Goal: Task Accomplishment & Management: Contribute content

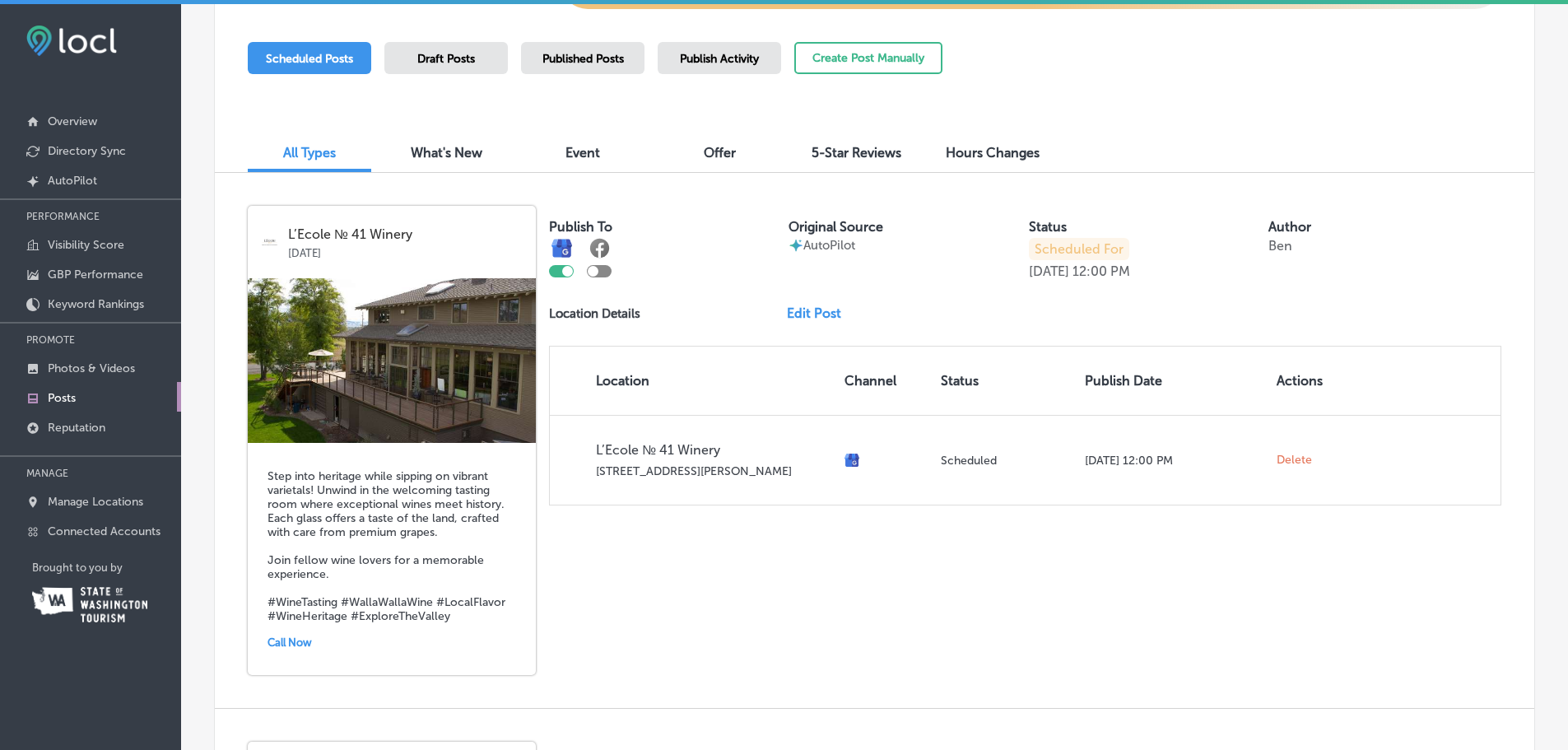
scroll to position [494, 0]
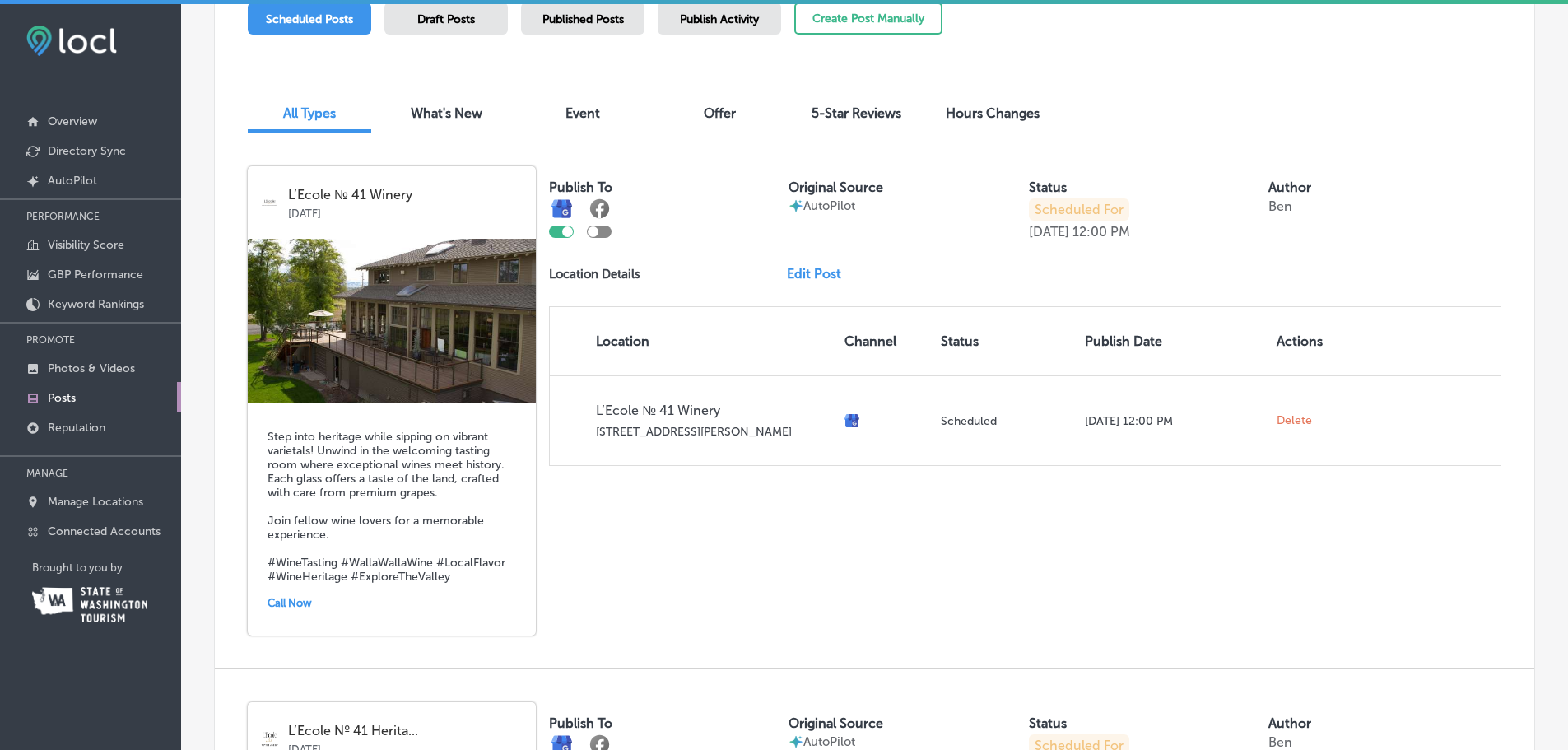
click at [815, 271] on link "Edit Post" at bounding box center [820, 273] width 68 height 15
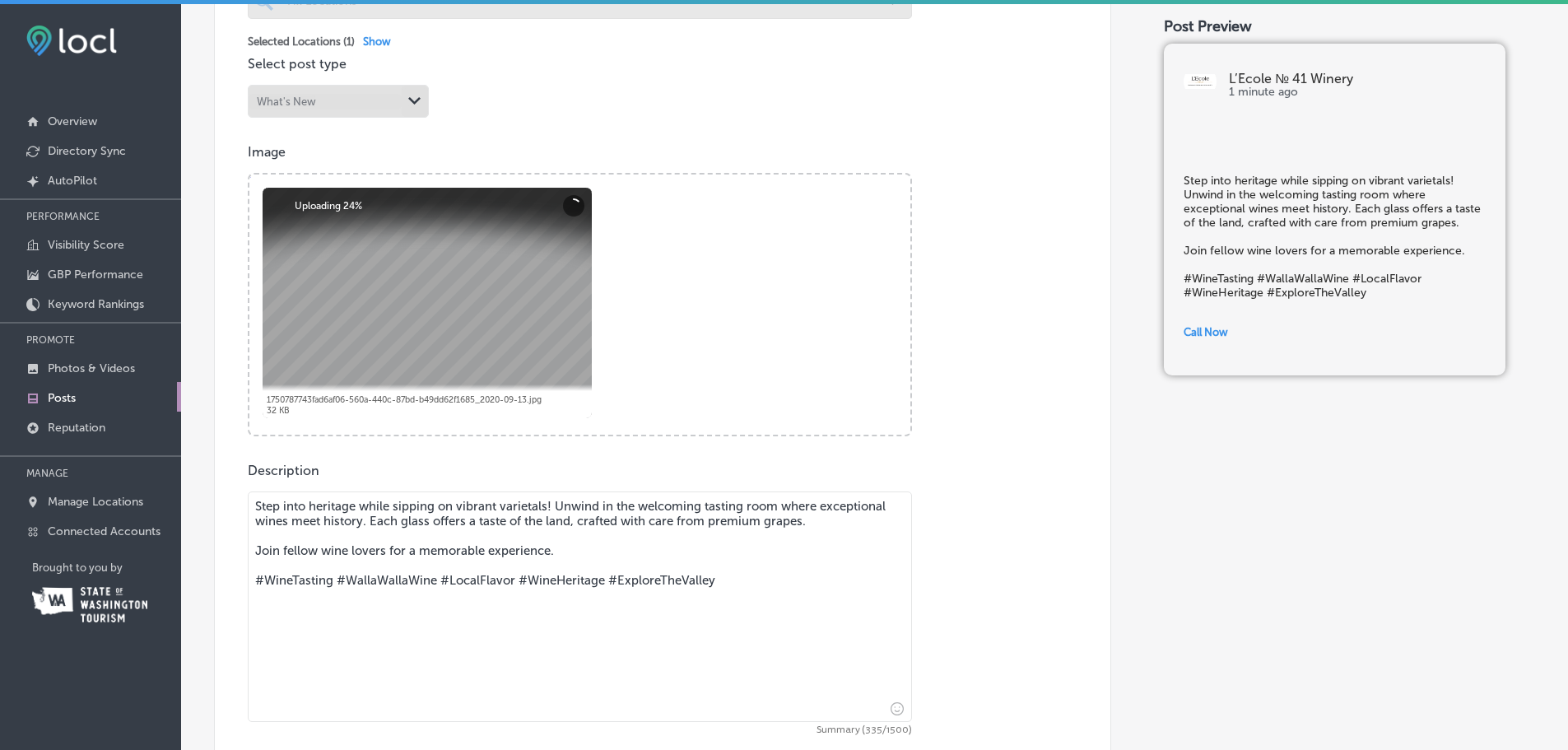
scroll to position [658, 0]
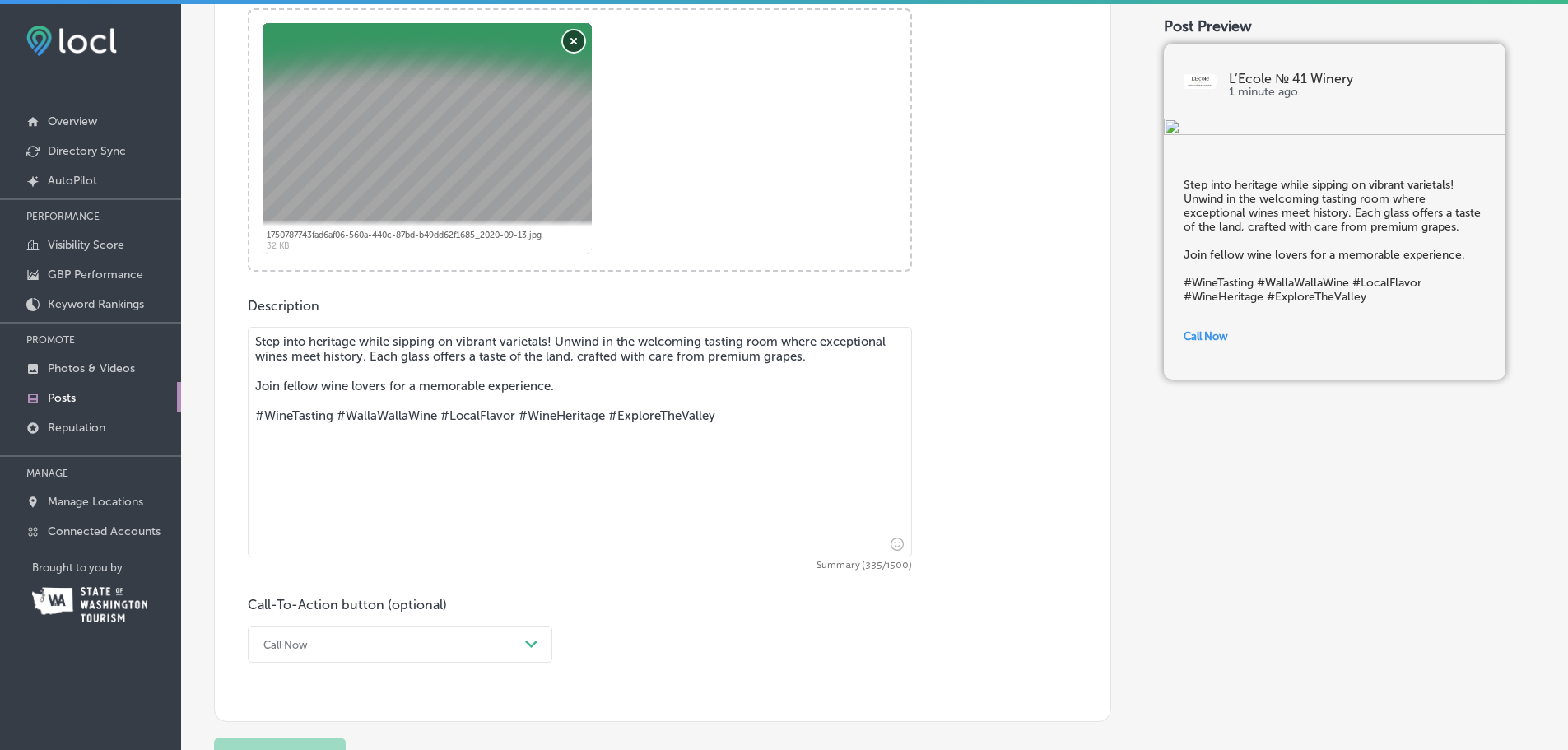
click at [578, 41] on button "Remove" at bounding box center [574, 41] width 21 height 21
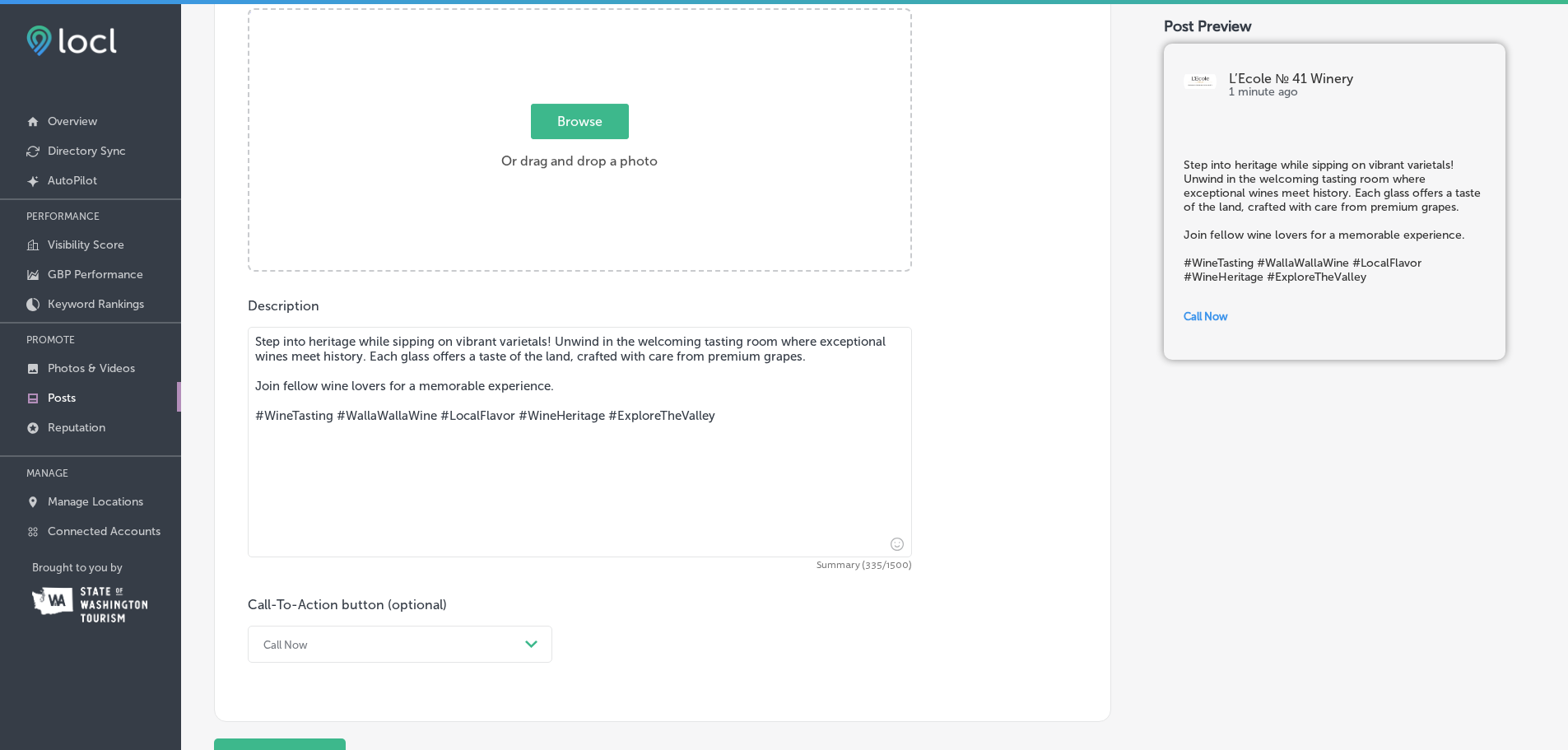
click at [610, 117] on span "Browse" at bounding box center [580, 121] width 98 height 36
click at [610, 14] on input "Browse Or drag and drop a photo" at bounding box center [580, 13] width 661 height 5
type input "C:\fakepath\_MG_1022.jpg"
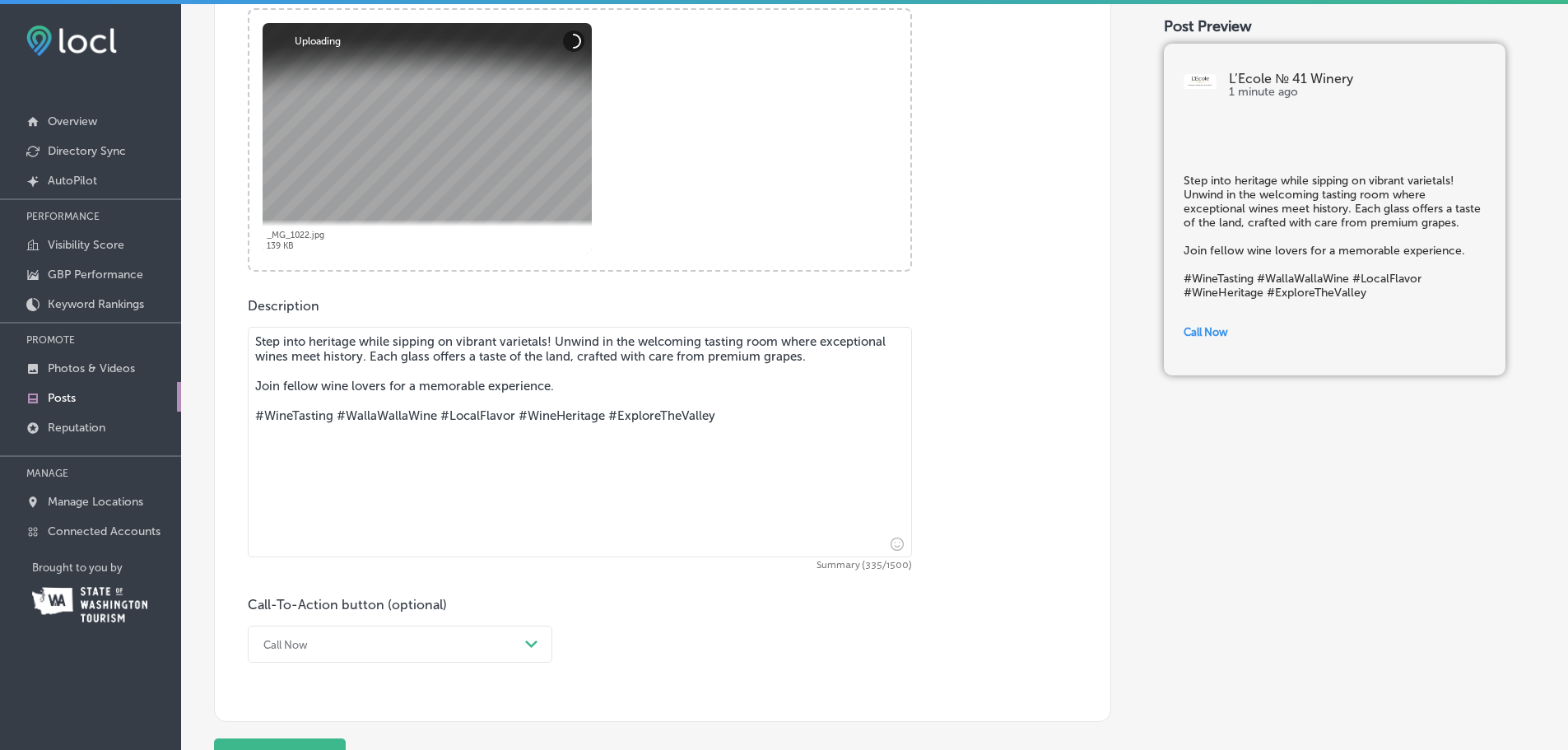
click at [479, 382] on textarea "Step into heritage while sipping on vibrant varietals! Unwind in the welcoming …" at bounding box center [580, 442] width 664 height 231
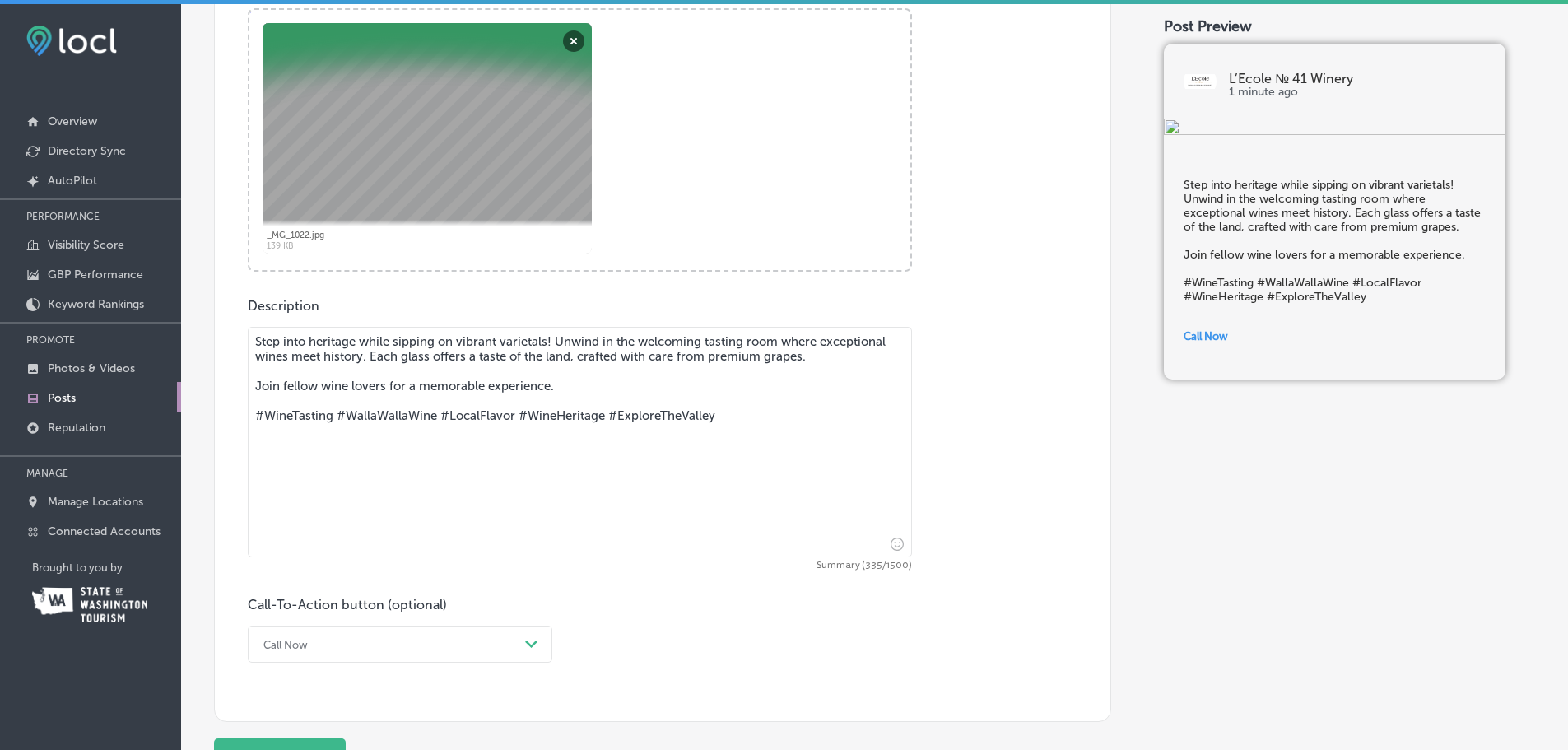
click at [339, 348] on textarea "Step into heritage while sipping on vibrant varietals! Unwind in the welcoming …" at bounding box center [580, 442] width 664 height 231
click at [650, 354] on textarea "Step into heritage while sipping on vibrant varietals! Unwind in the welcoming …" at bounding box center [580, 442] width 664 height 231
drag, startPoint x: 440, startPoint y: 429, endPoint x: 450, endPoint y: 428, distance: 10.0
click at [440, 429] on textarea "Step into heritage while sipping on vibrant varietals! Unwind in the welcoming …" at bounding box center [580, 442] width 664 height 231
drag, startPoint x: 753, startPoint y: 445, endPoint x: -76, endPoint y: 269, distance: 847.5
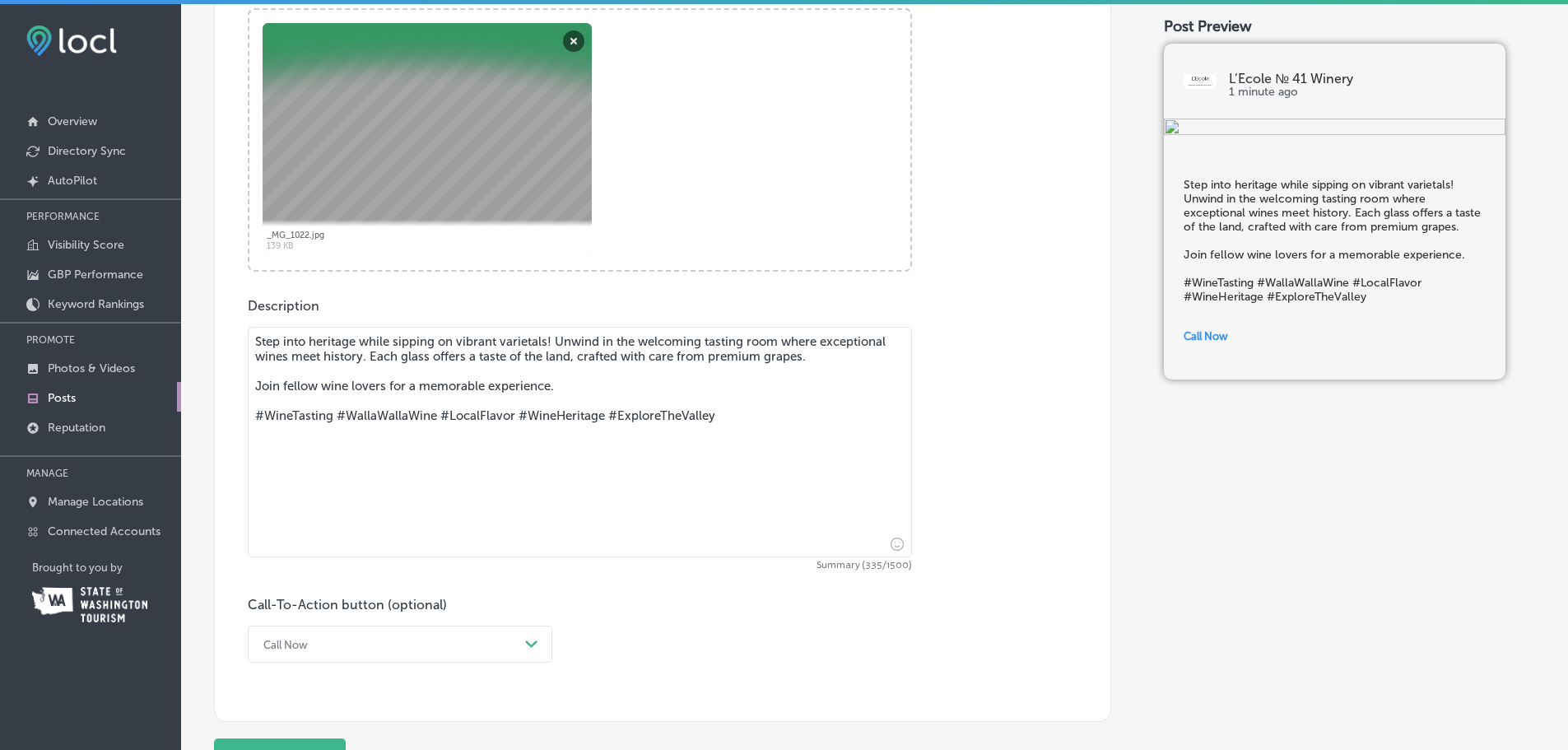
click at [0, 269] on html "iconmonstr-menu-thin copy Created with Sketch. Overview Directory Sync Created …" at bounding box center [784, 377] width 1568 height 754
paste textarea "🍇✨ The Private Pour: A Harvest Overlook Experience ✨🍇 Step behind the cellar do…"
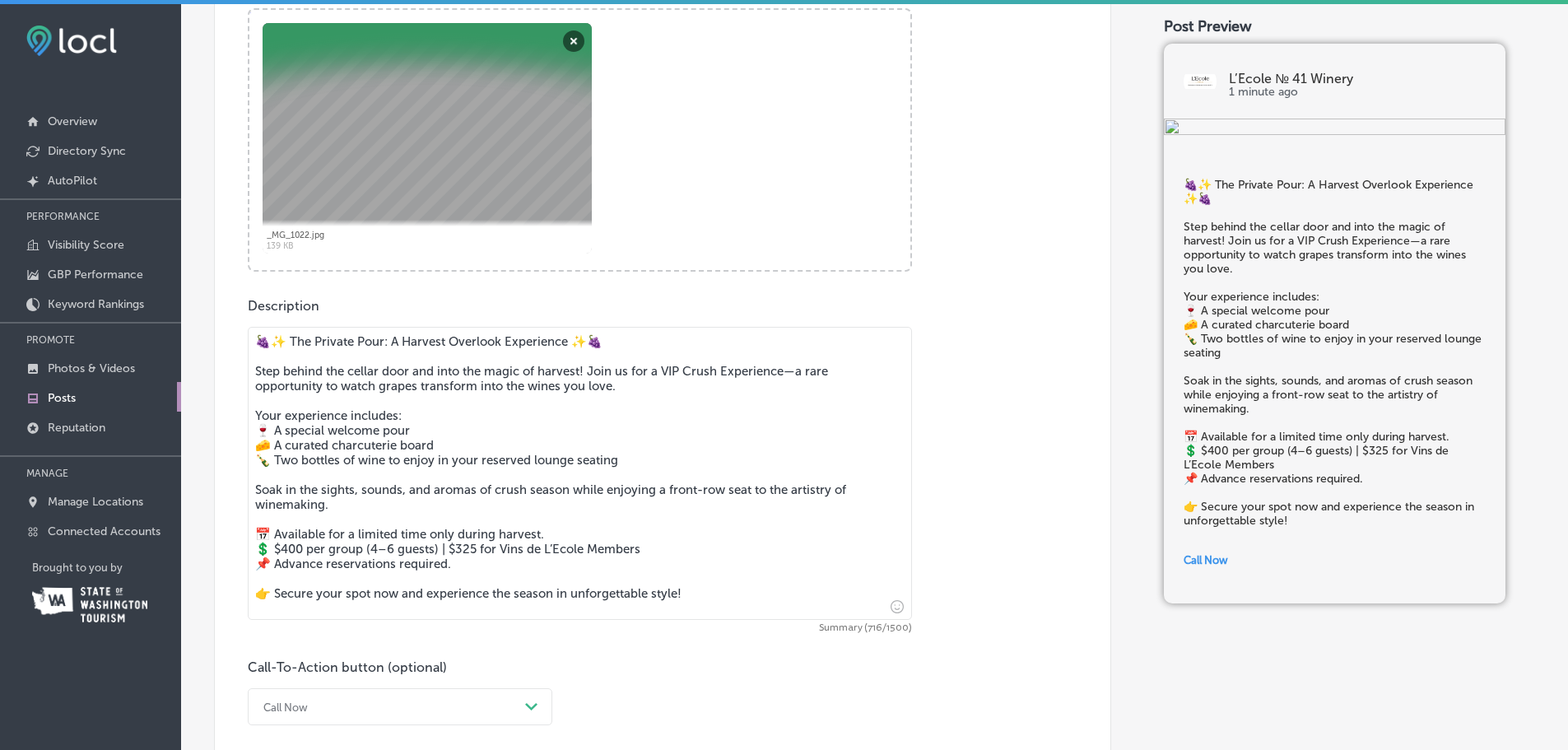
type textarea "🍇✨ The Private Pour: A Harvest Overlook Experience ✨🍇 Step behind the cellar do…"
click at [322, 706] on div "Call Now Path Created with Sketch." at bounding box center [400, 707] width 305 height 37
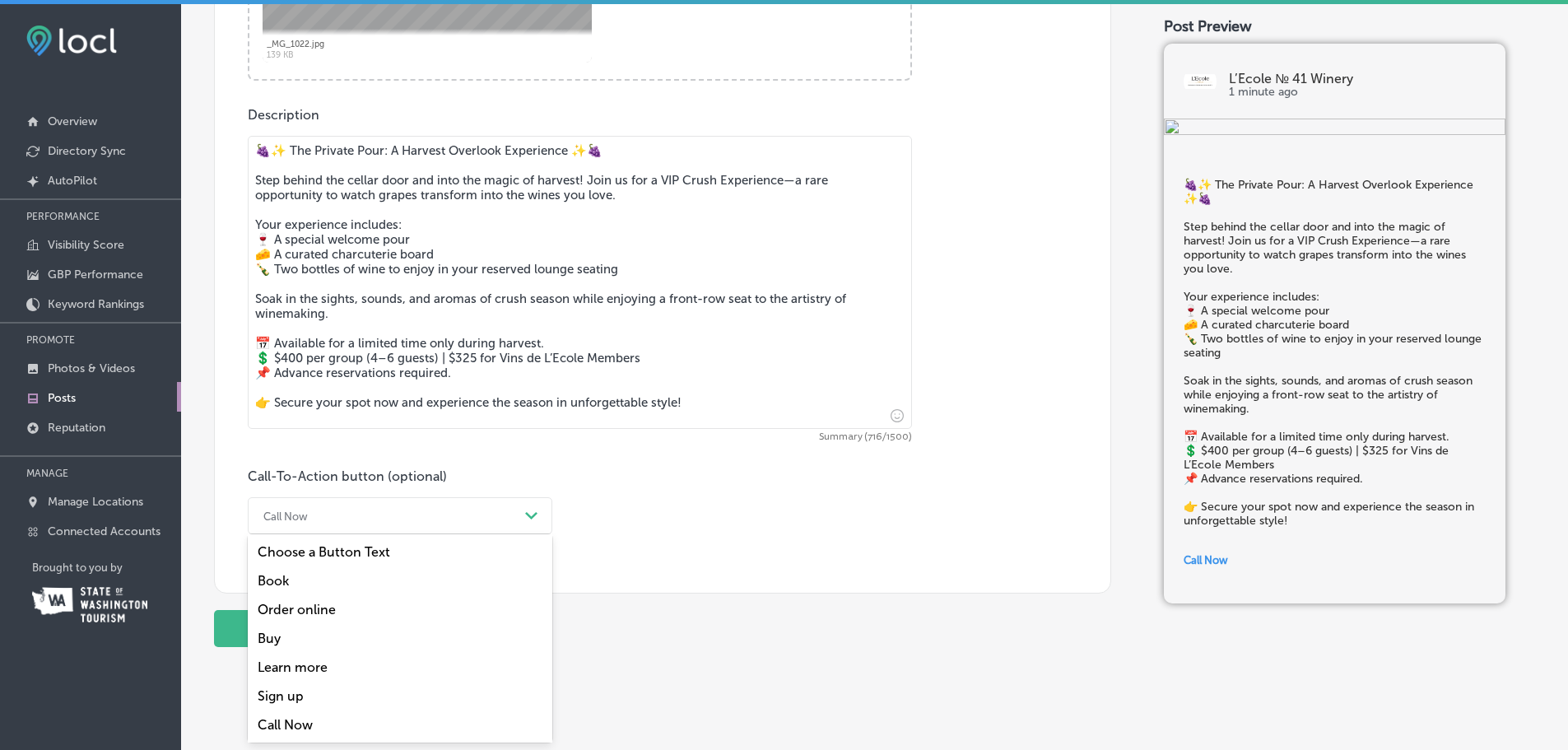
click at [349, 580] on div "Book" at bounding box center [400, 580] width 305 height 29
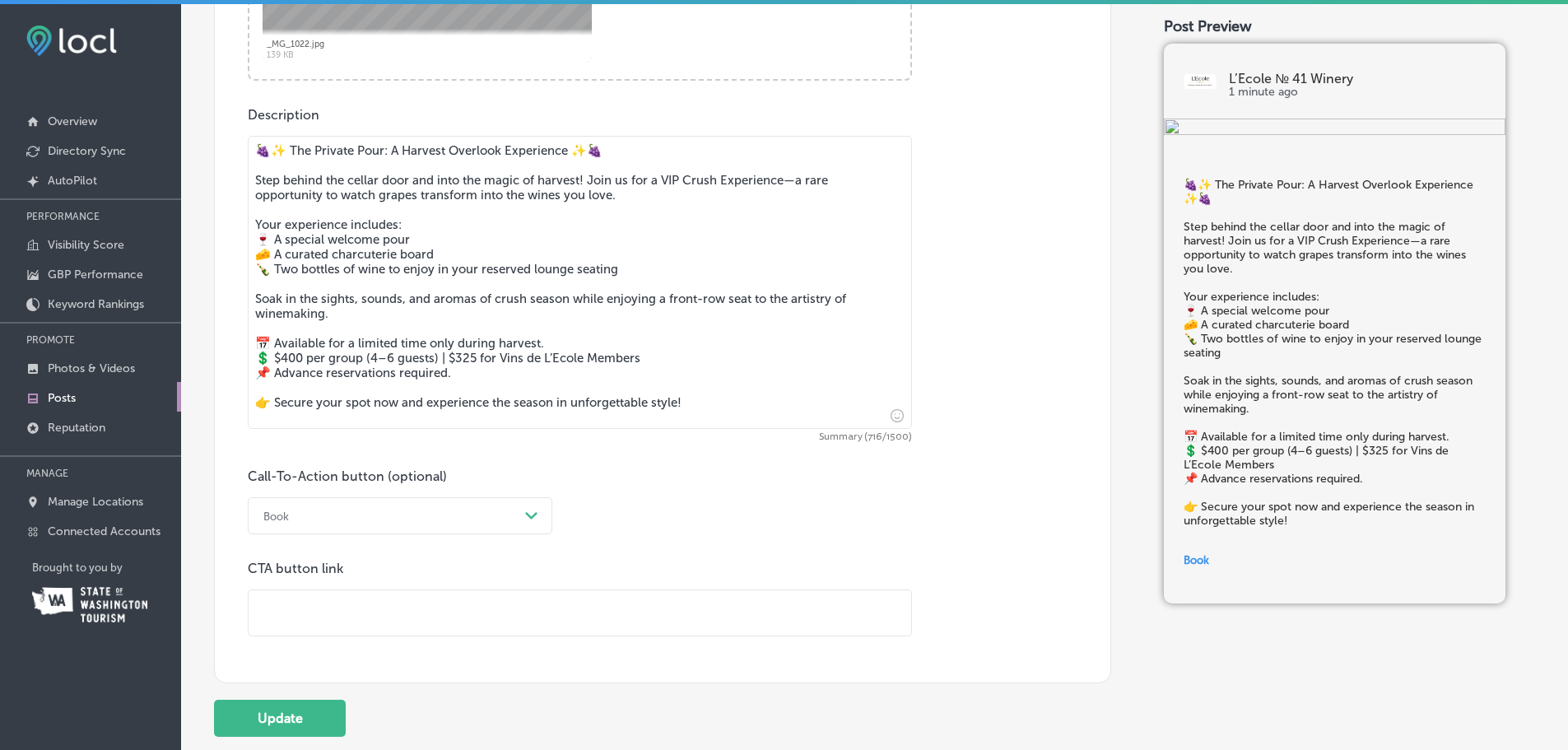
click at [333, 627] on input "text" at bounding box center [580, 613] width 663 height 45
paste input "[URL][DOMAIN_NAME]"
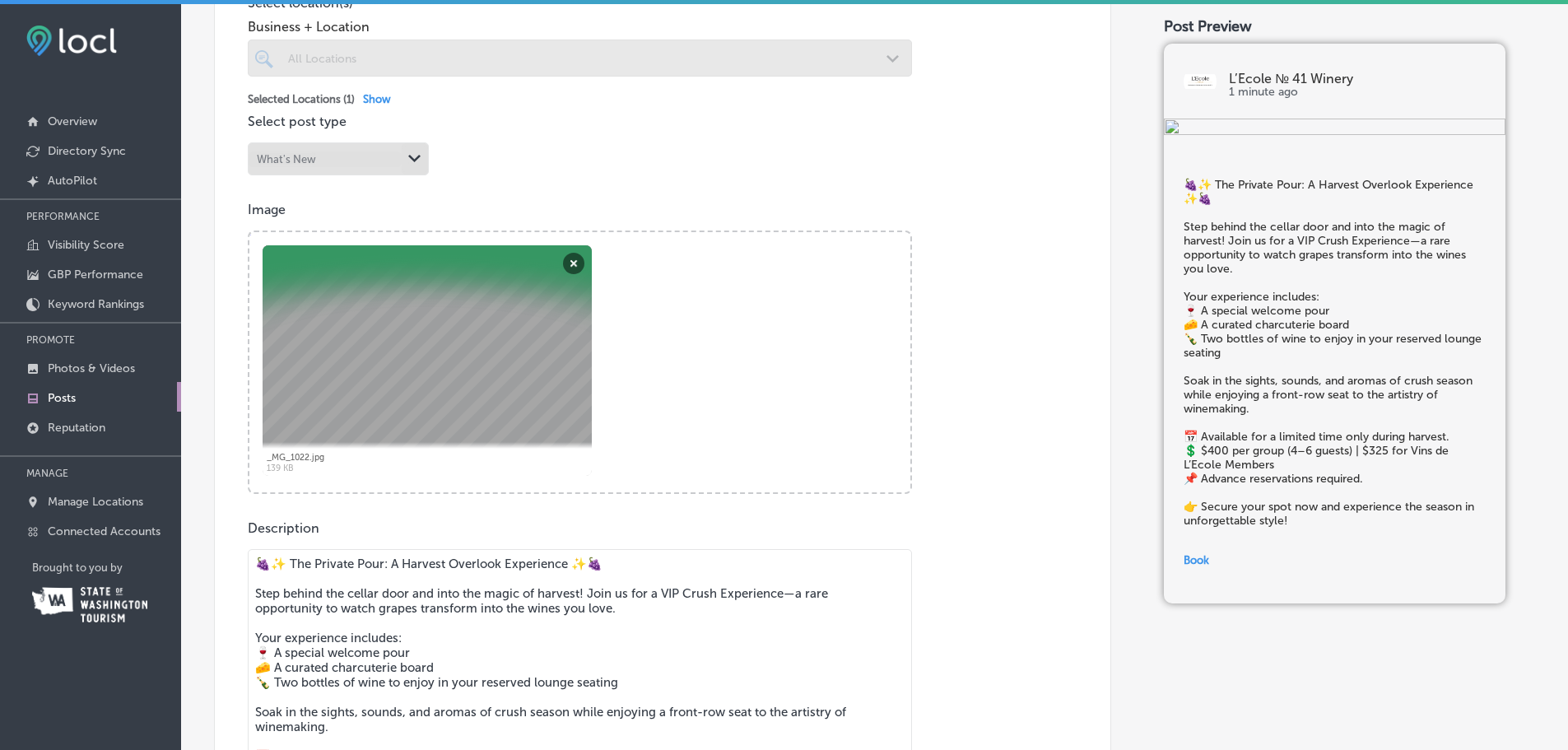
scroll to position [685, 0]
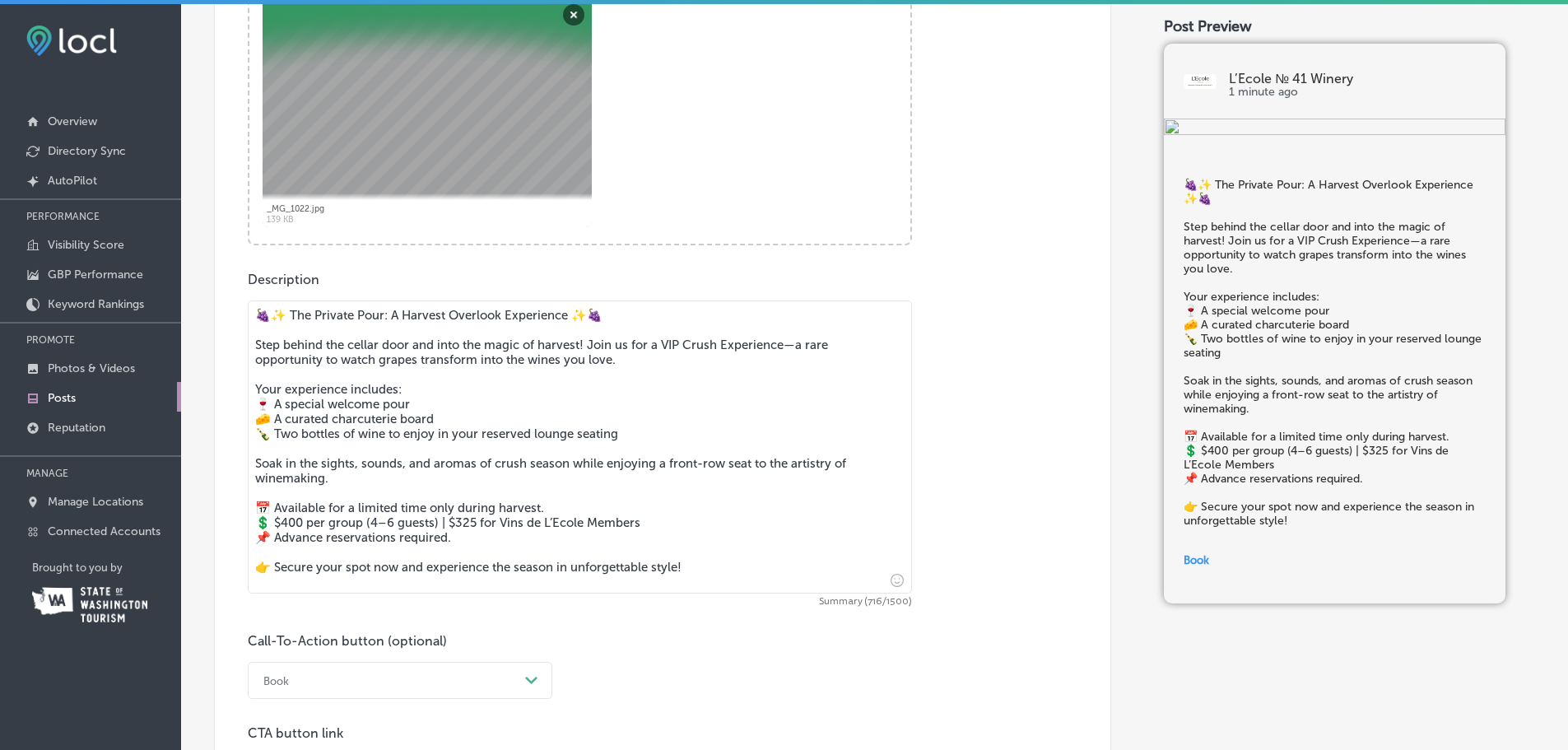
type input "[URL][DOMAIN_NAME]"
click at [406, 473] on textarea "🍇✨ The Private Pour: A Harvest Overlook Experience ✨🍇 Step behind the cellar do…" at bounding box center [580, 446] width 664 height 293
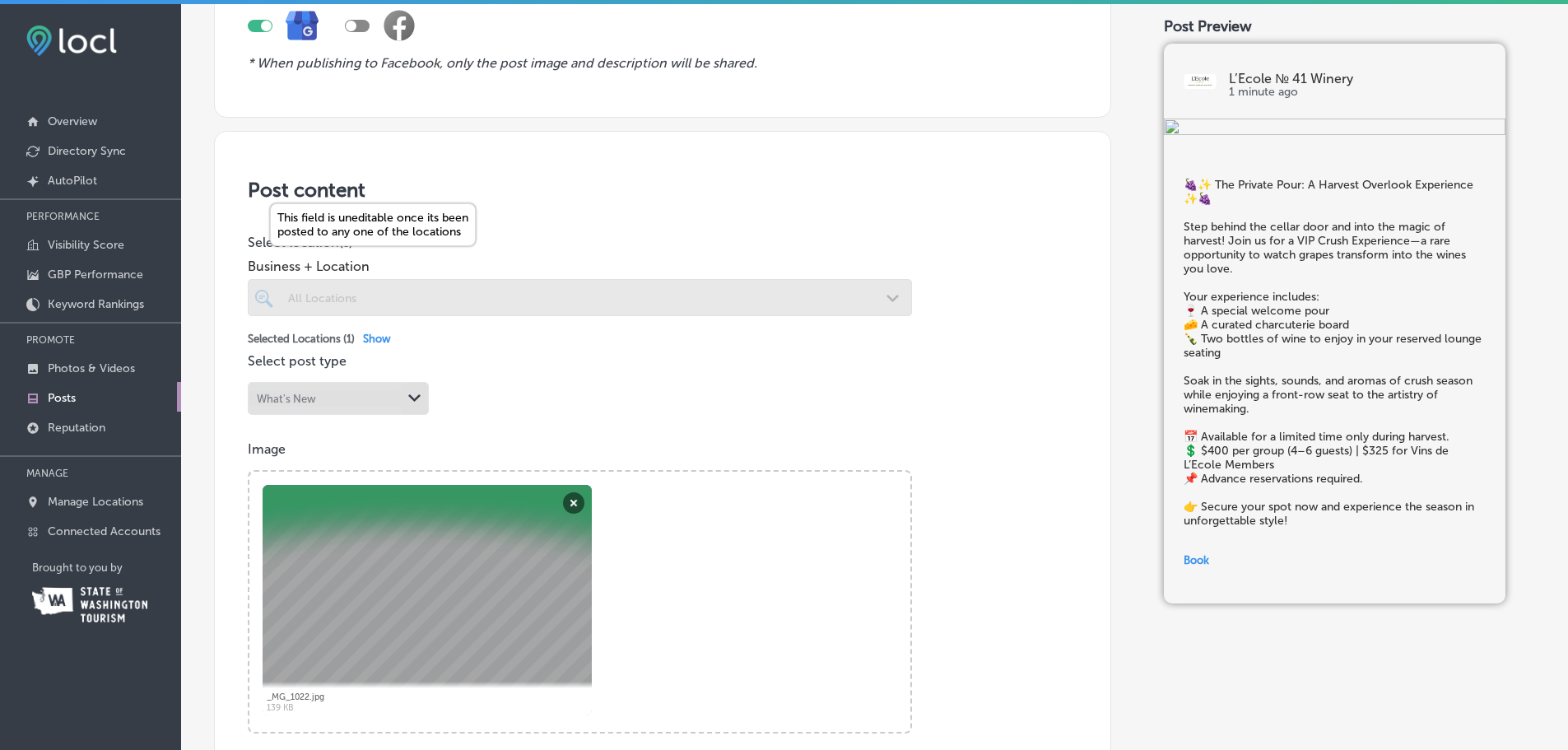
scroll to position [109, 0]
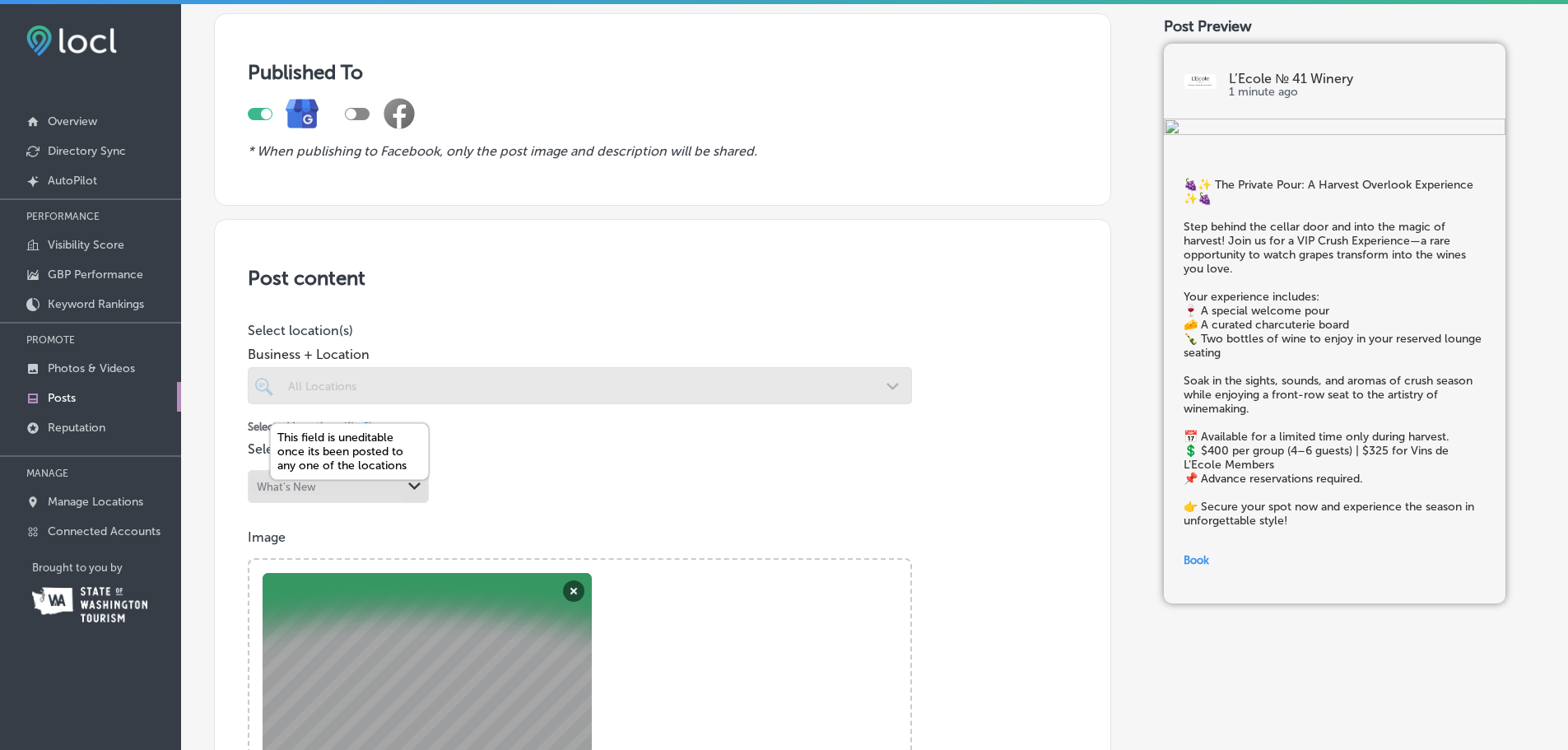
click at [325, 483] on div "What's New" at bounding box center [325, 487] width 153 height 15
click at [373, 499] on div "What's New Path Created with Sketch." at bounding box center [338, 486] width 179 height 31
click at [642, 395] on div at bounding box center [580, 386] width 664 height 37
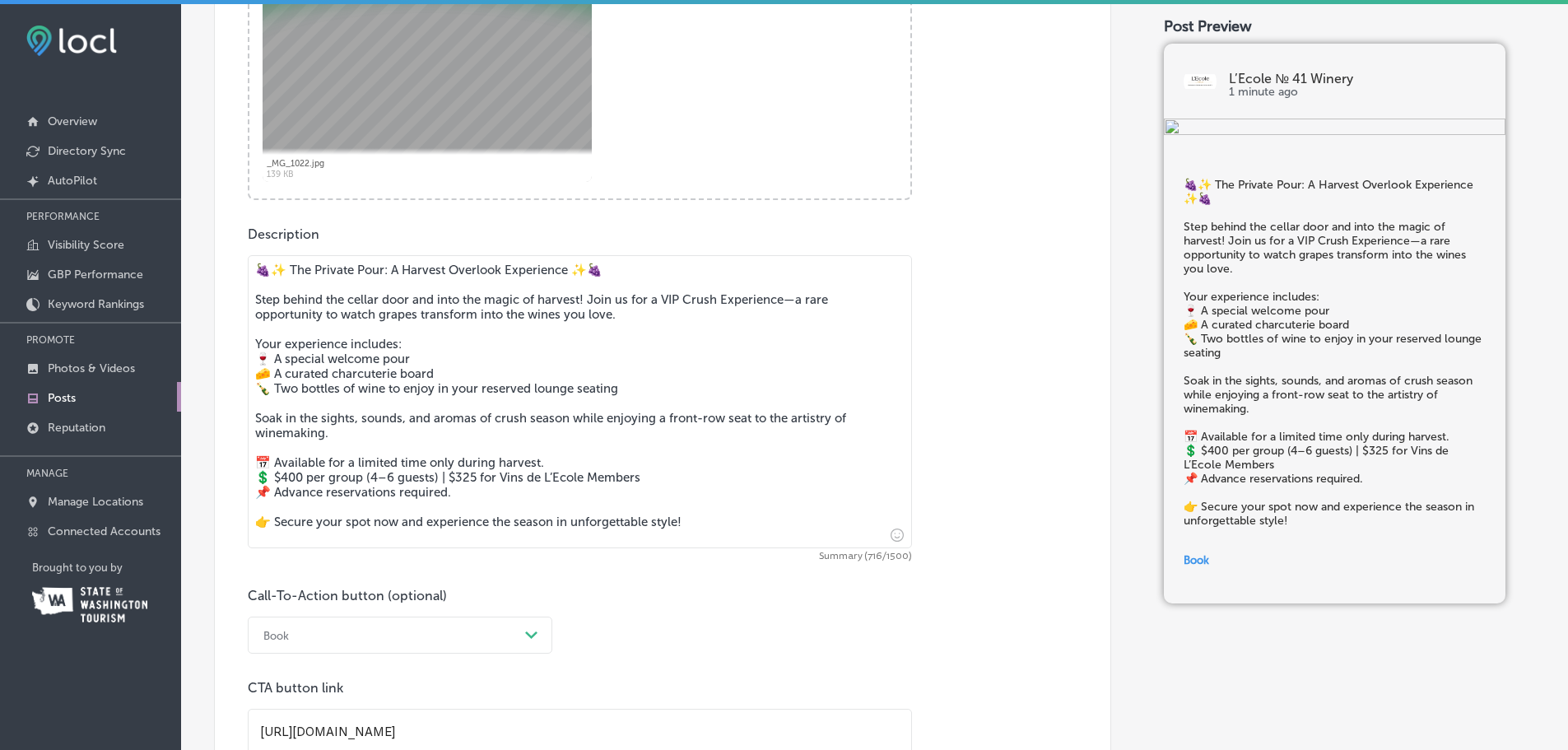
scroll to position [932, 0]
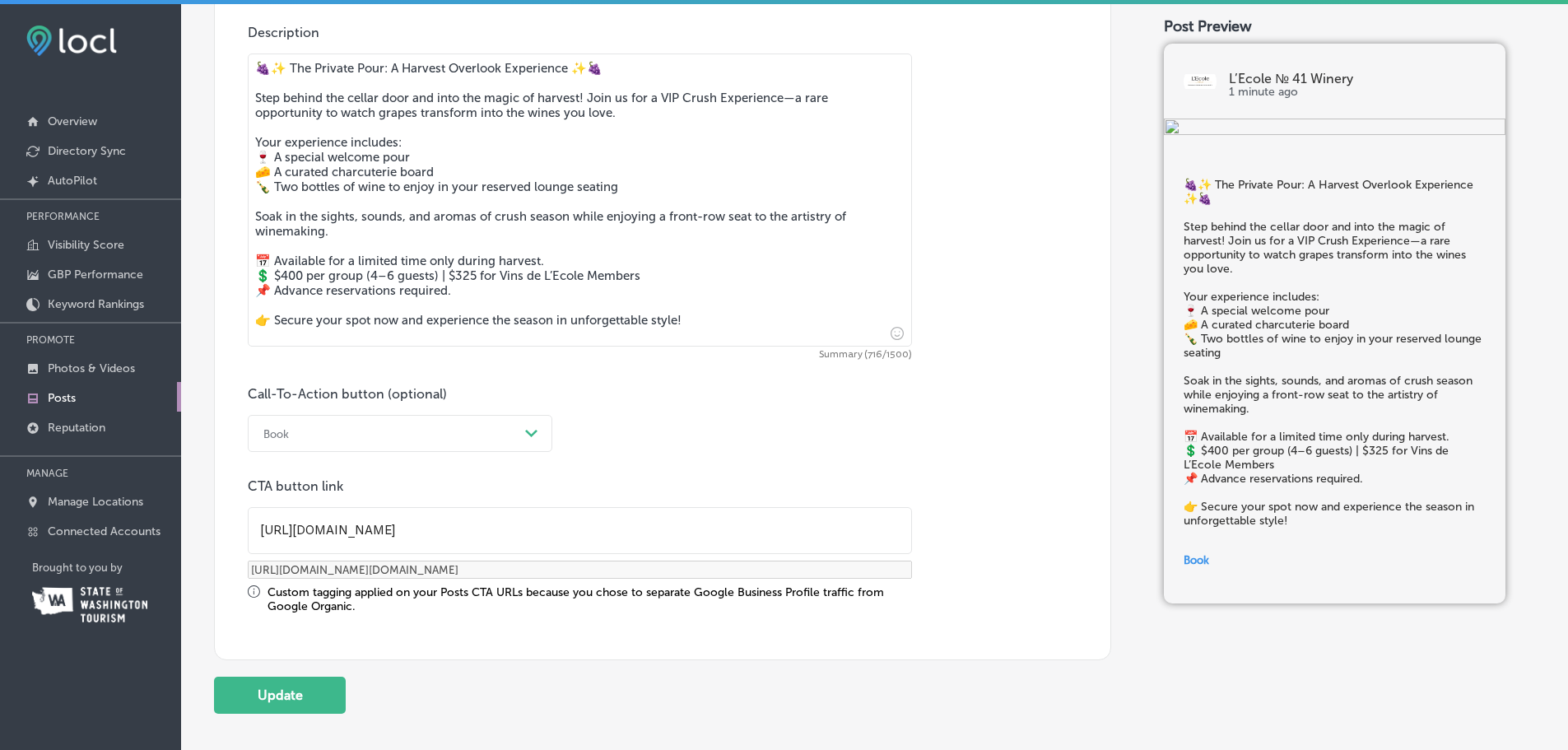
click at [490, 266] on textarea "🍇✨ The Private Pour: A Harvest Overlook Experience ✨🍇 Step behind the cellar do…" at bounding box center [580, 199] width 664 height 293
click at [487, 257] on textarea "🍇✨ The Private Pour: A Harvest Overlook Experience ✨🍇 Step behind the cellar do…" at bounding box center [580, 199] width 664 height 293
click at [488, 259] on textarea "🍇✨ The Private Pour: A Harvest Overlook Experience ✨🍇 Step behind the cellar do…" at bounding box center [580, 199] width 664 height 293
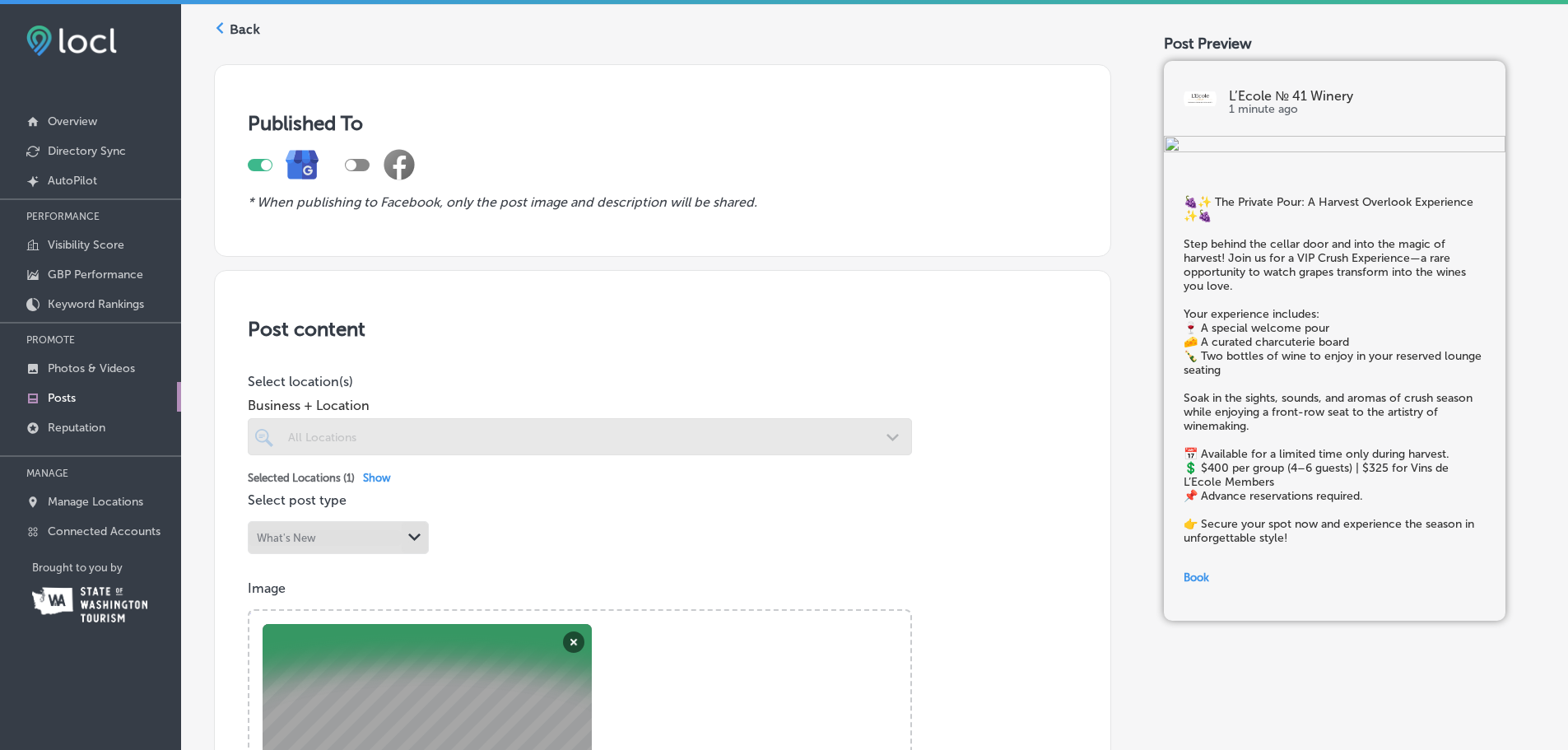
scroll to position [0, 0]
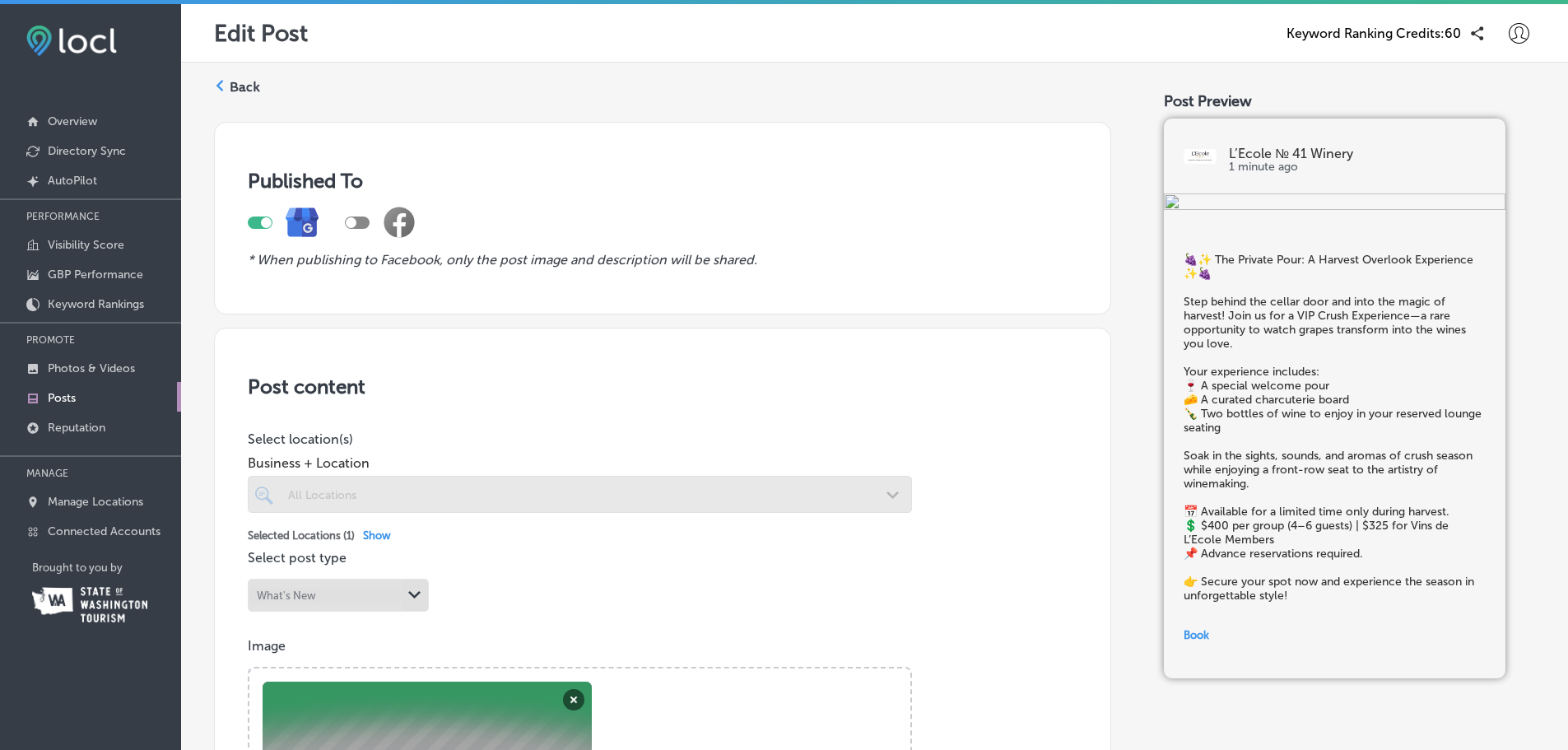
click at [237, 94] on label "Back" at bounding box center [245, 87] width 31 height 18
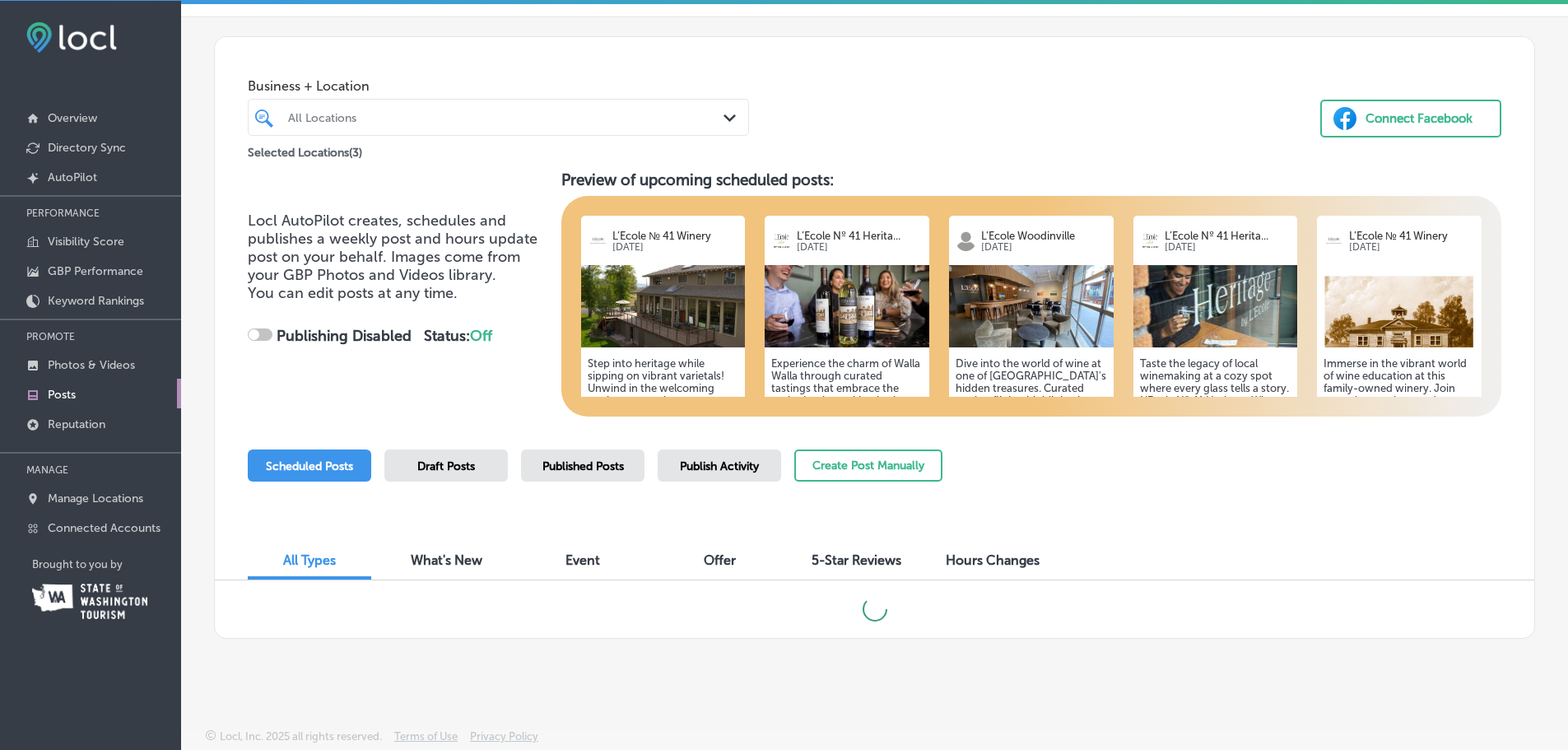
scroll to position [4, 0]
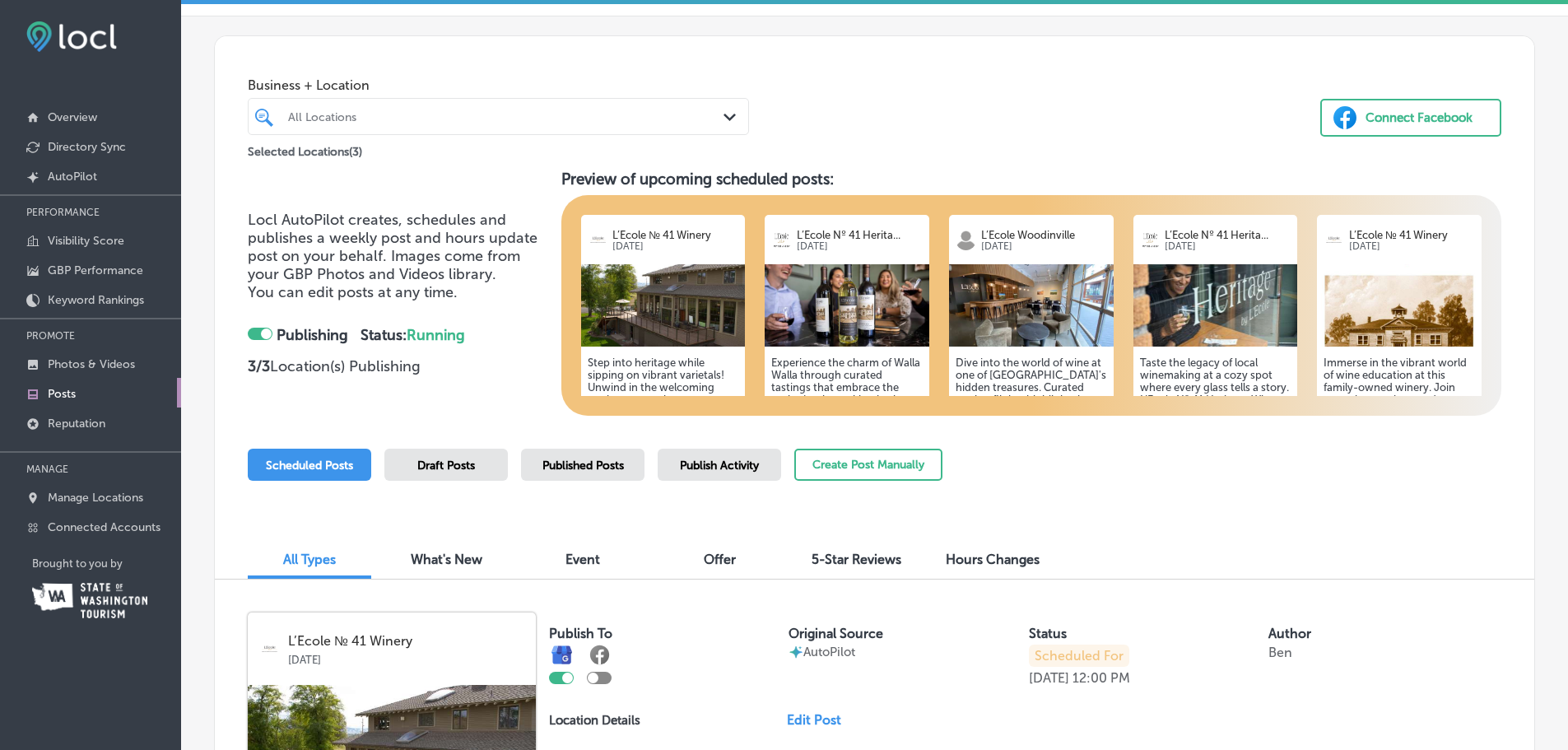
checkbox input "true"
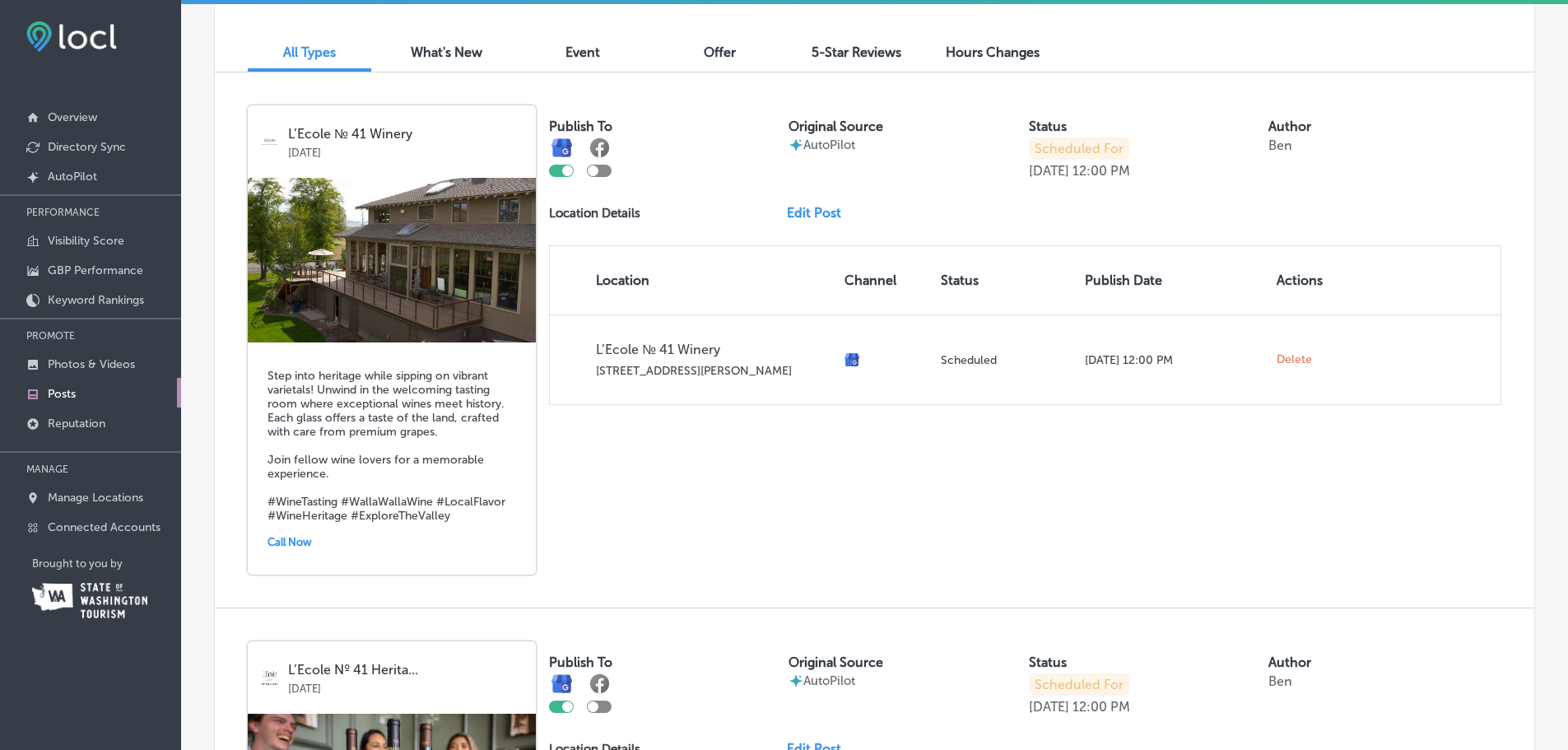
scroll to position [372, 0]
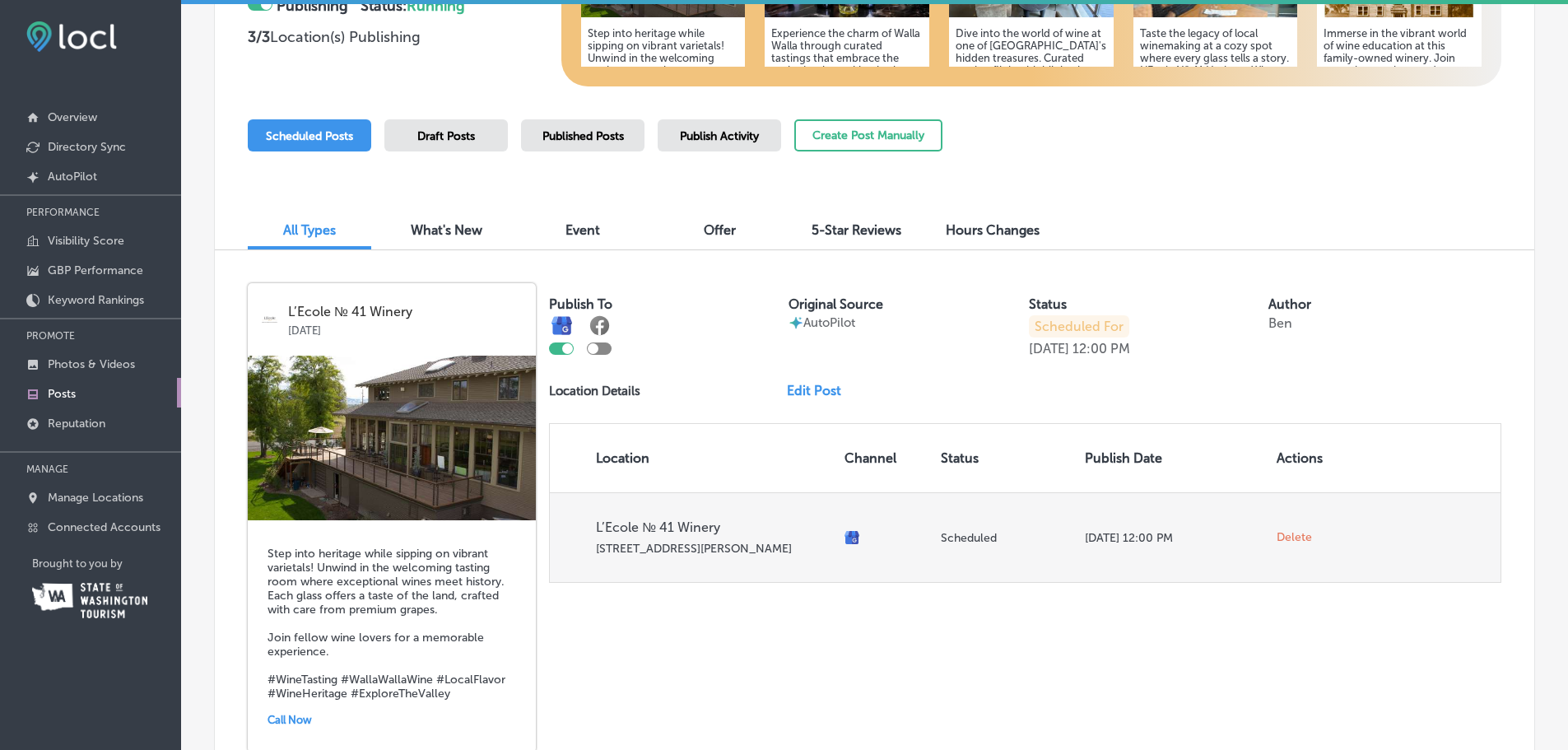
click at [723, 536] on span "L’Ecole № 41 Winery 41 Lowden School Rd" at bounding box center [713, 537] width 235 height 36
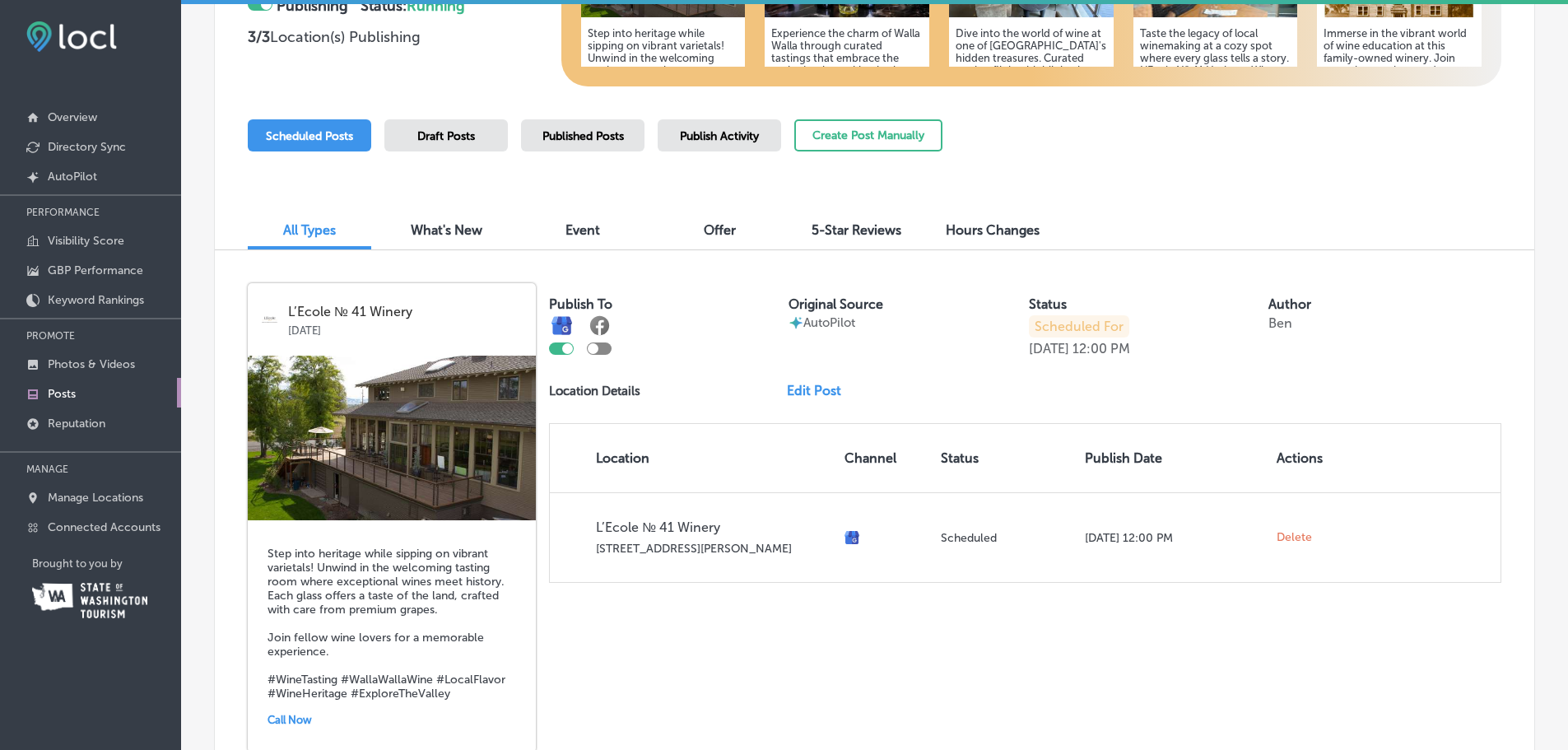
click at [735, 227] on span "Offer" at bounding box center [720, 230] width 32 height 15
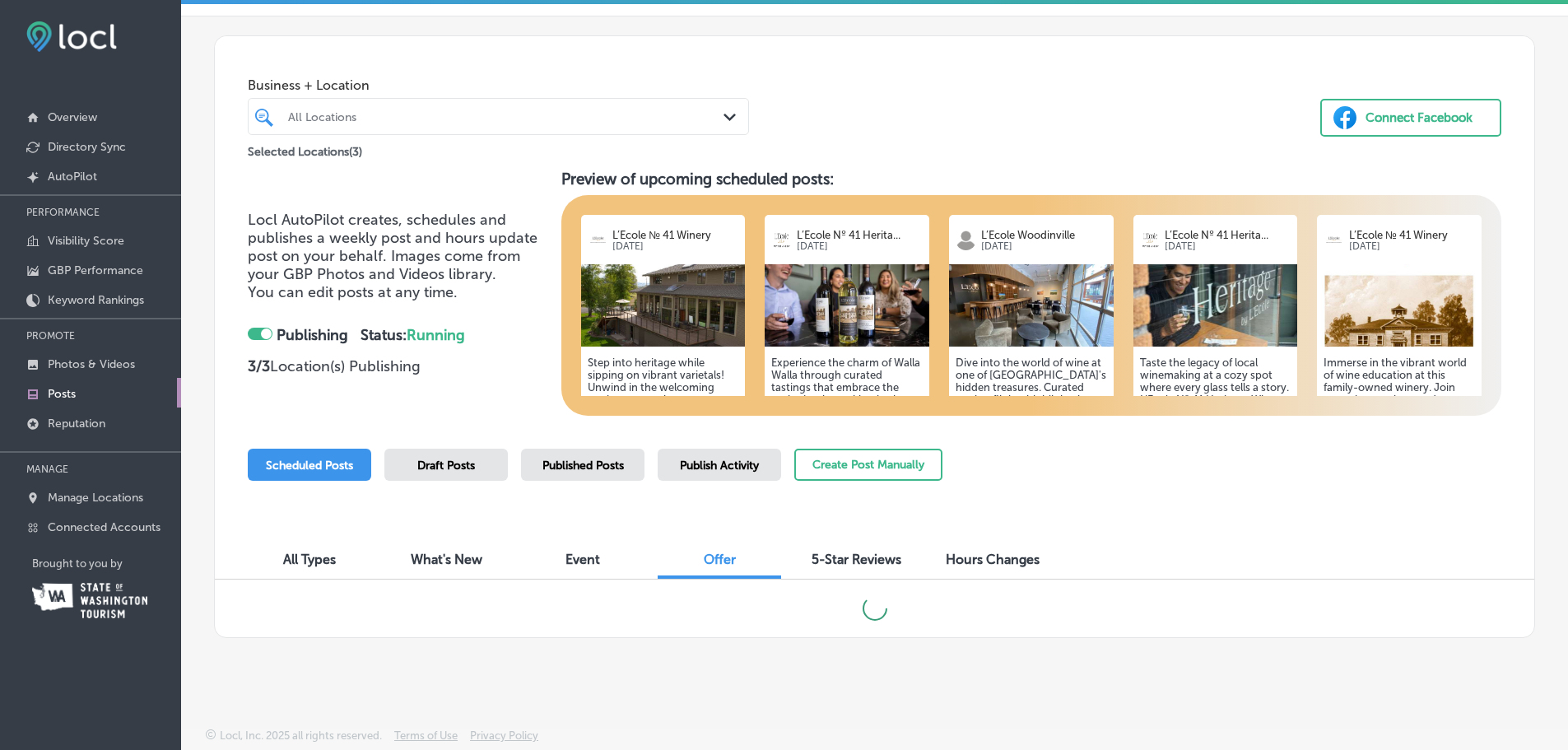
scroll to position [43, 0]
click at [414, 564] on span "What's New" at bounding box center [446, 559] width 71 height 15
click at [272, 563] on div "All Types" at bounding box center [310, 561] width 124 height 36
click at [310, 555] on span "All Types" at bounding box center [310, 559] width 53 height 15
click at [440, 466] on span "Draft Posts" at bounding box center [446, 465] width 58 height 14
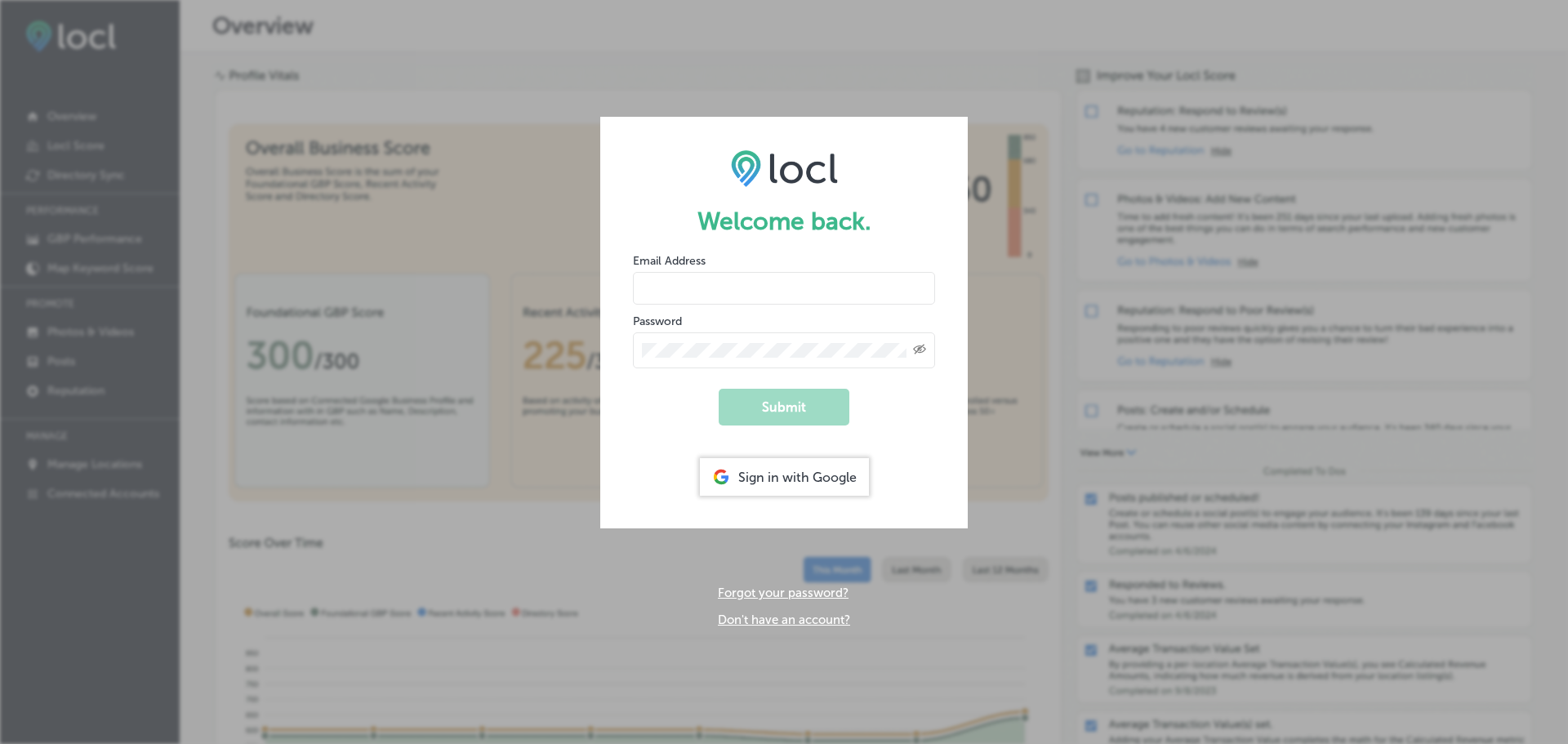
type input "[EMAIL_ADDRESS][DOMAIN_NAME]"
click at [784, 412] on button "Submit" at bounding box center [784, 407] width 131 height 37
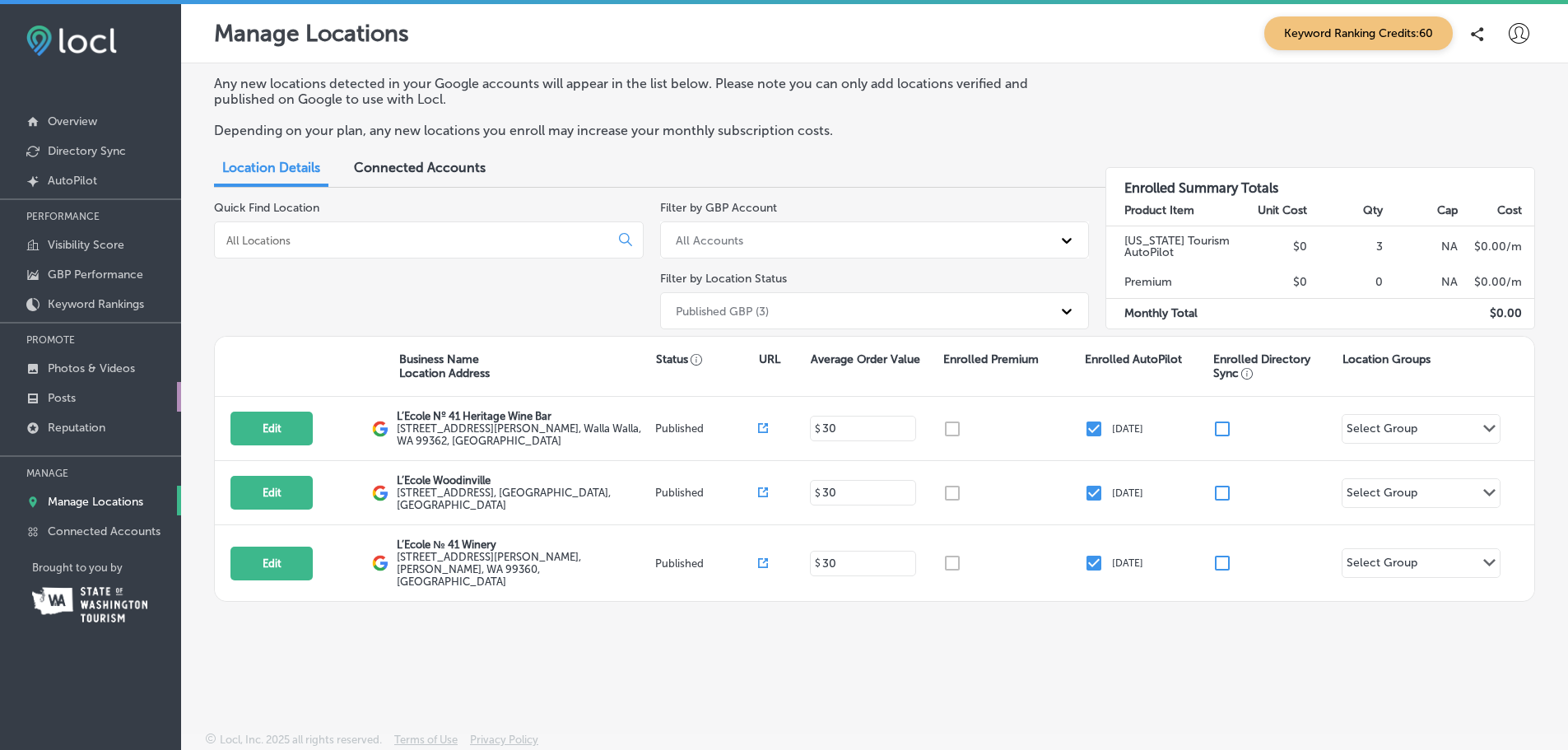
click at [70, 391] on p "Posts" at bounding box center [61, 398] width 28 height 14
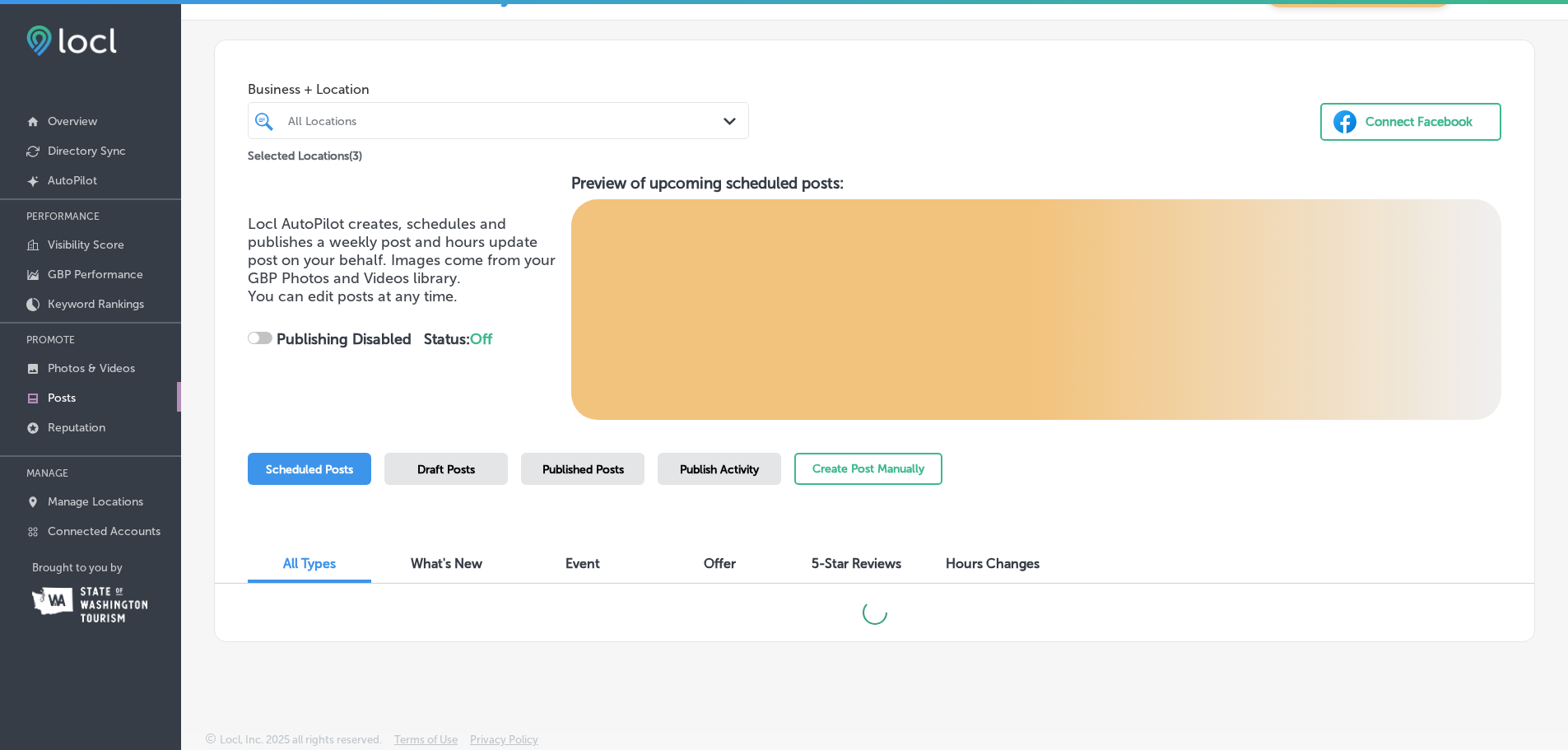
scroll to position [4, 0]
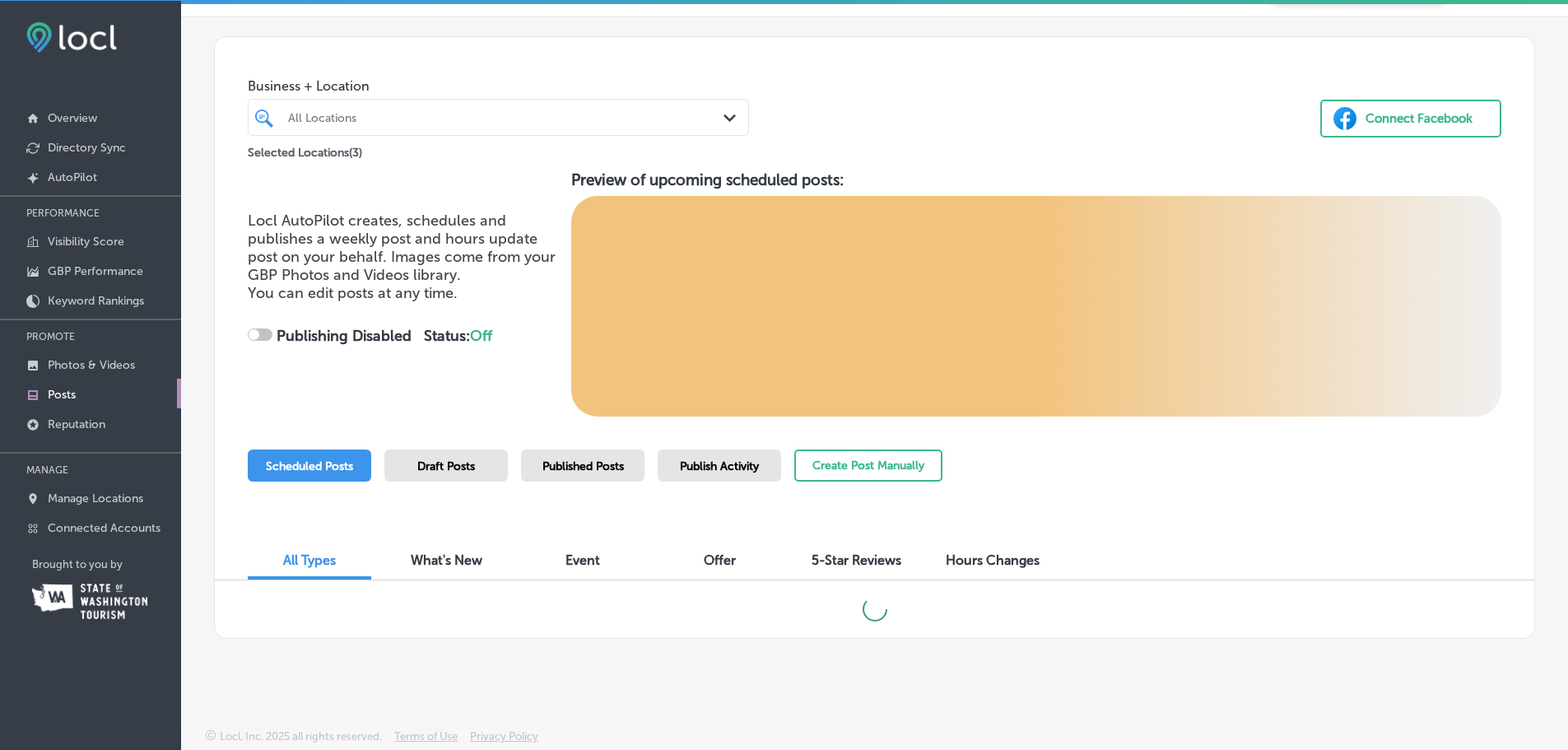
checkbox input "true"
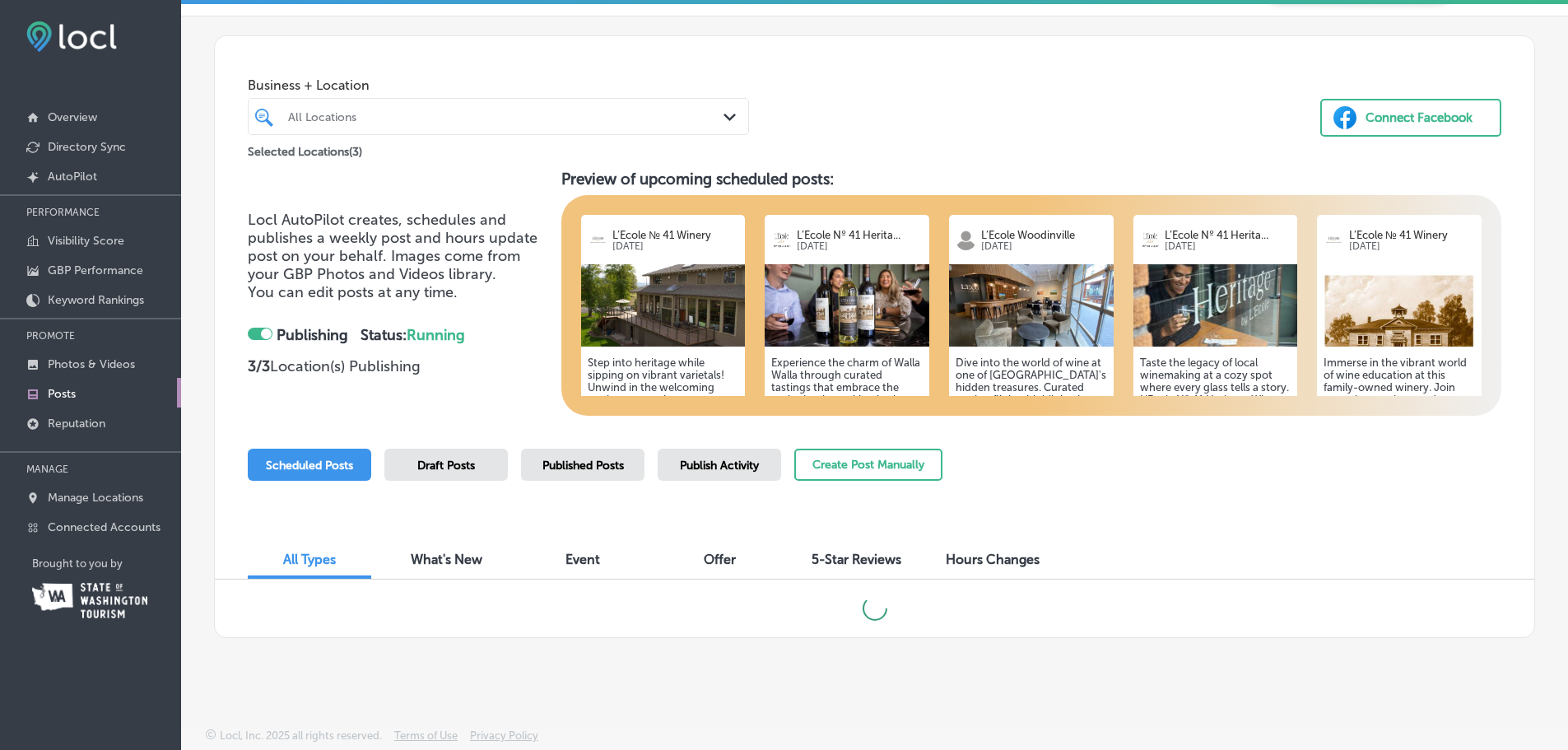
click at [609, 264] on img at bounding box center [664, 305] width 165 height 82
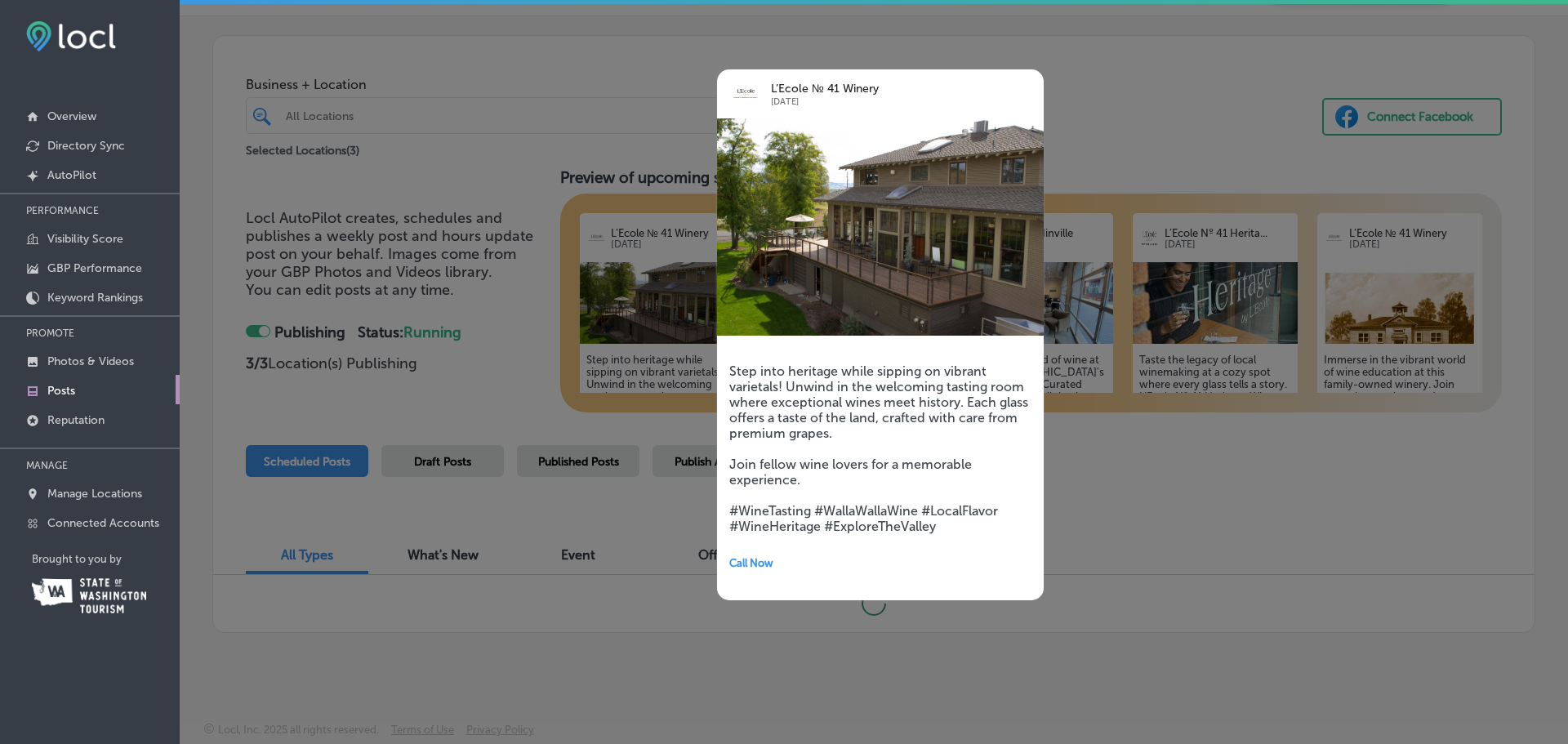
click at [508, 151] on div at bounding box center [784, 372] width 1568 height 744
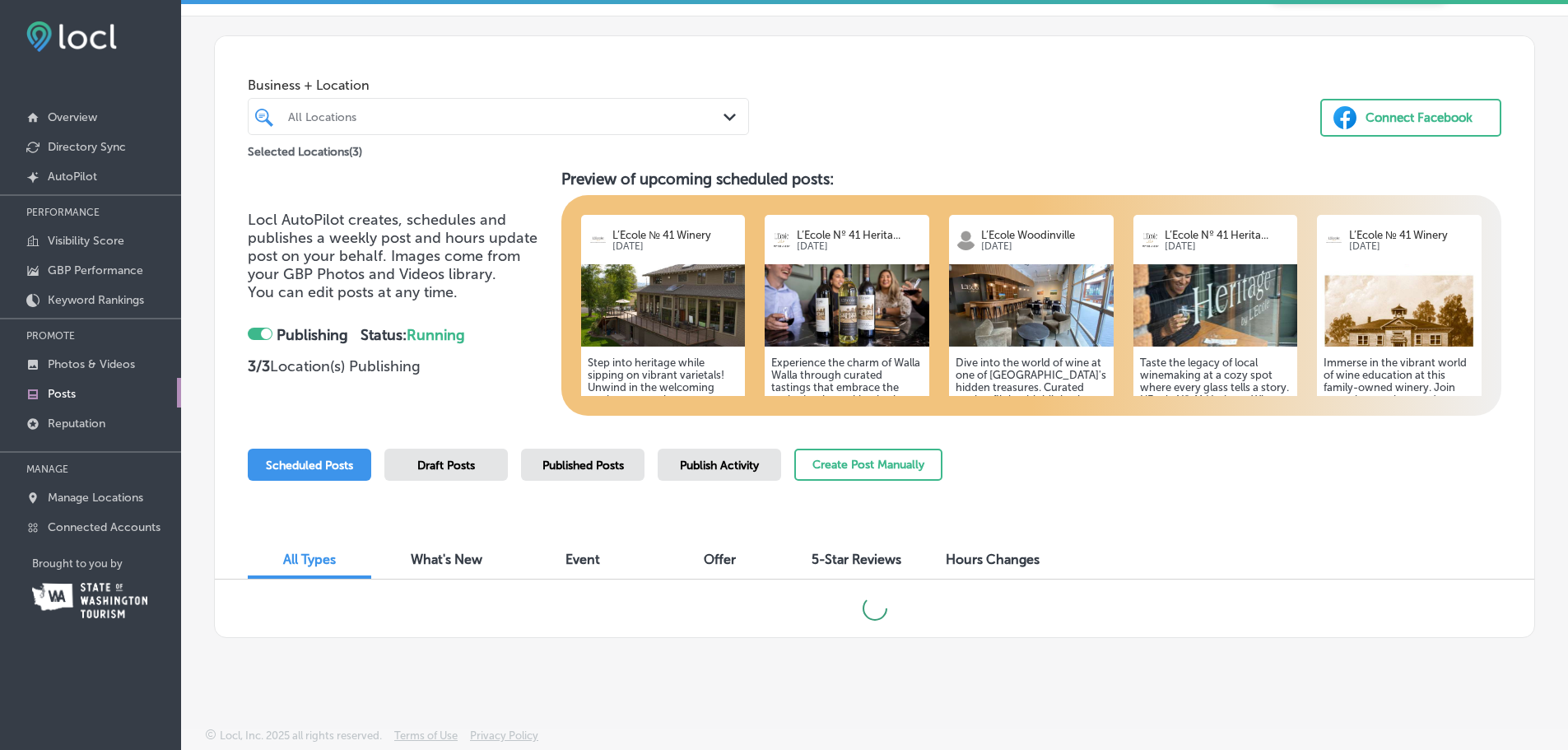
click at [361, 138] on p "Selected Locations ( 3 )" at bounding box center [305, 148] width 115 height 20
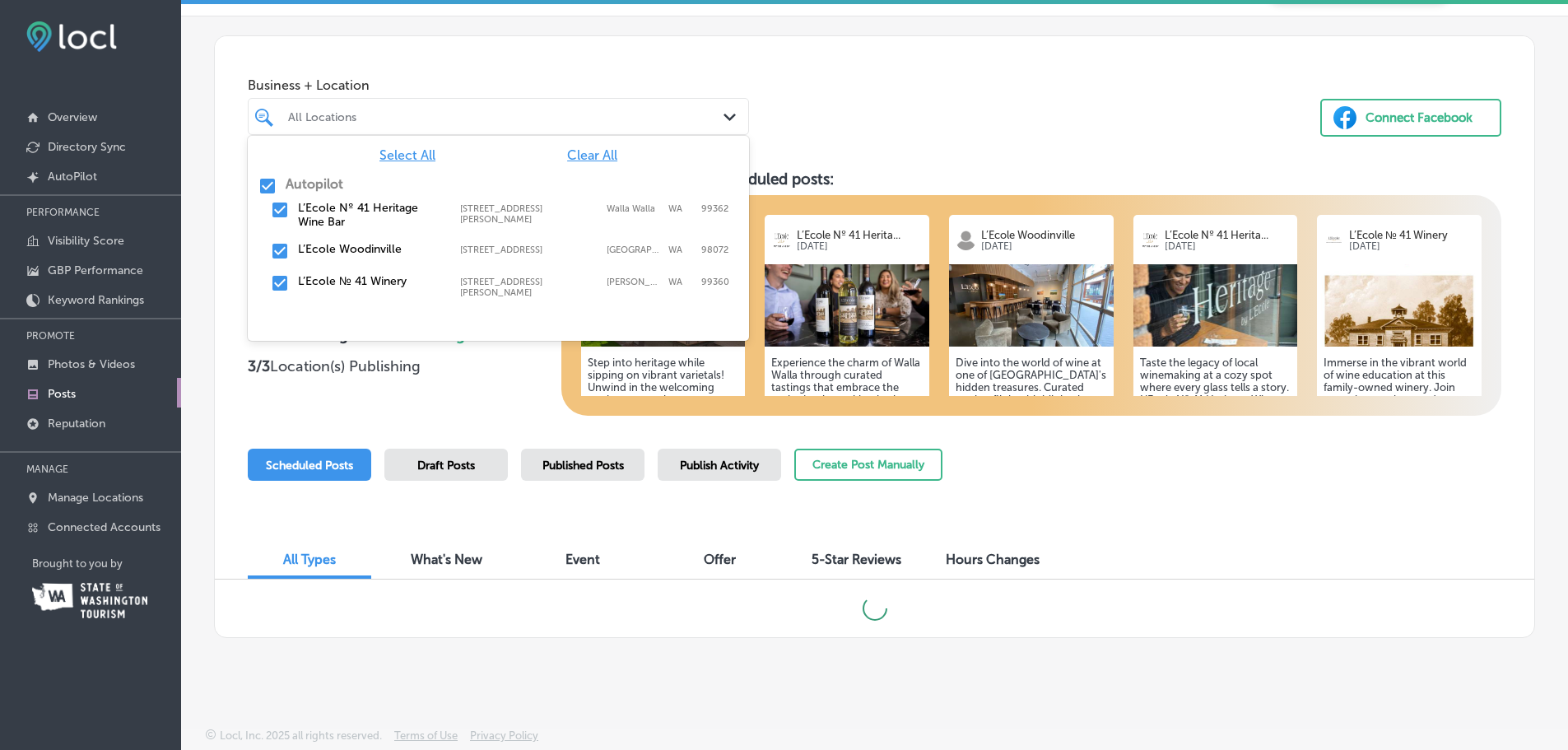
click at [371, 115] on div "All Locations" at bounding box center [507, 116] width 437 height 14
click at [372, 116] on div "All Locations" at bounding box center [507, 116] width 437 height 14
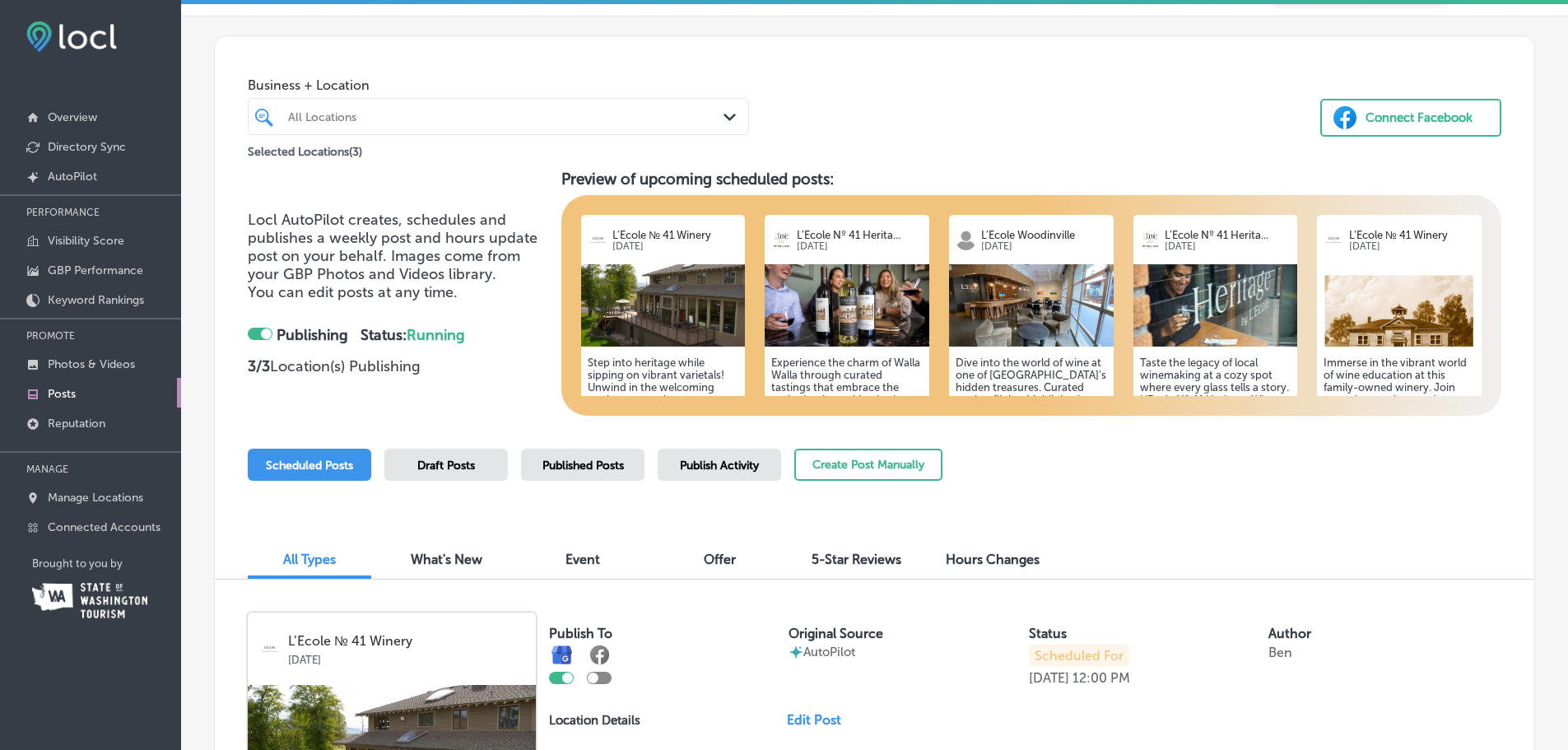
scroll to position [455, 0]
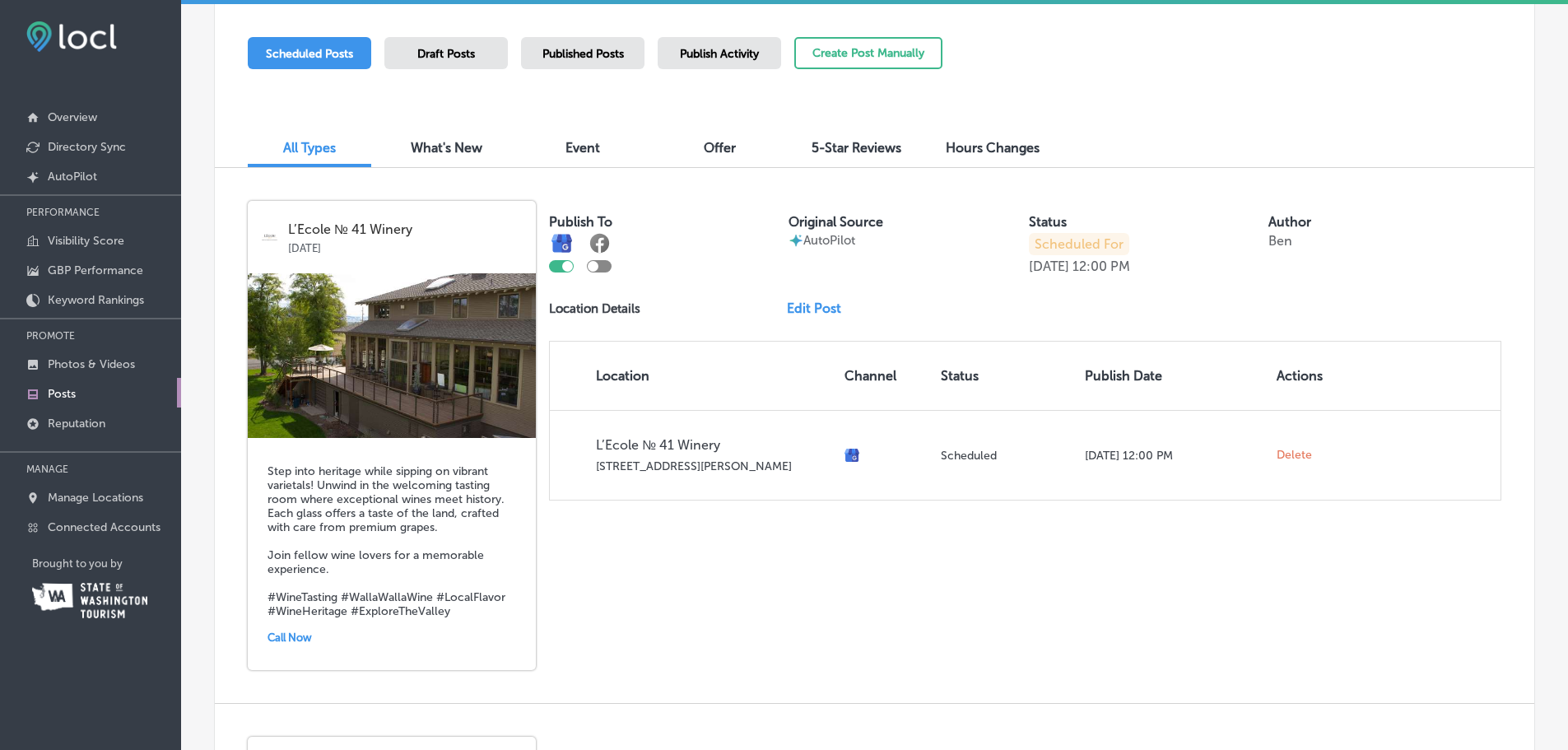
click at [819, 314] on link "Edit Post" at bounding box center [820, 308] width 68 height 15
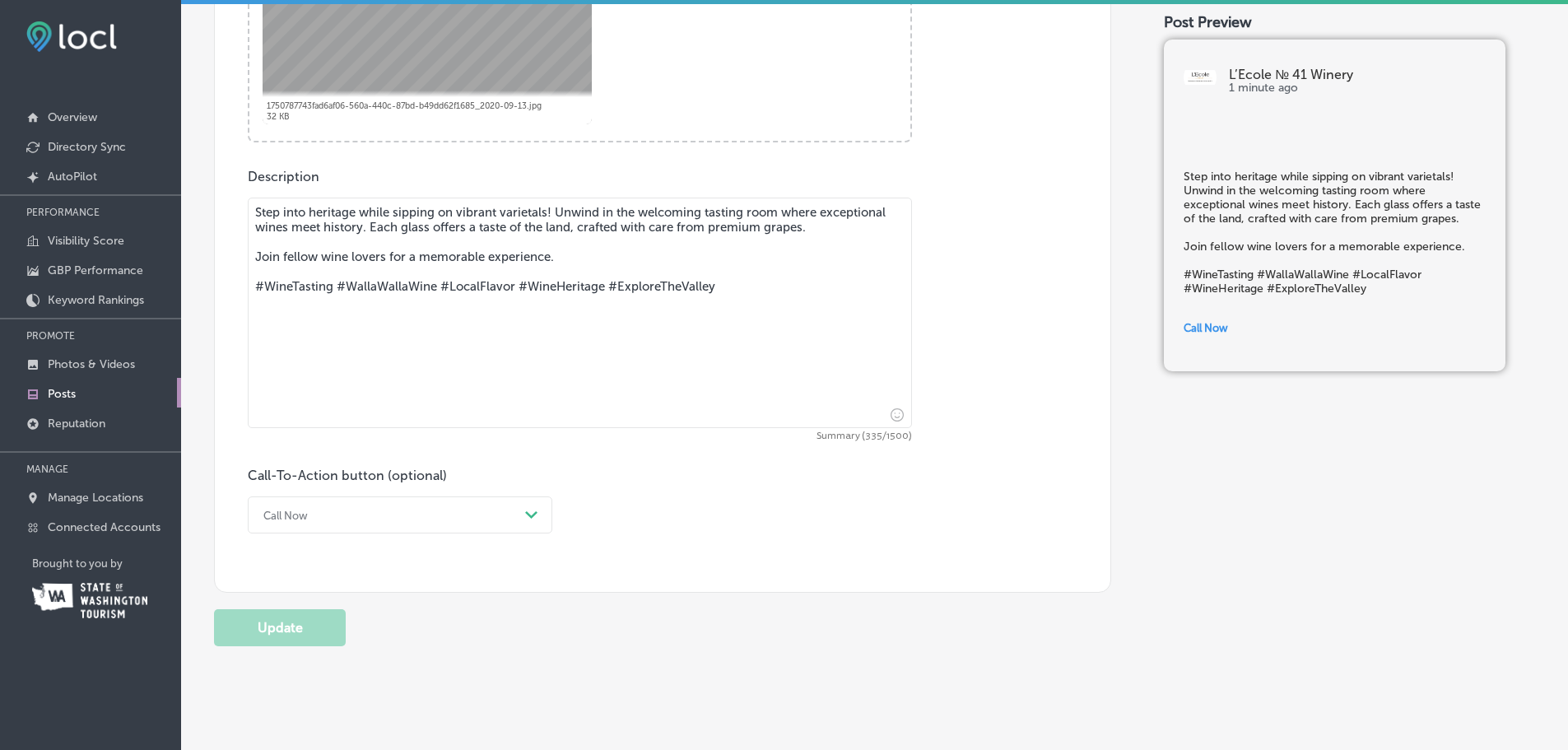
scroll to position [825, 0]
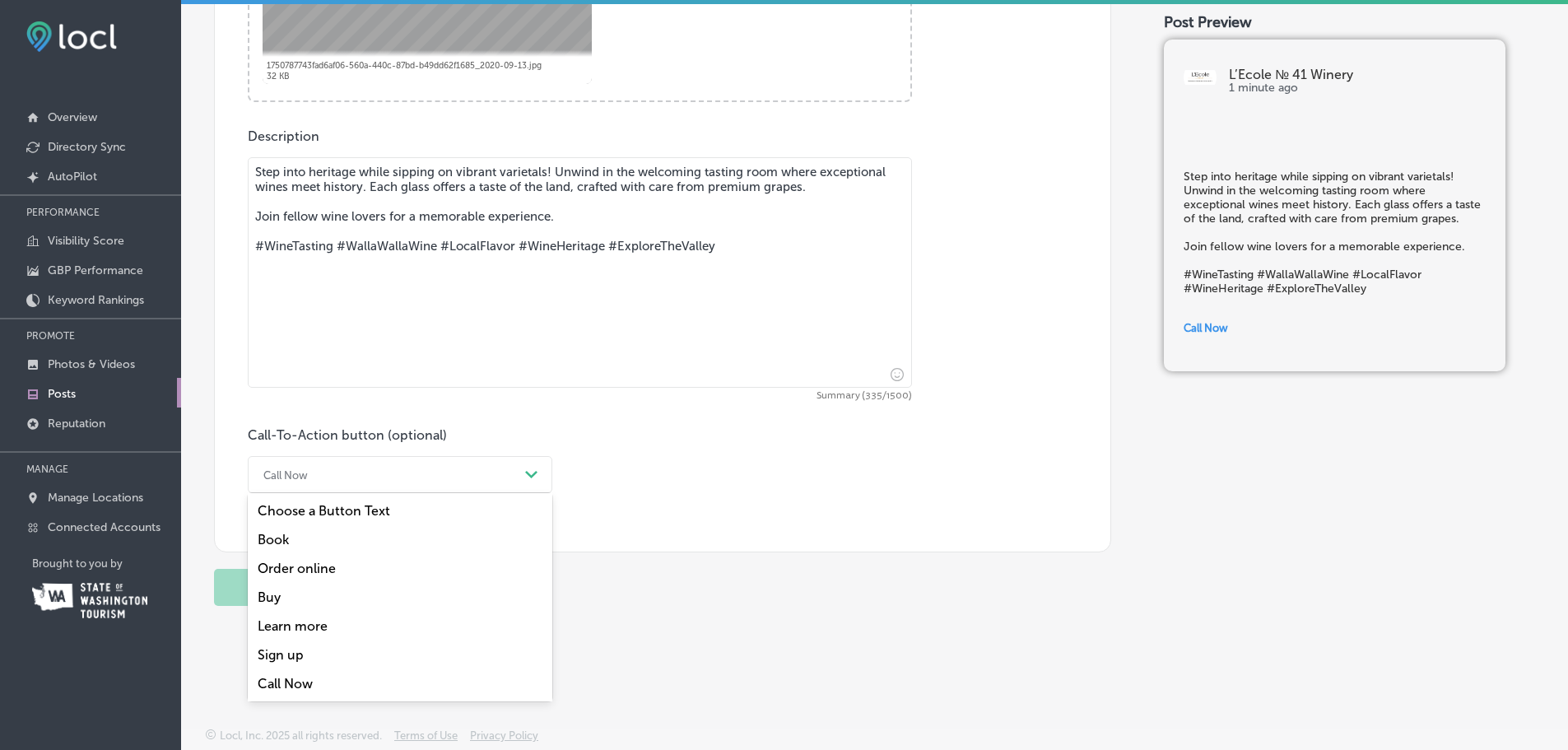
click at [311, 476] on div "Call Now" at bounding box center [387, 474] width 263 height 25
click at [305, 540] on div "Book" at bounding box center [400, 540] width 305 height 29
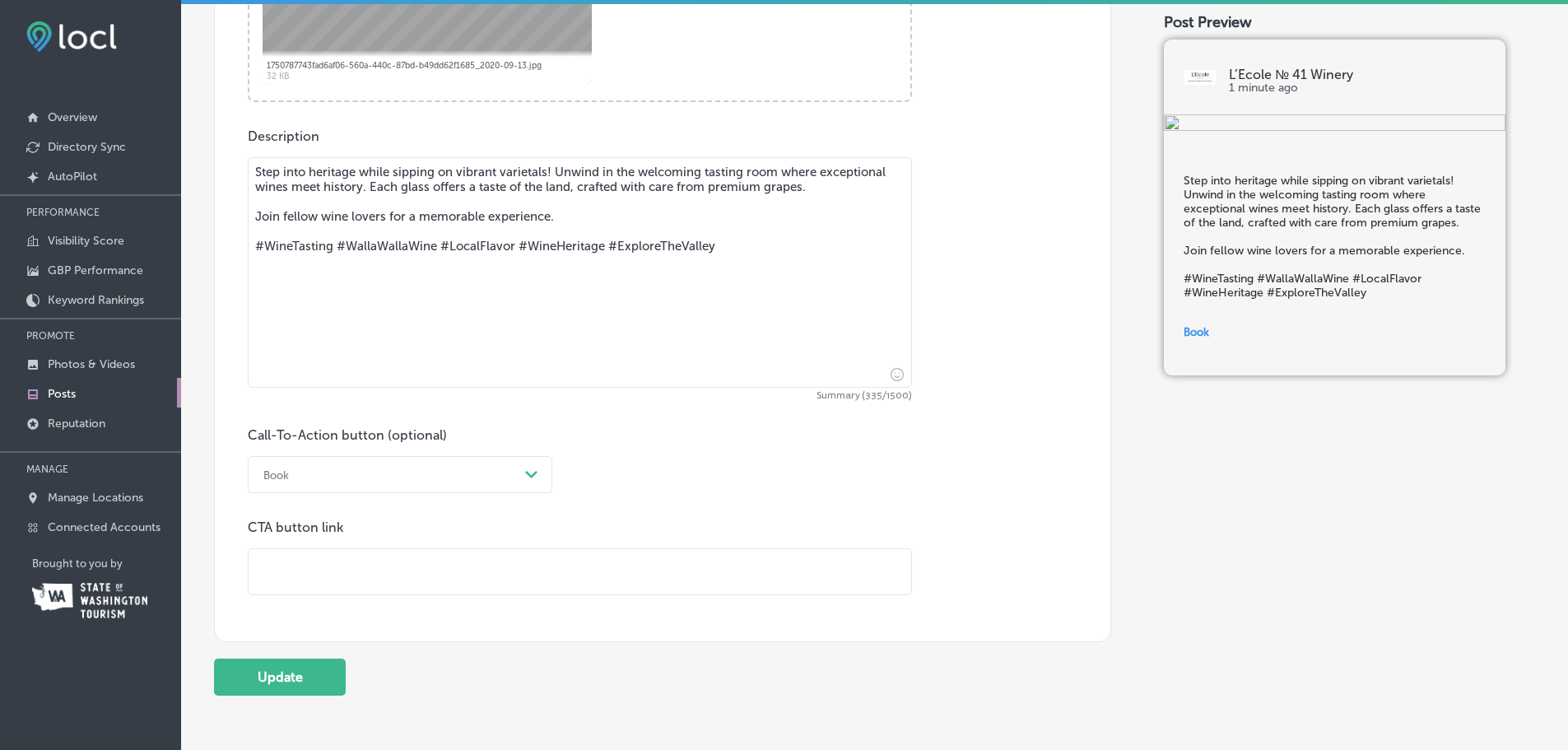
click at [298, 566] on input "text" at bounding box center [580, 571] width 663 height 45
paste input "[URL][DOMAIN_NAME]"
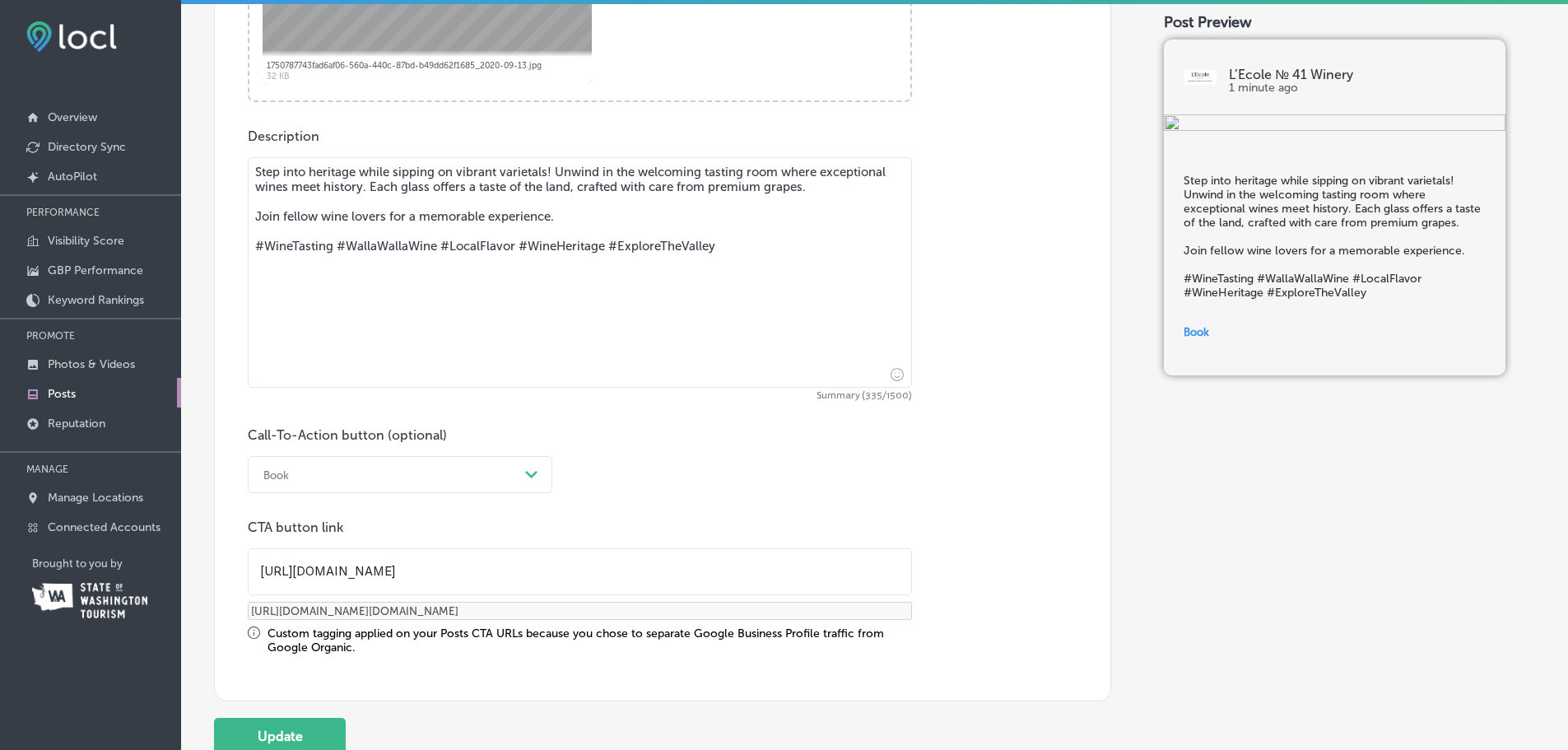
type input "[URL][DOMAIN_NAME]"
click at [335, 568] on input "[URL][DOMAIN_NAME]" at bounding box center [580, 571] width 663 height 45
click at [333, 567] on input "[URL][DOMAIN_NAME]" at bounding box center [580, 571] width 663 height 45
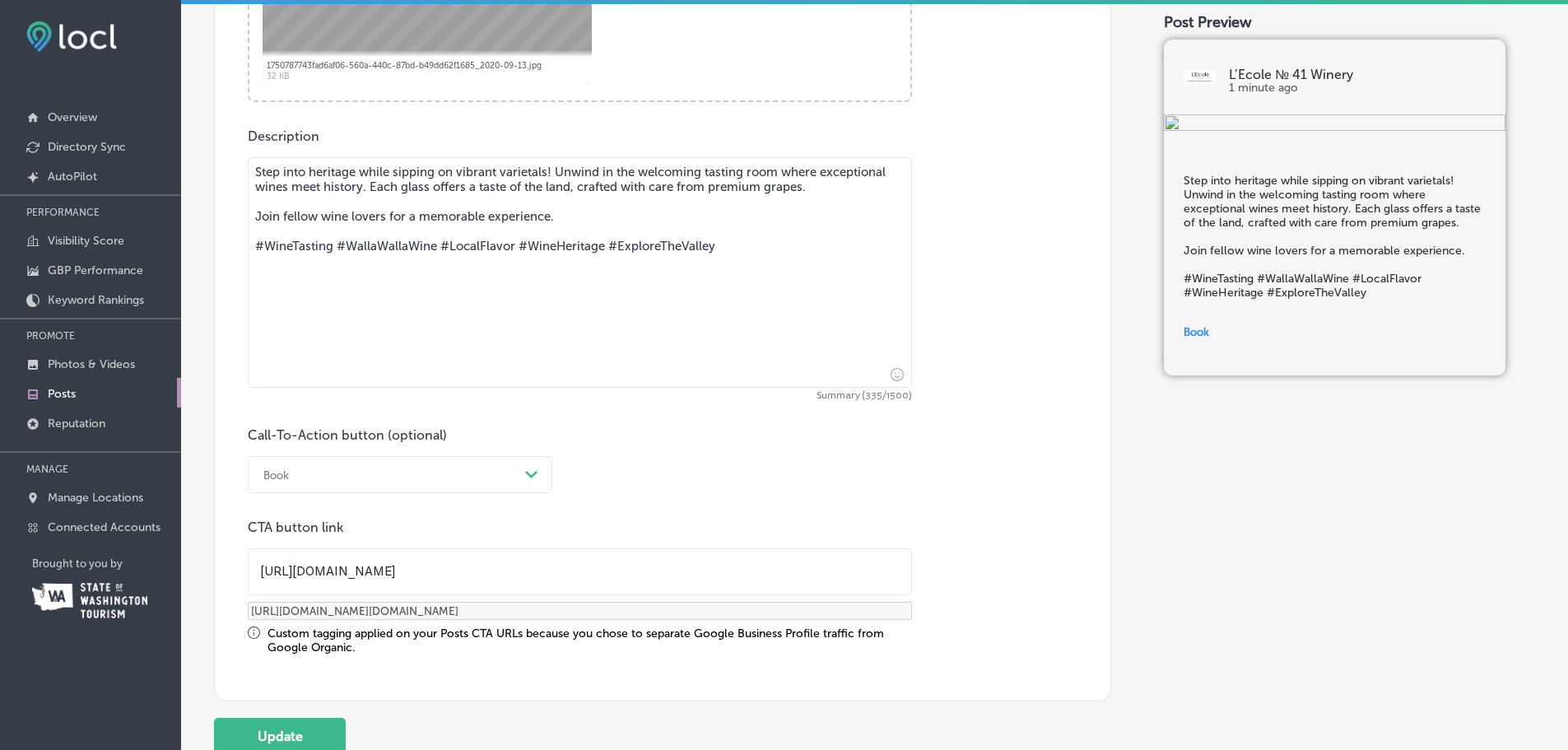
click at [333, 567] on input "[URL][DOMAIN_NAME]" at bounding box center [580, 571] width 663 height 45
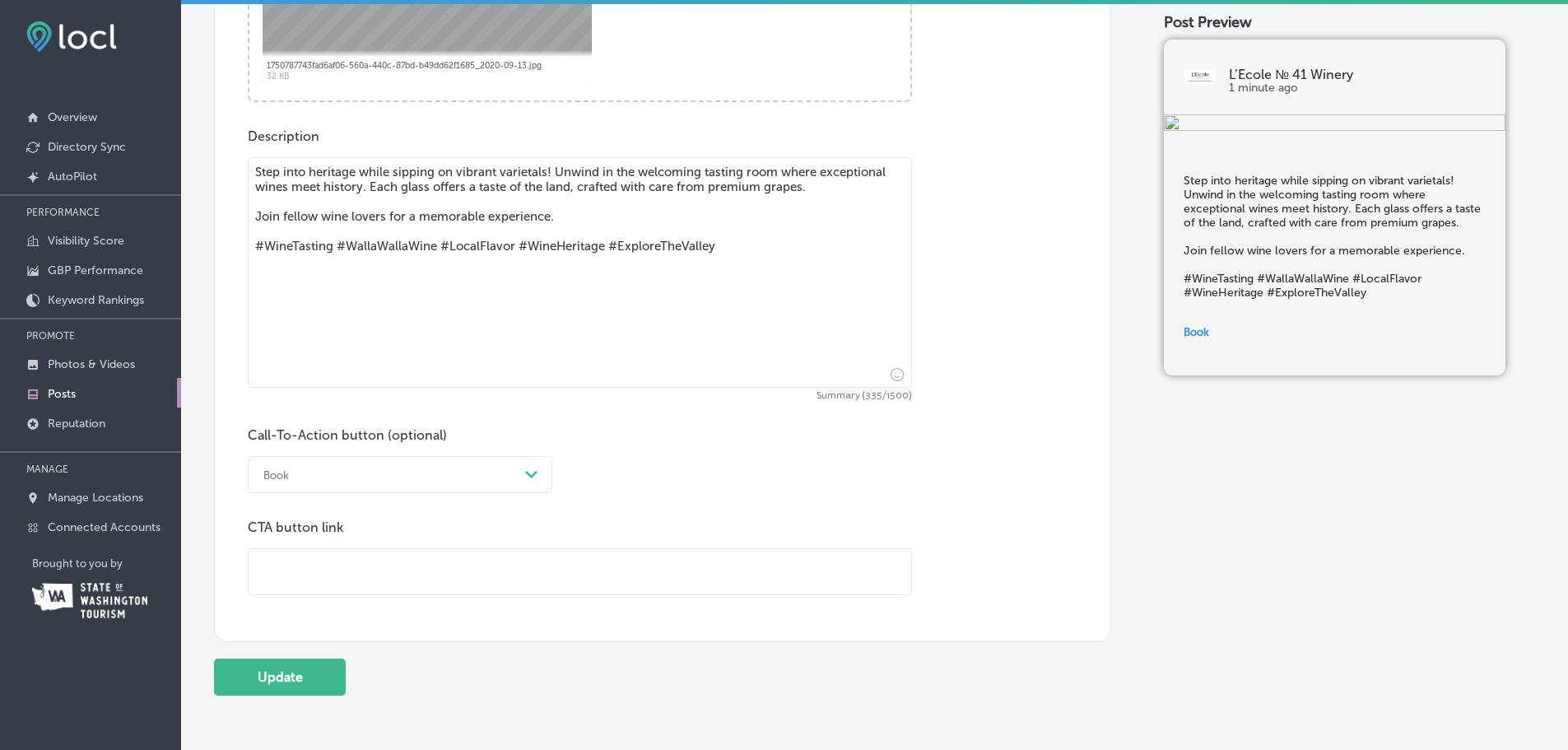
paste input "[URL][DOMAIN_NAME]"
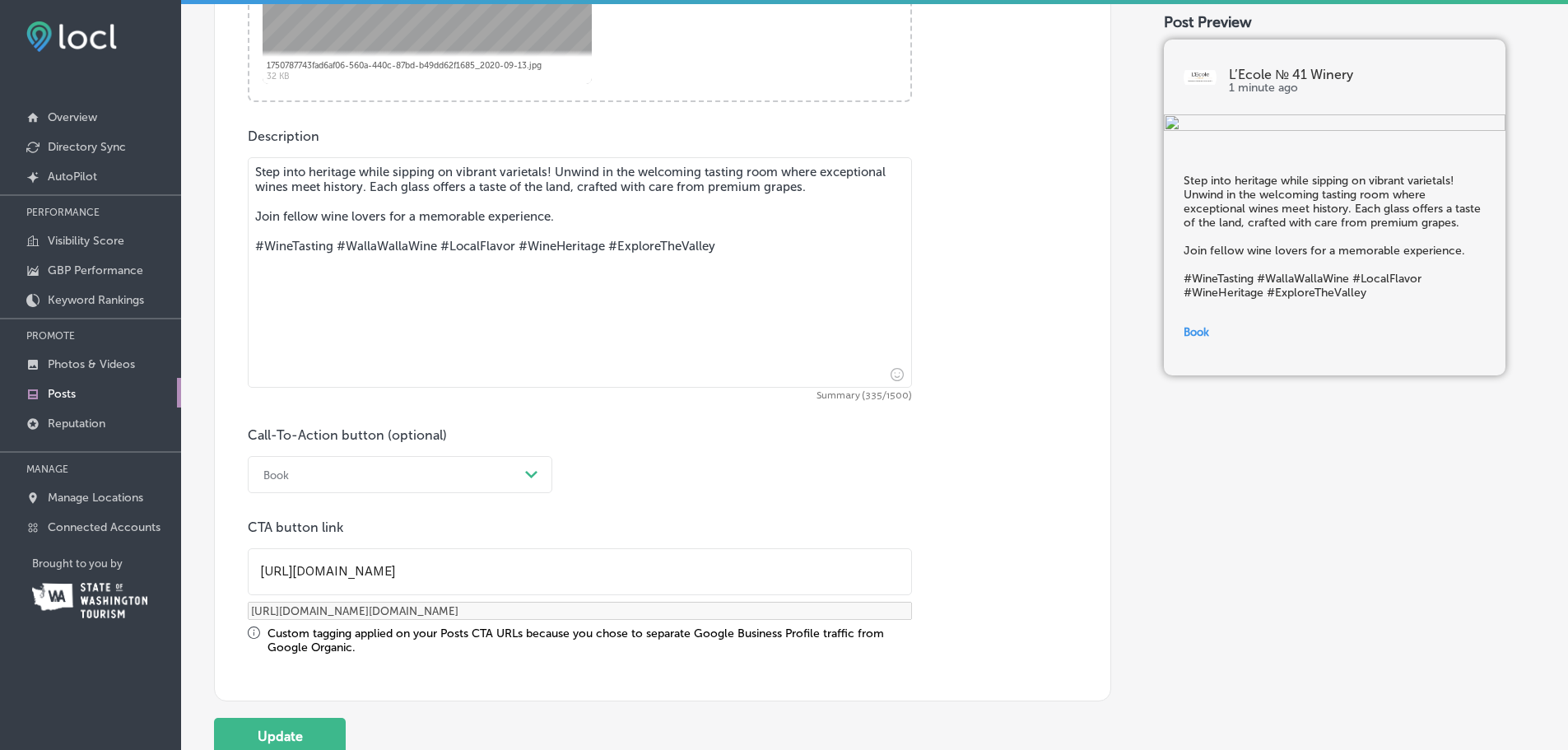
type input "[URL][DOMAIN_NAME]"
click at [400, 232] on textarea "Step into heritage while sipping on vibrant varietals! Unwind in the welcoming …" at bounding box center [580, 272] width 664 height 231
drag, startPoint x: 706, startPoint y: 266, endPoint x: -450, endPoint y: 108, distance: 1166.7
click at [0, 108] on html "iconmonstr-menu-thin copy Created with Sketch. Overview Directory Sync Created …" at bounding box center [784, 372] width 1568 height 754
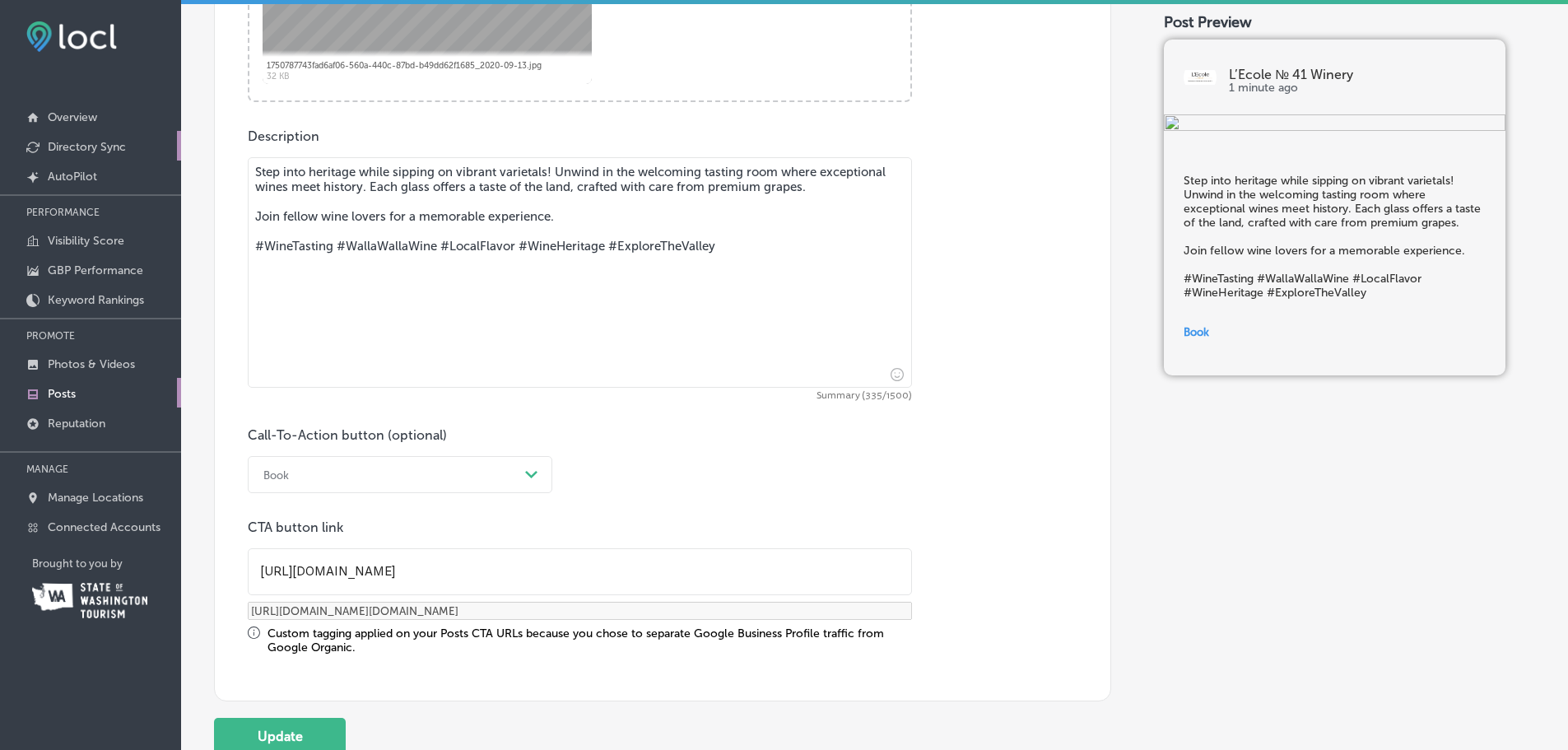
type textarea "y"
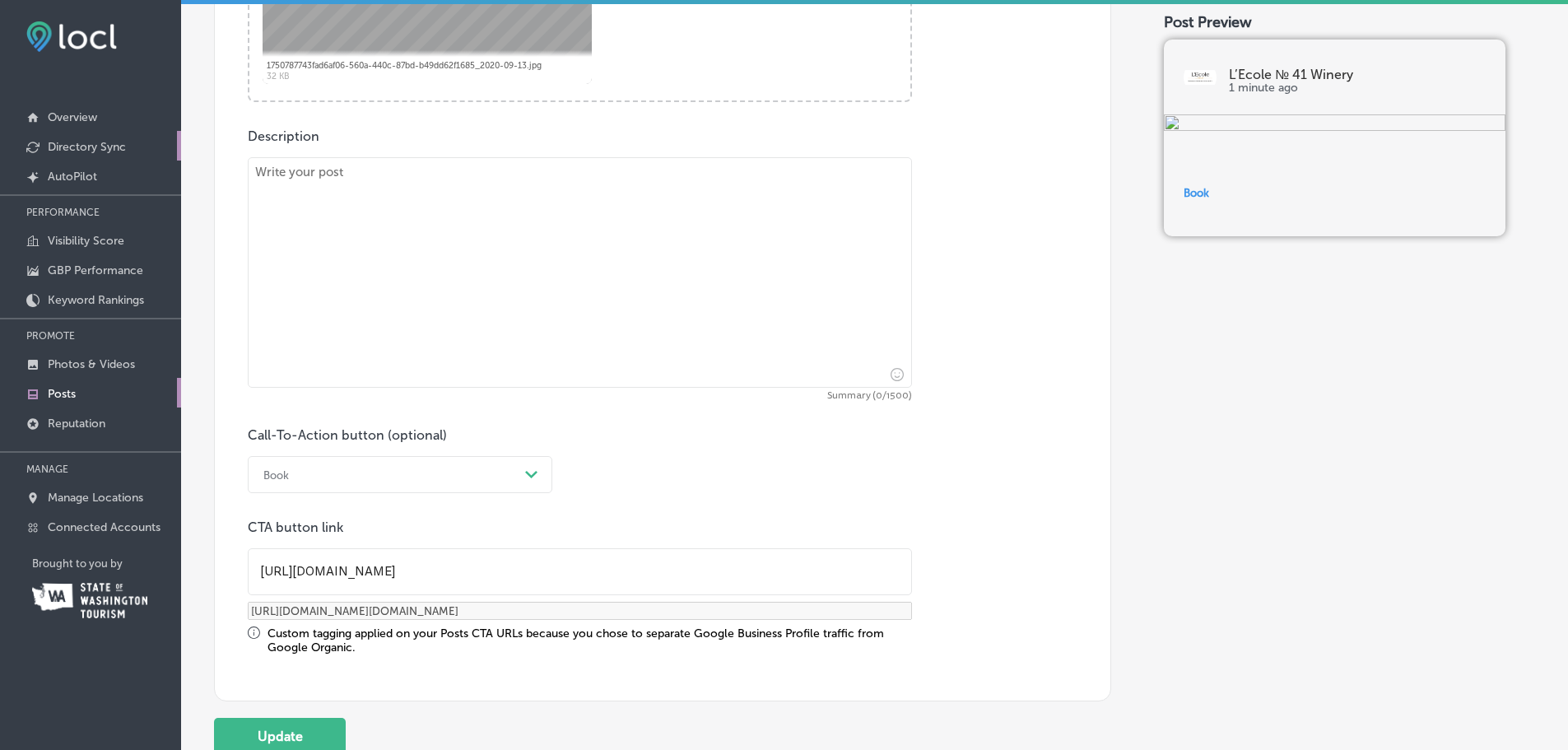
paste textarea "🍇✨ The Private Pour: A Harvest Overlook Experience ✨🍇 Step behind the cellar do…"
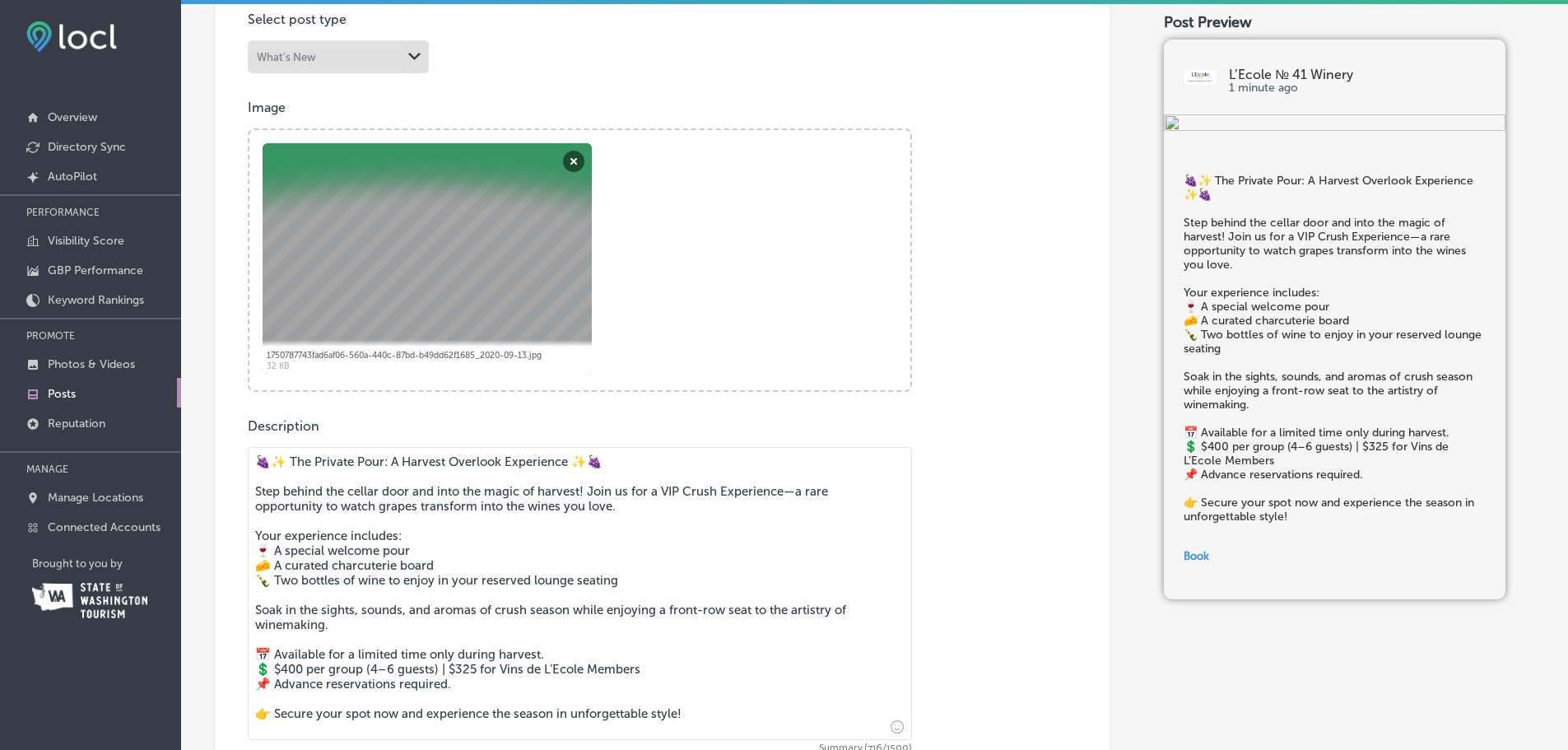
scroll to position [495, 0]
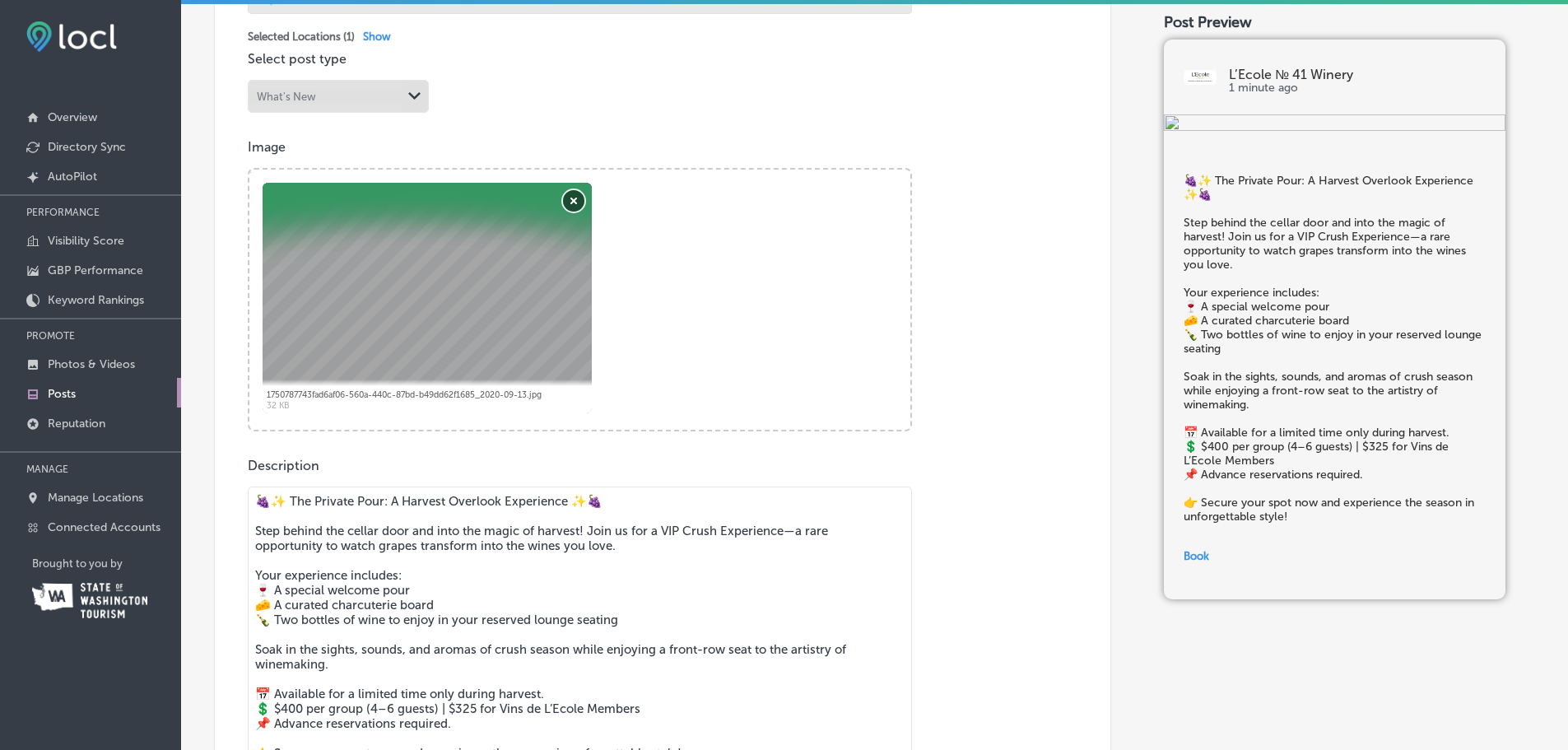
type textarea "🍇✨ The Private Pour: A Harvest Overlook Experience ✨🍇 Step behind the cellar do…"
click at [574, 200] on button "Remove" at bounding box center [574, 200] width 21 height 21
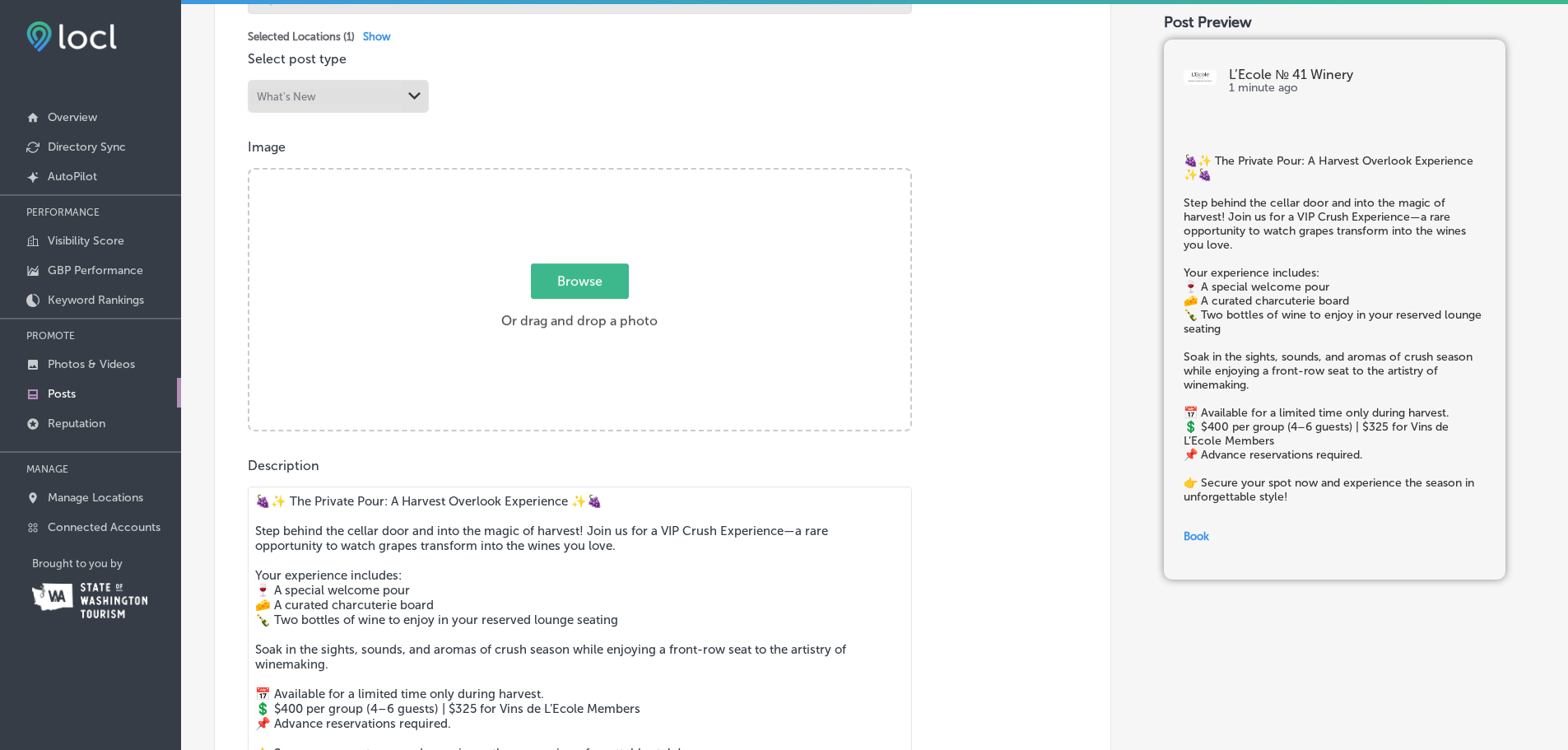
click at [573, 288] on span "Browse" at bounding box center [580, 281] width 98 height 36
click at [573, 175] on input "Browse Or drag and drop a photo" at bounding box center [580, 172] width 661 height 5
type input "C:\fakepath\_MG_1133.jpg"
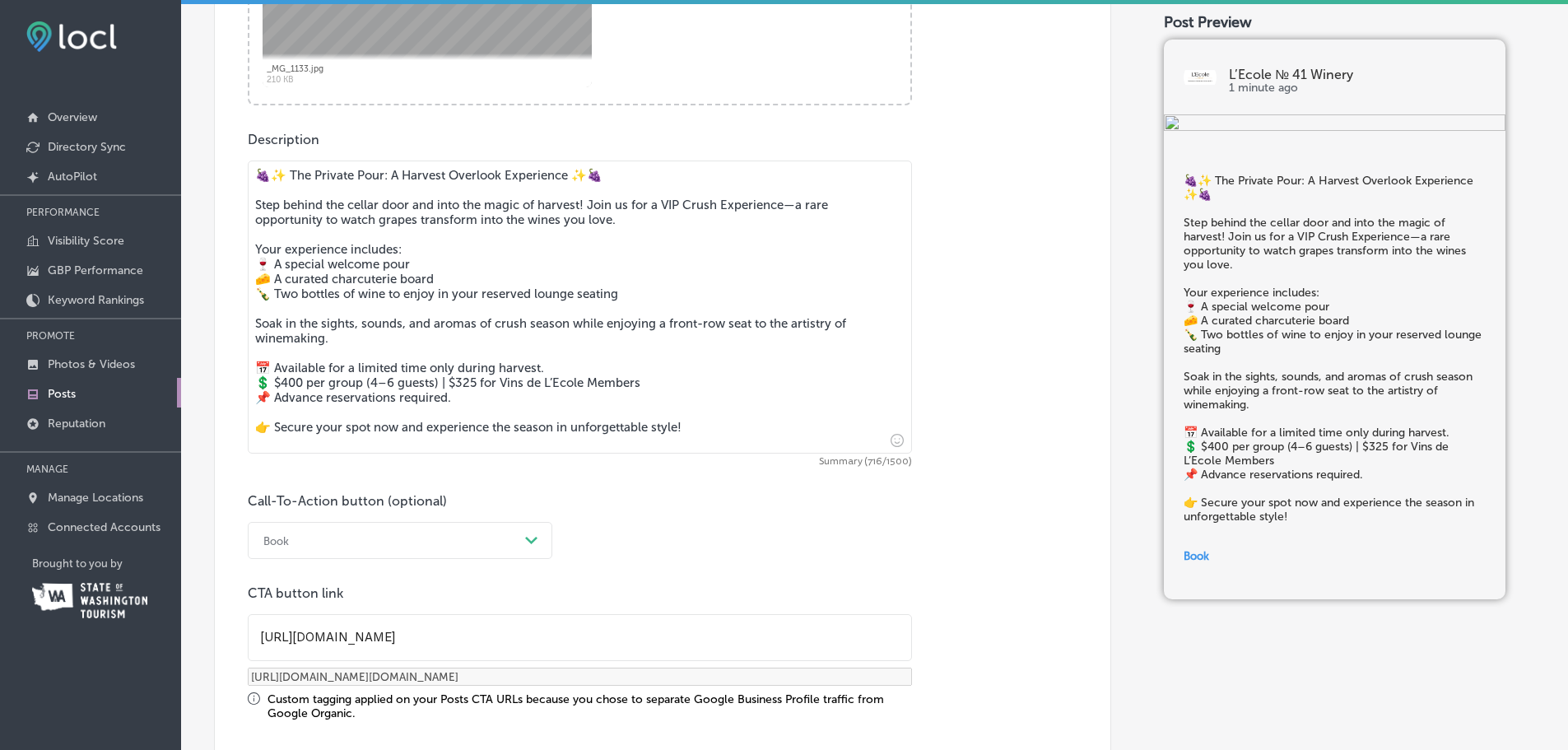
scroll to position [954, 0]
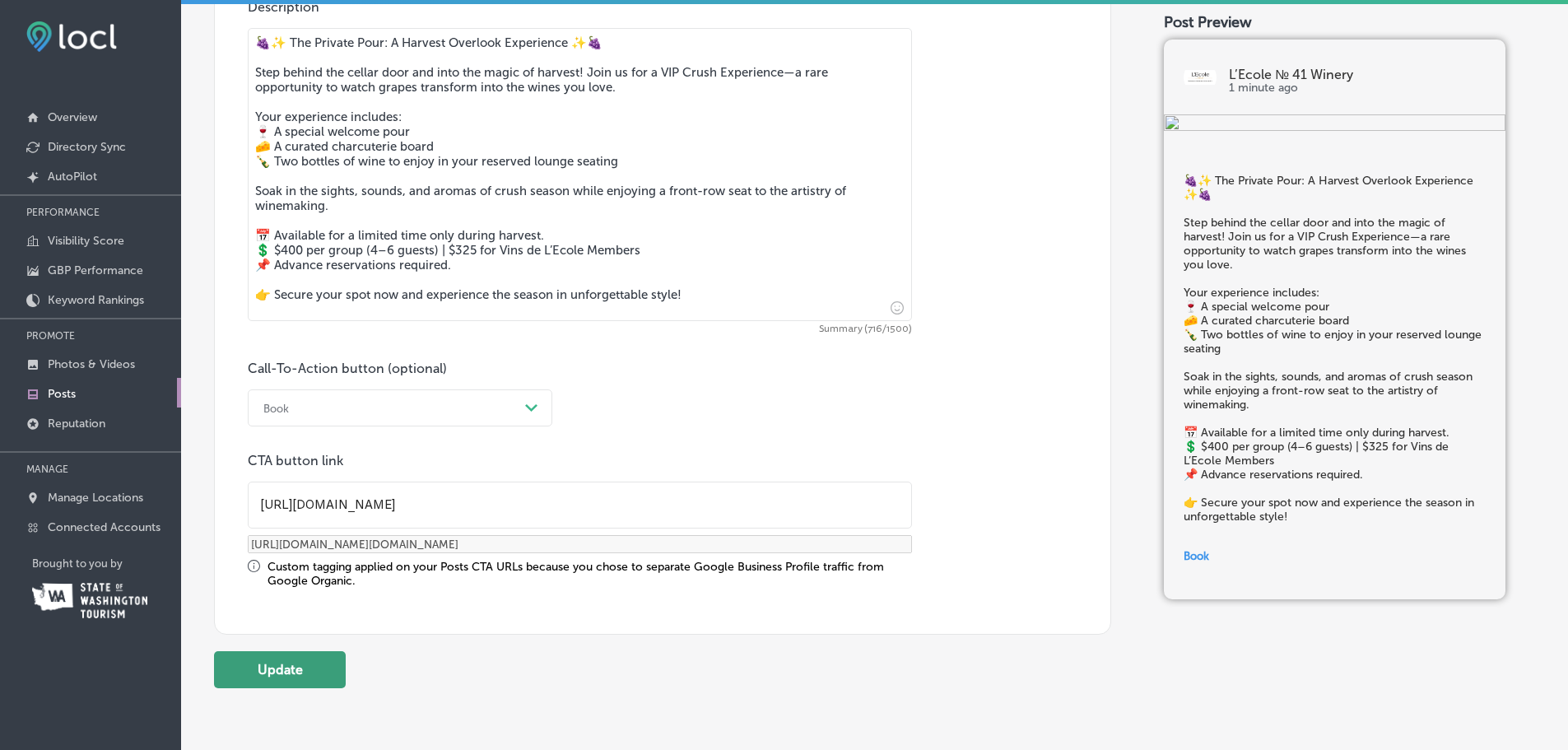
click at [243, 656] on button "Update" at bounding box center [279, 669] width 132 height 37
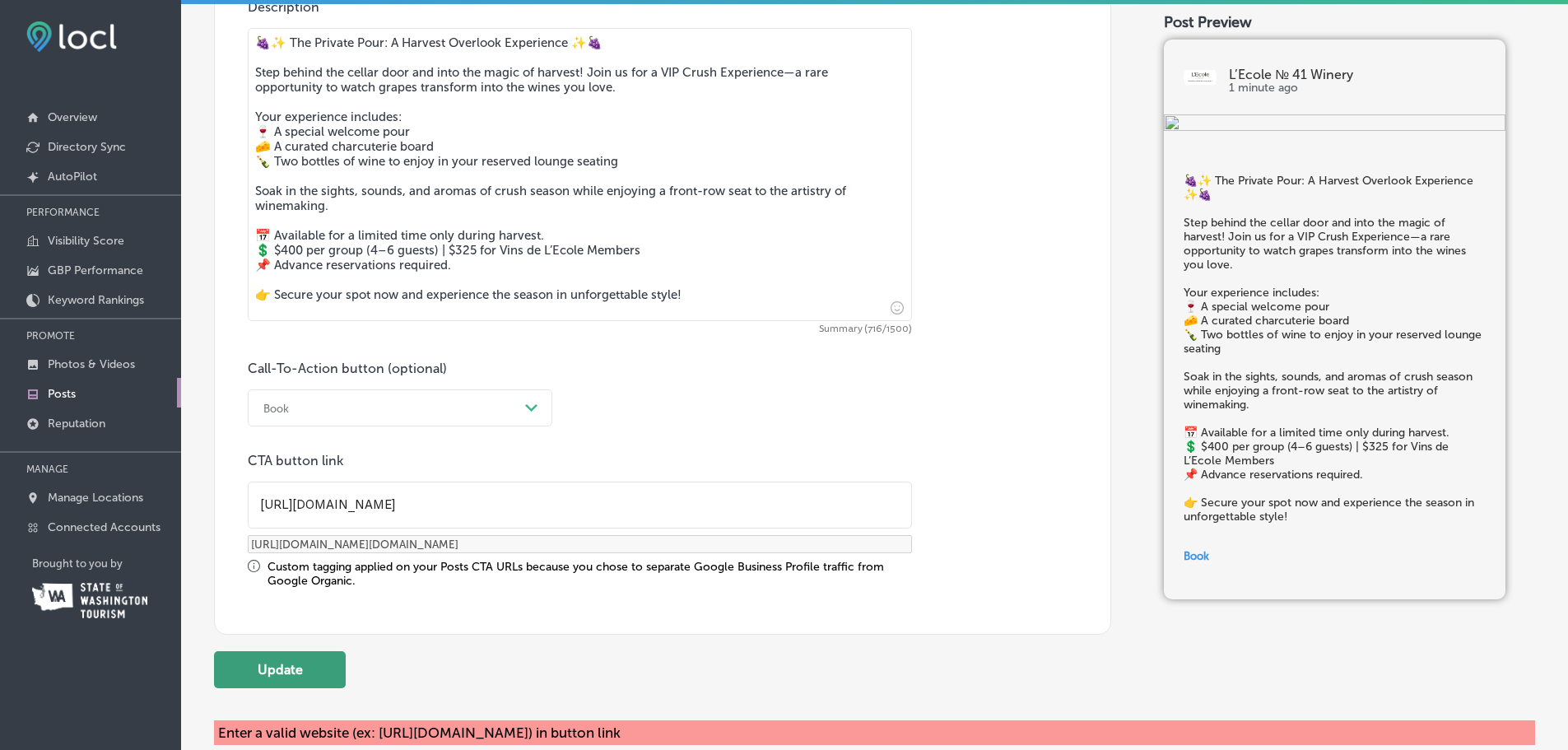
click at [318, 667] on button "Update" at bounding box center [279, 669] width 132 height 37
click at [423, 555] on div "CTA button link [URL][DOMAIN_NAME] [URL][DOMAIN_NAME][DOMAIN_NAME] Custom taggi…" at bounding box center [580, 520] width 664 height 135
click at [507, 505] on input "[URL][DOMAIN_NAME]" at bounding box center [580, 504] width 663 height 45
drag, startPoint x: 598, startPoint y: 503, endPoint x: 1345, endPoint y: 473, distance: 747.6
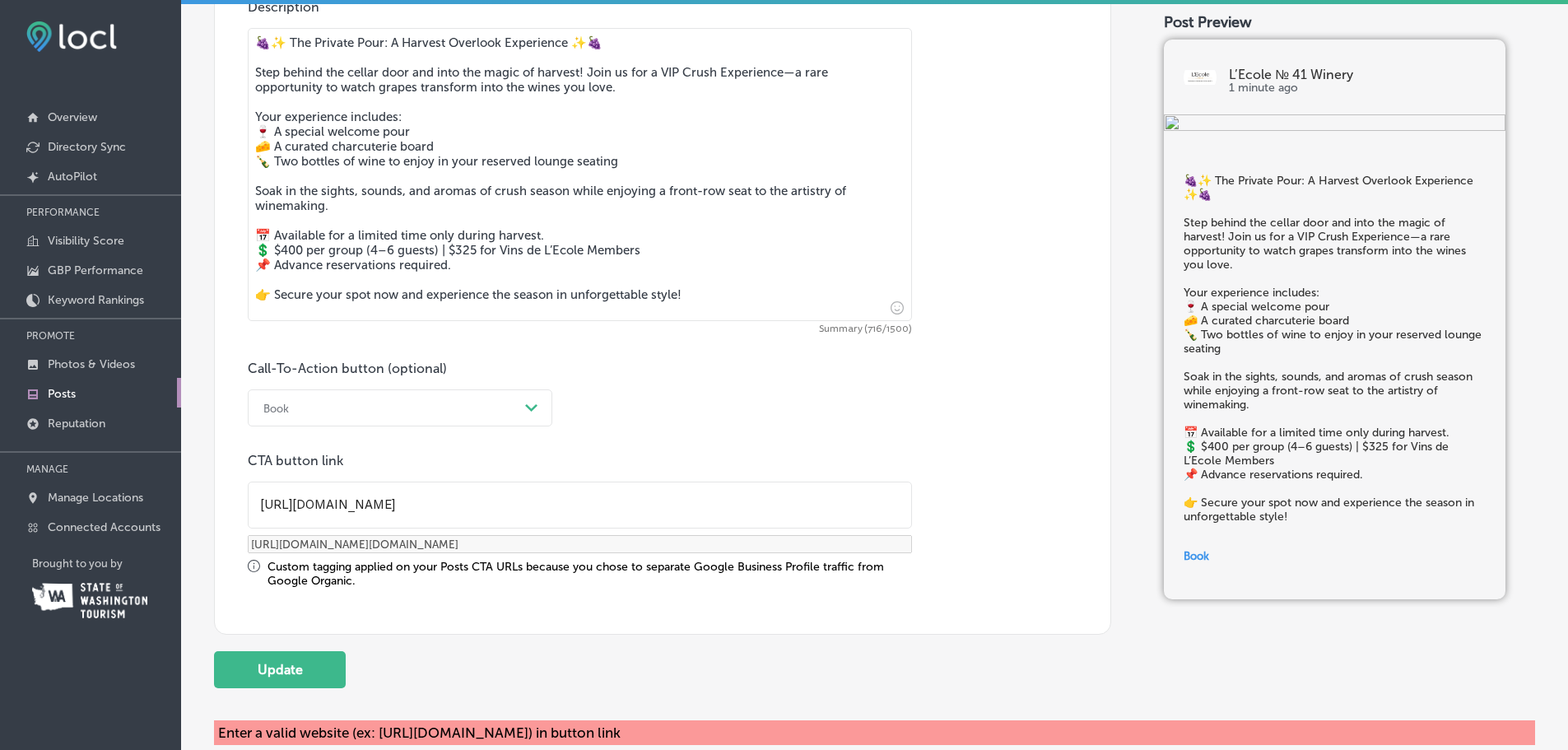
type input "[URL][DOMAIN_NAME]:"
type input "[URL][DOMAIN_NAME][DOMAIN_NAME]:"
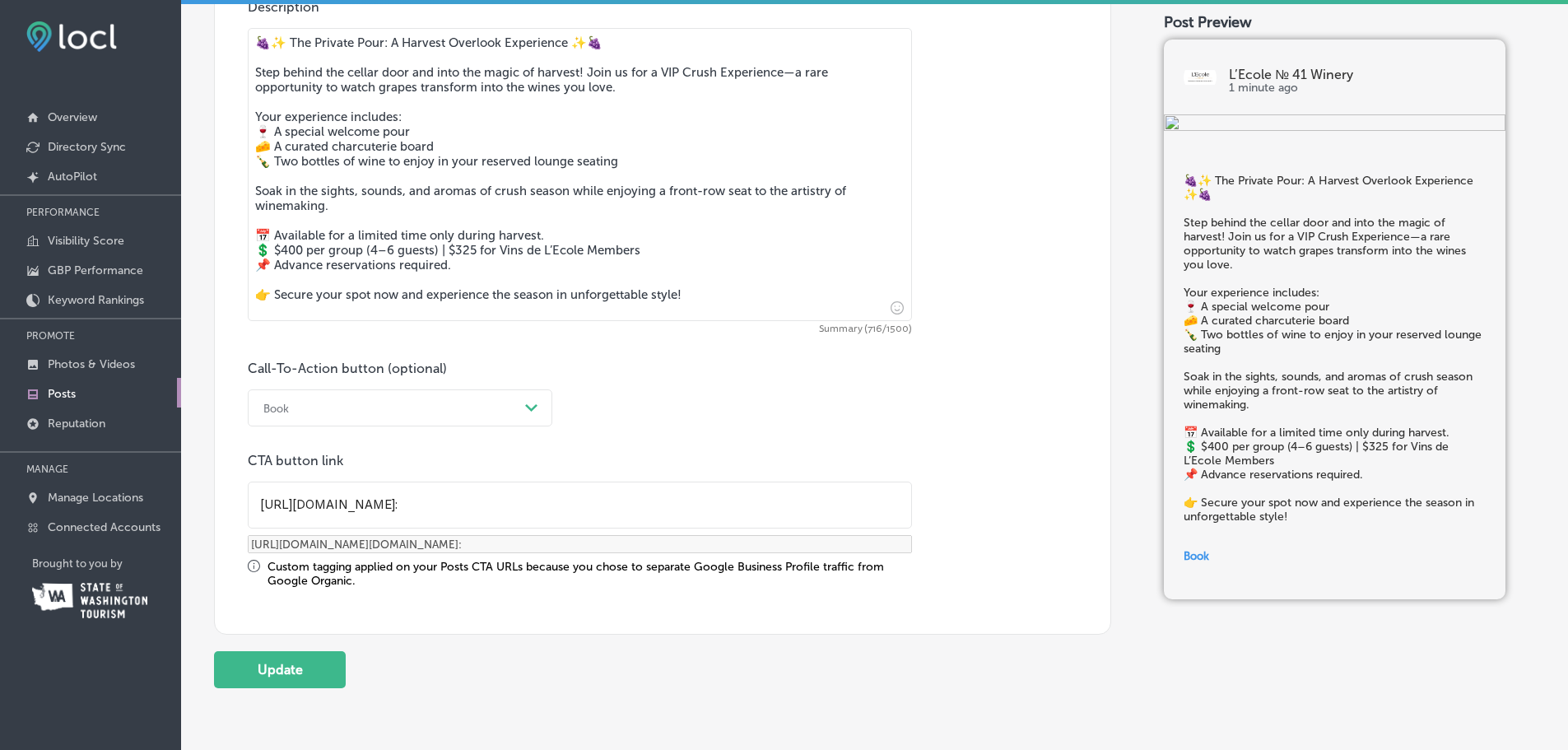
scroll to position [0, 0]
type input "[URL][DOMAIN_NAME]"
type input "[URL][DOMAIN_NAME][DOMAIN_NAME]"
type input "[URL][DOMAIN_NAME]"
type input "[URL][DOMAIN_NAME][DOMAIN_NAME]"
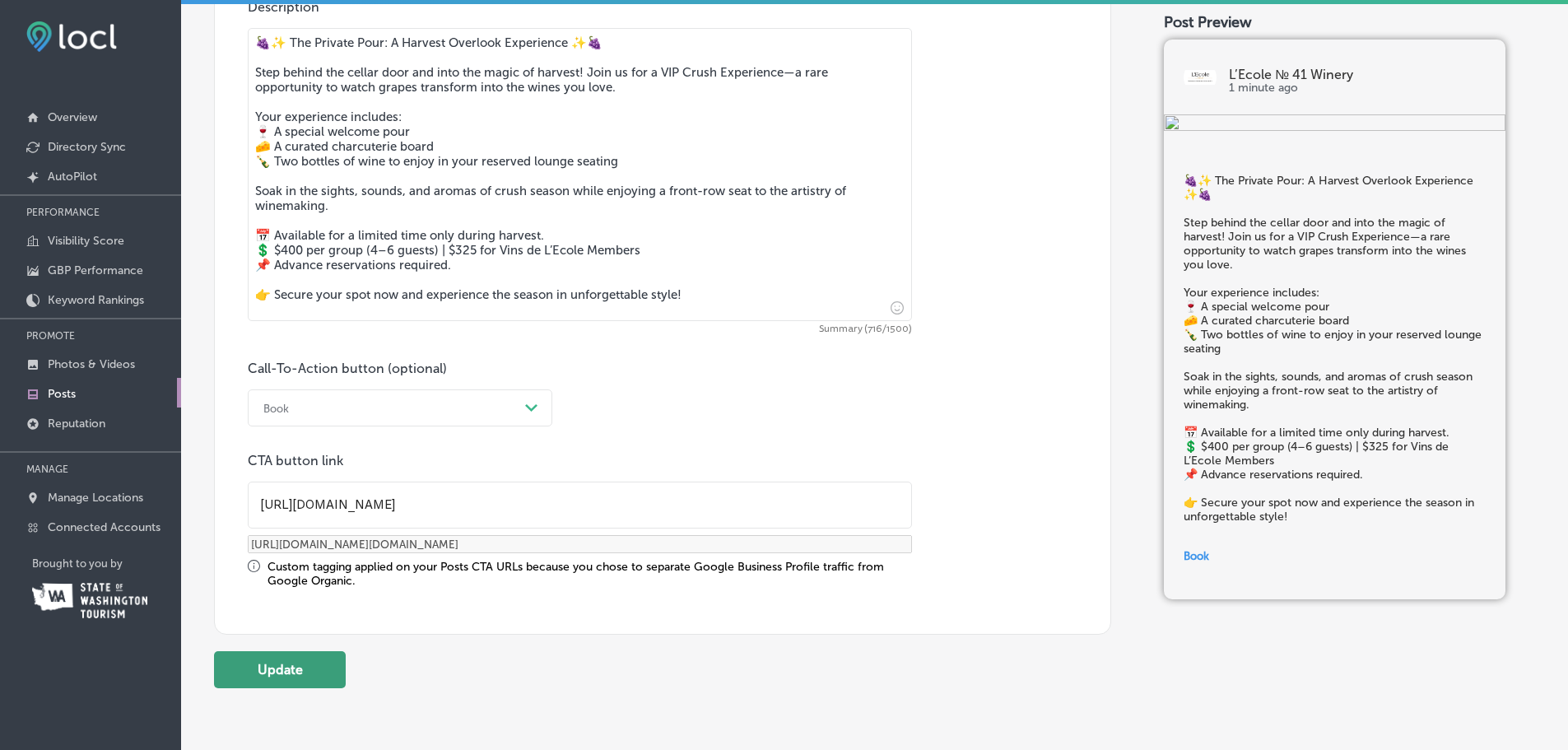
type input "[URL][DOMAIN_NAME]"
click at [267, 672] on button "Update" at bounding box center [279, 669] width 132 height 37
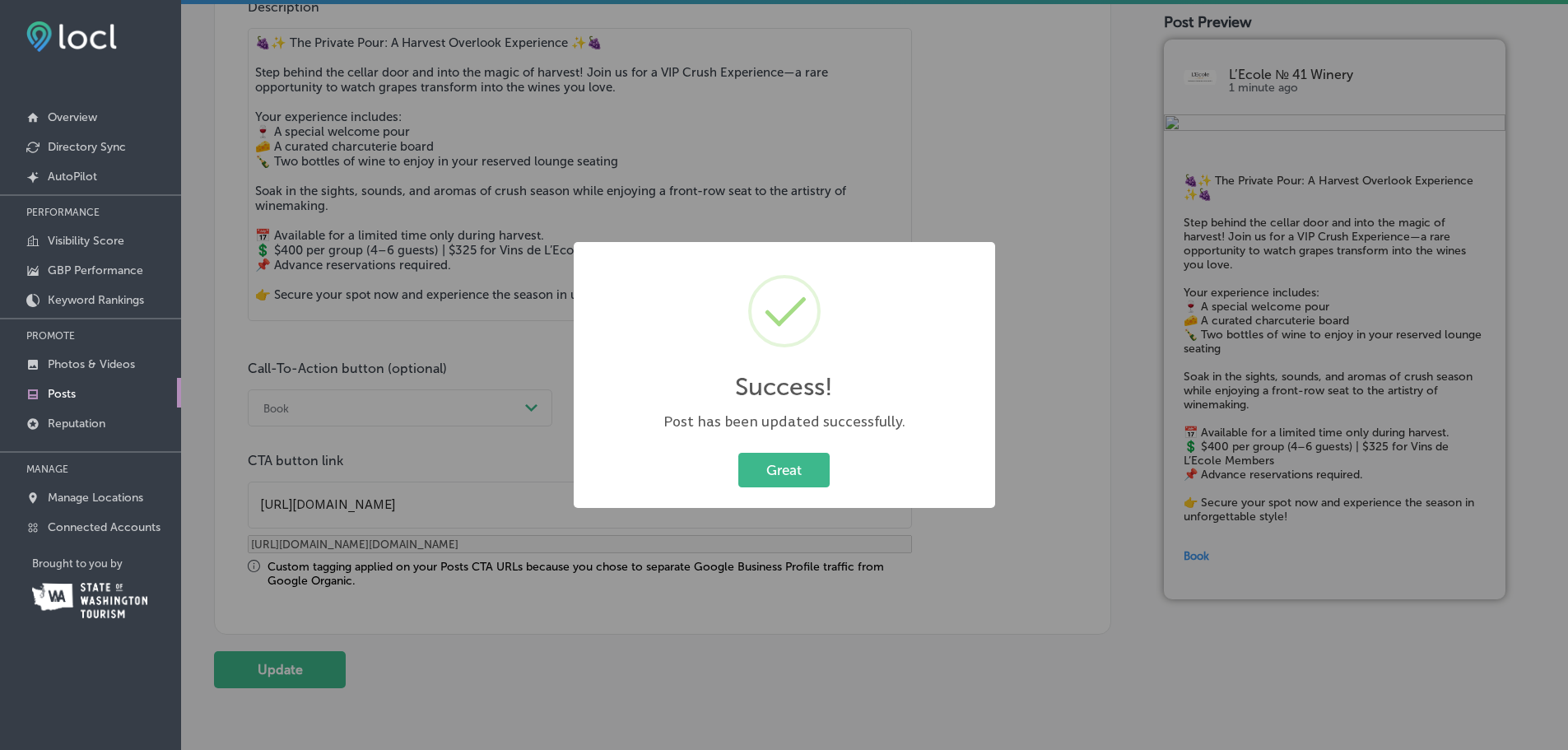
click at [738, 453] on button "Great" at bounding box center [784, 470] width 92 height 34
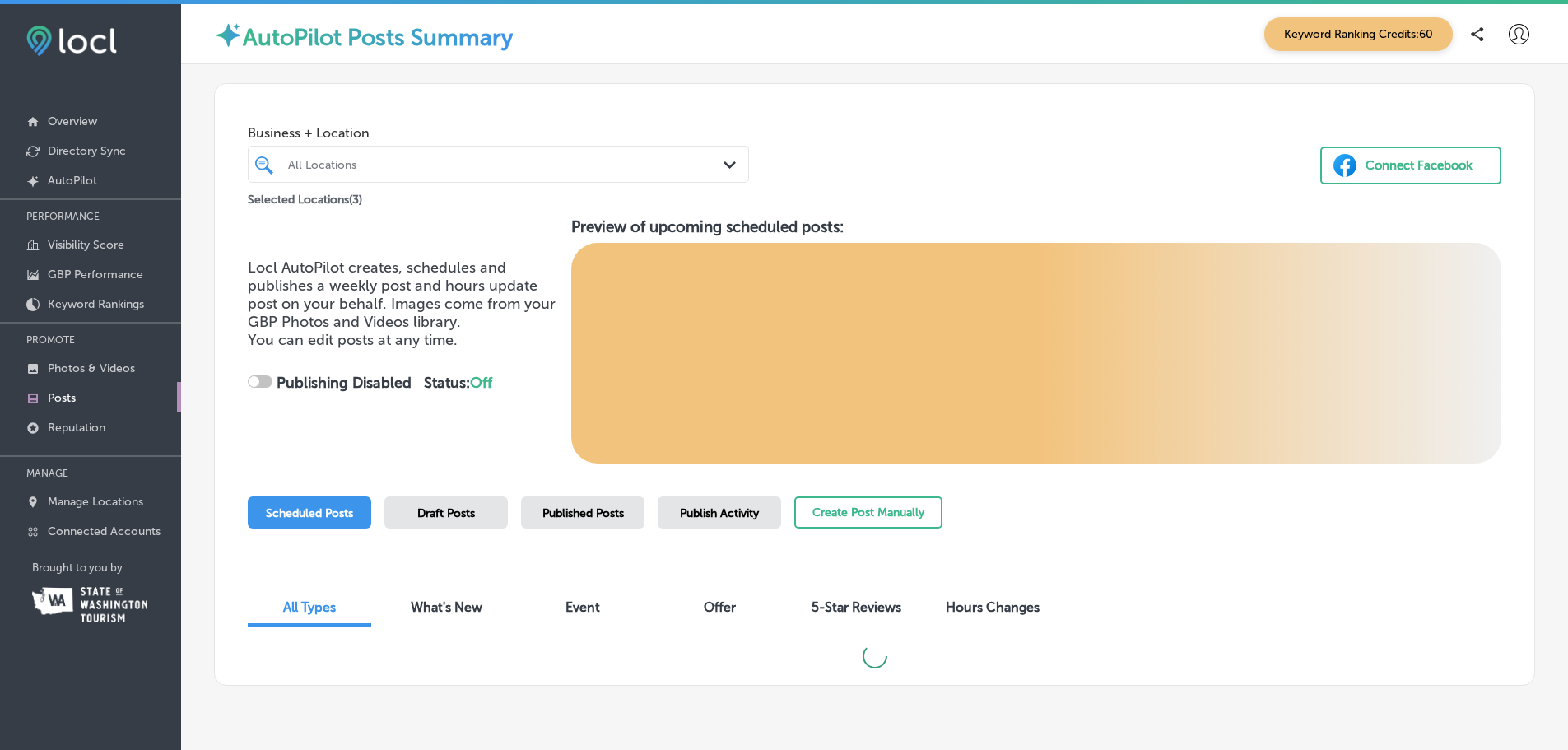
checkbox input "true"
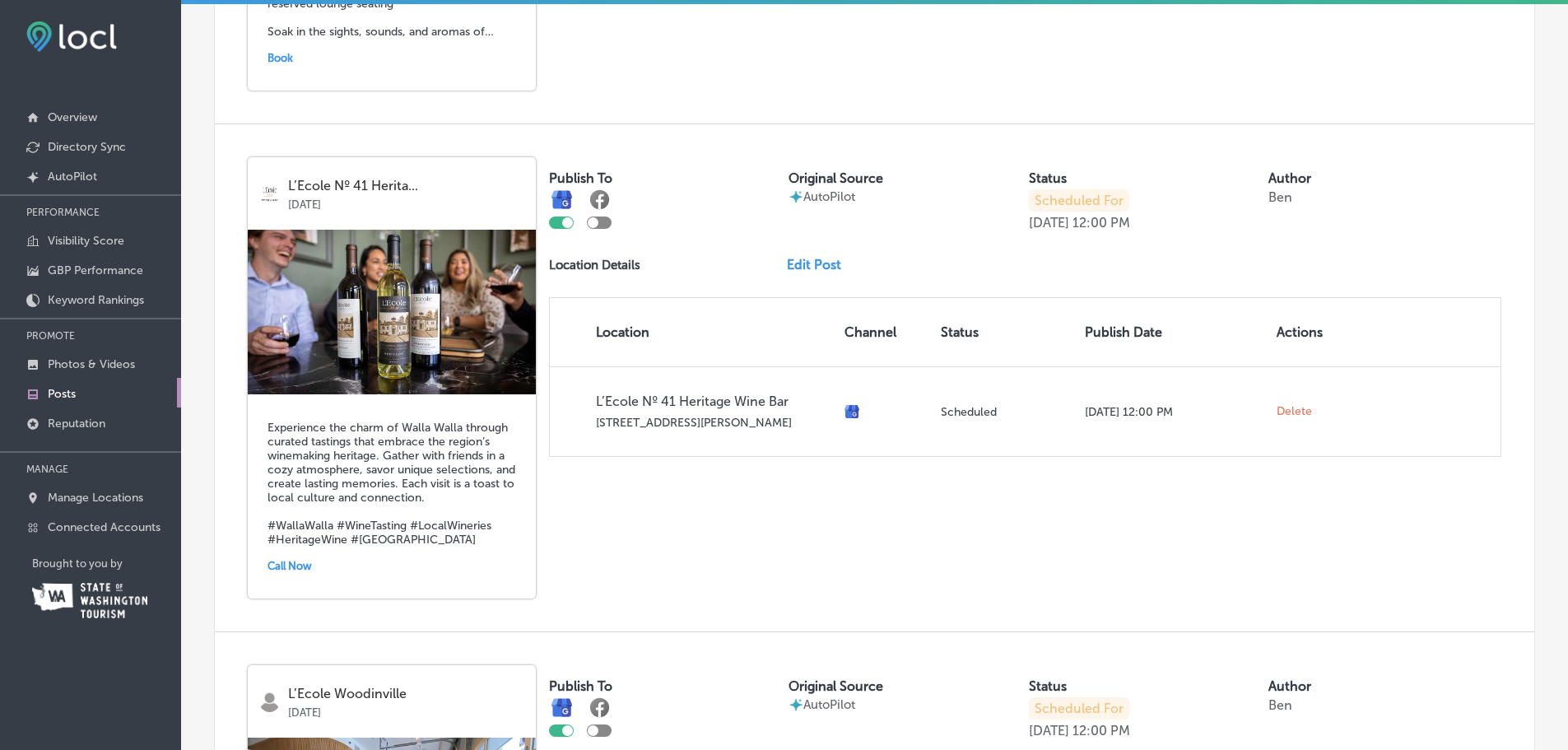
scroll to position [1113, 0]
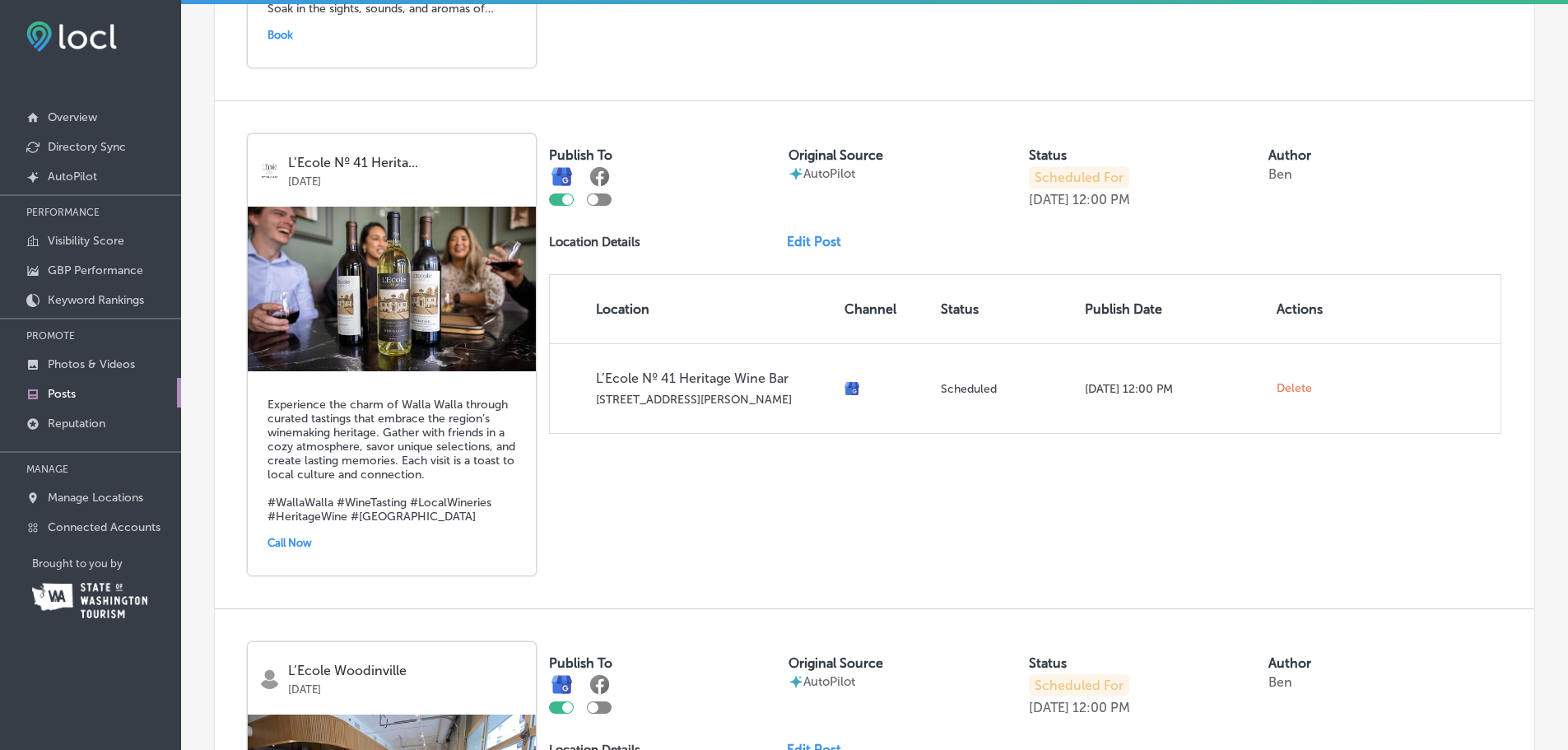
click at [804, 249] on link "Edit Post" at bounding box center [820, 241] width 68 height 15
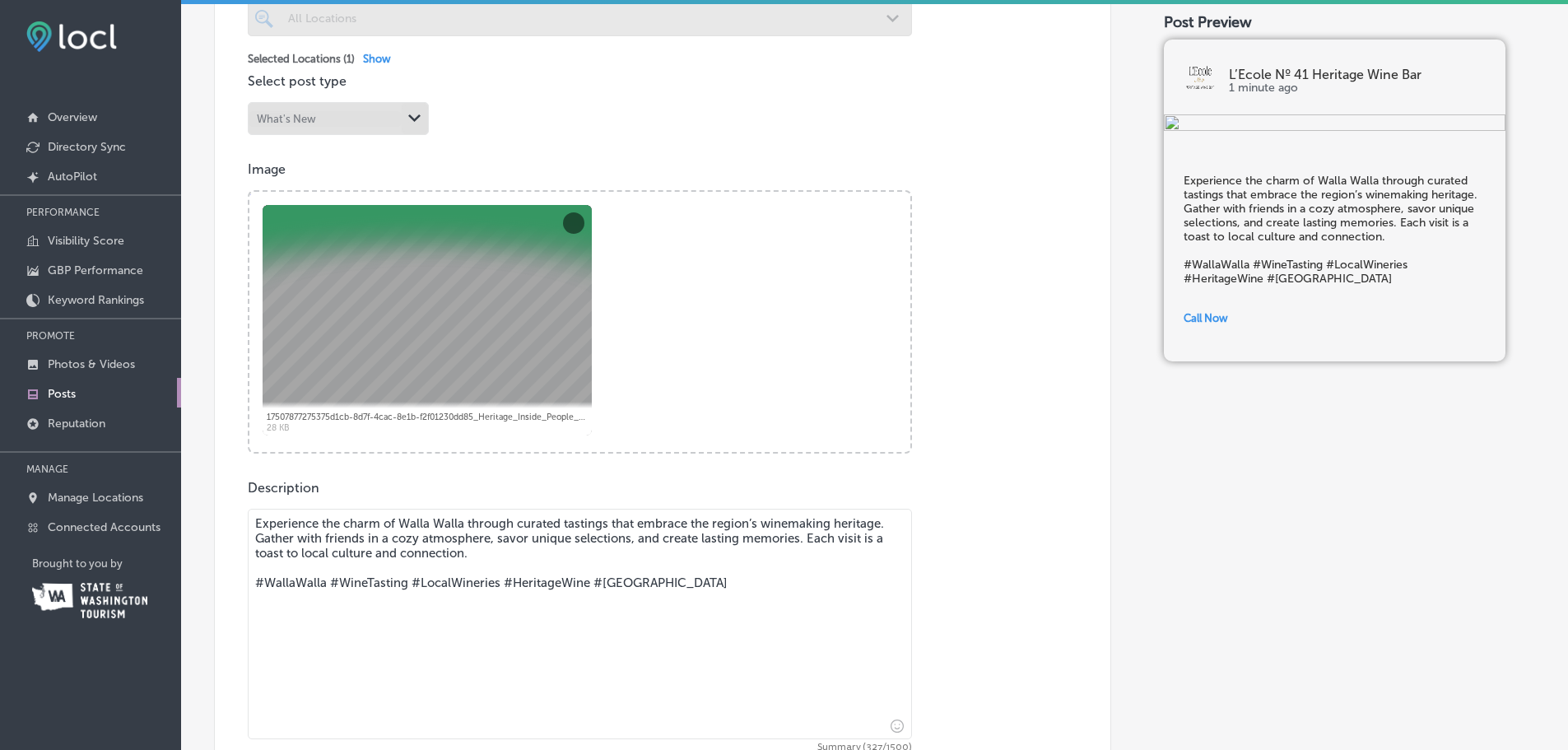
scroll to position [658, 0]
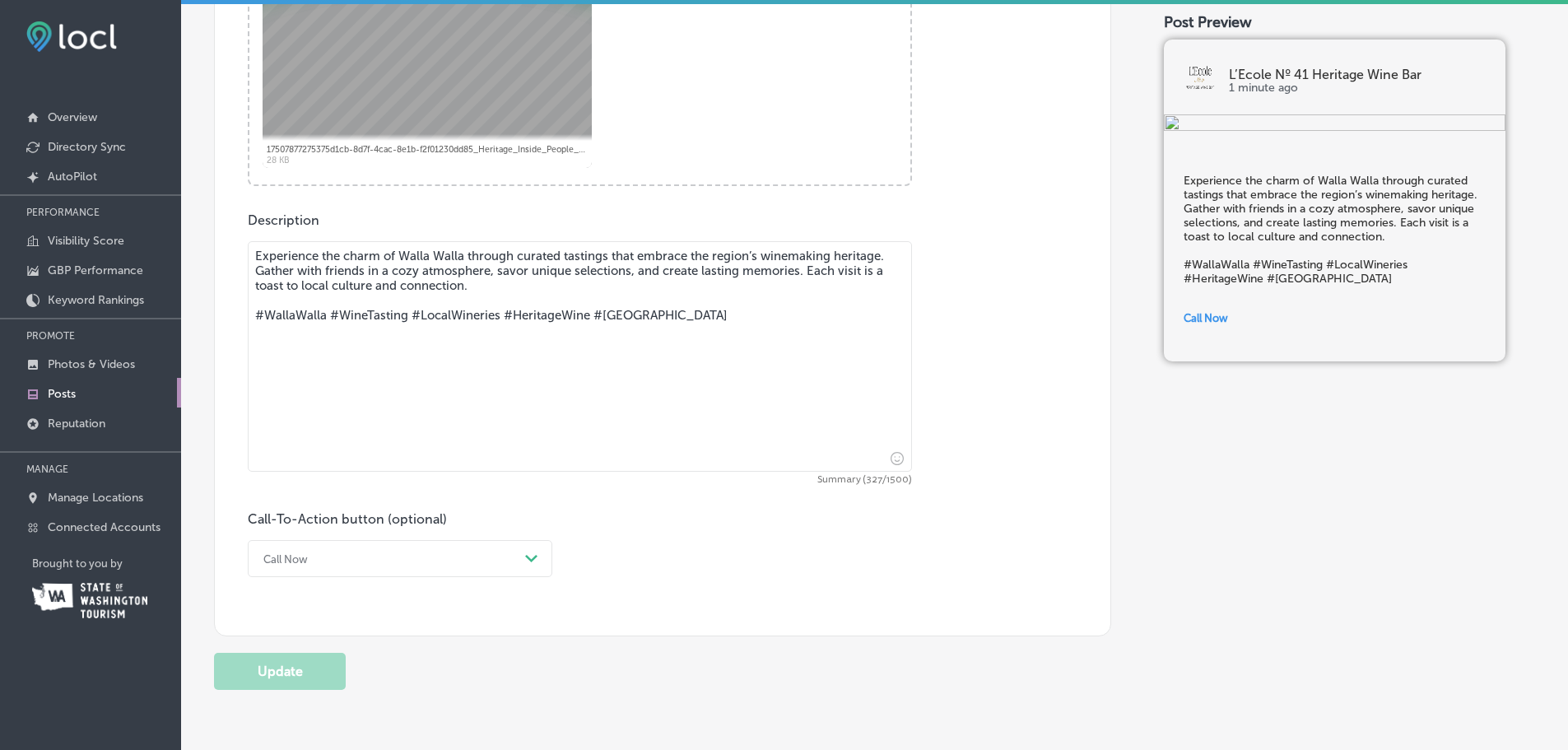
click at [314, 634] on div "Post content Select location(s) Business + Location All Locations Path Created …" at bounding box center [662, 109] width 897 height 1053
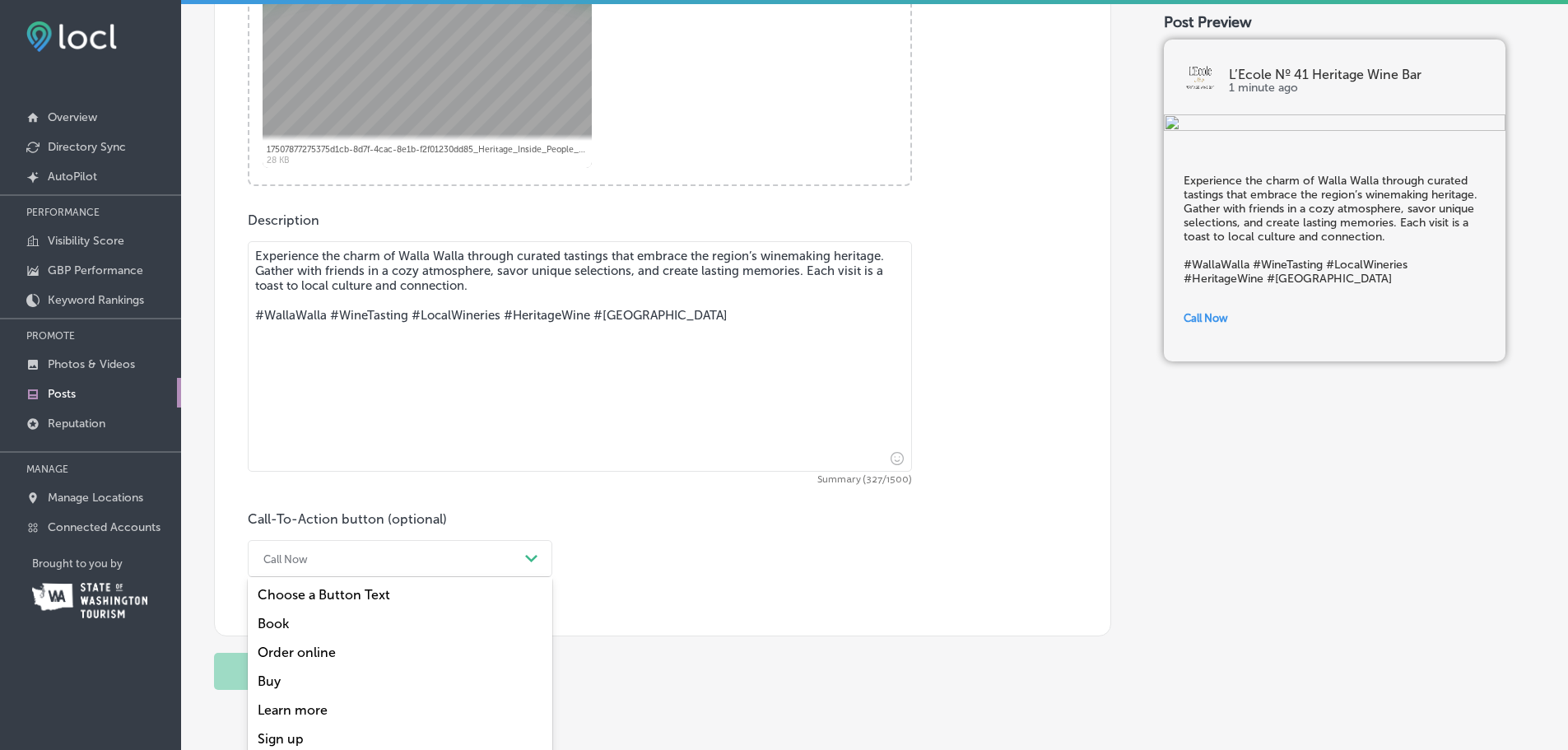
scroll to position [783, 0]
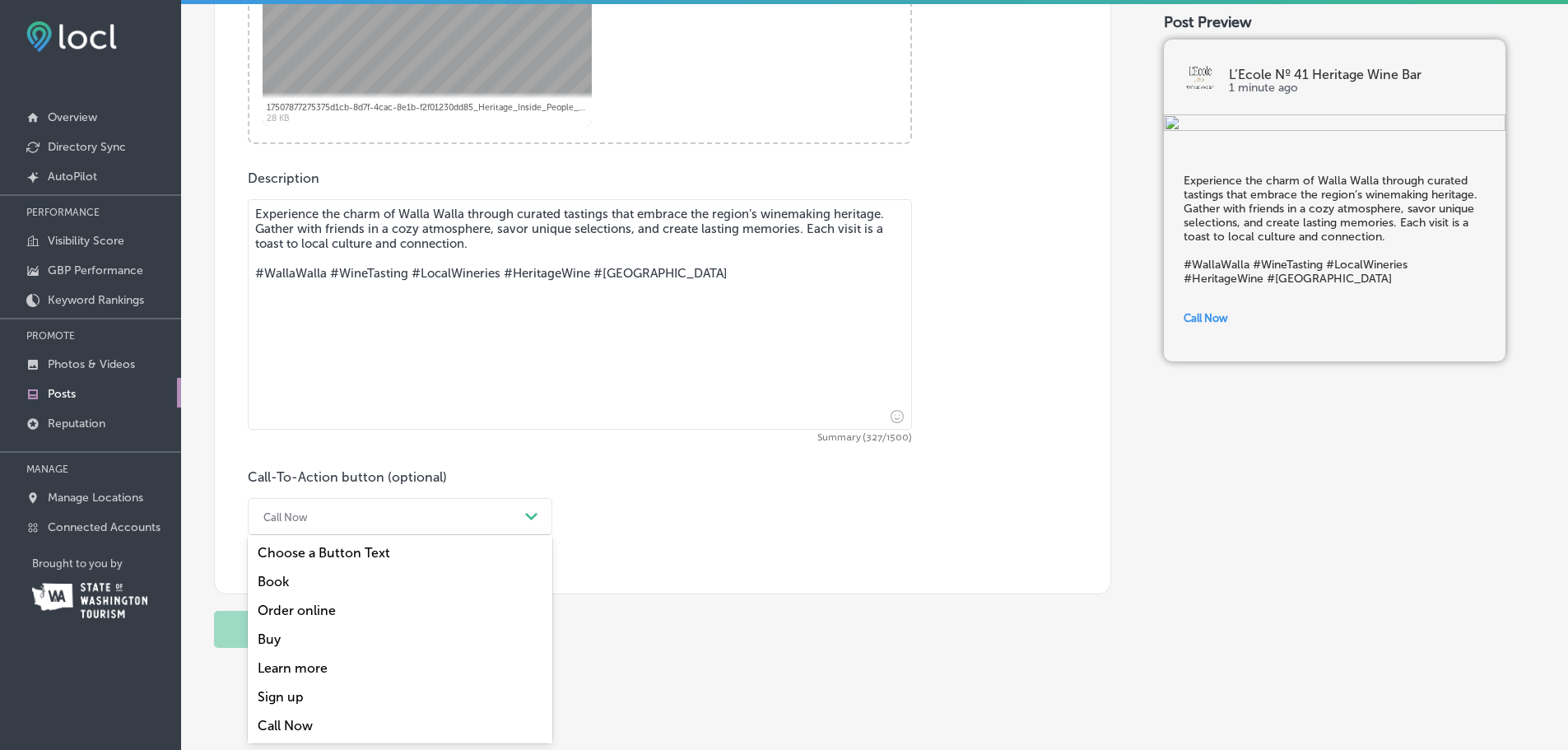
click at [330, 535] on div "option Book focused, 2 of 7. 7 results available. Use Up and Down to choose opt…" at bounding box center [400, 517] width 305 height 37
click at [326, 579] on div "Book" at bounding box center [400, 581] width 305 height 29
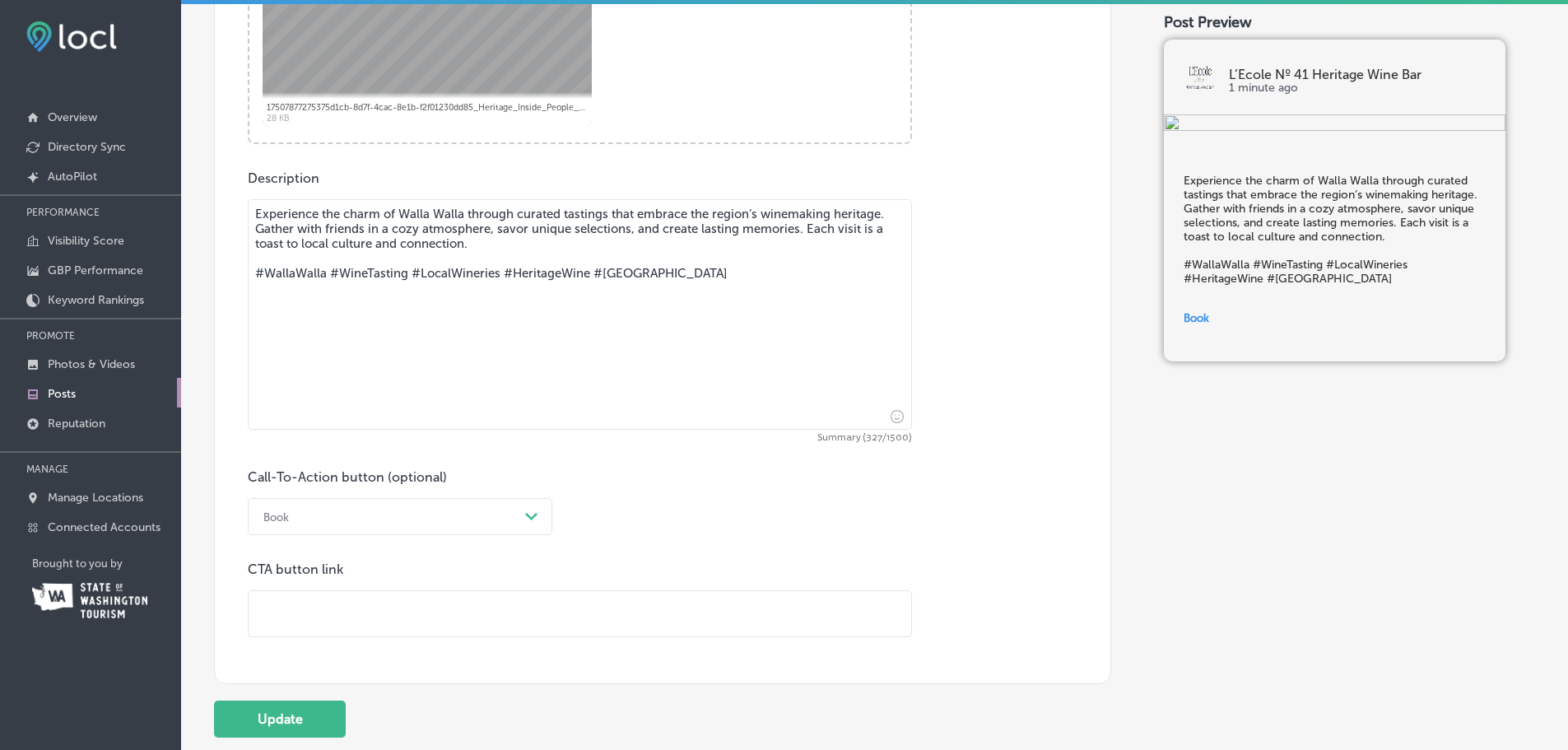
click at [306, 600] on input "text" at bounding box center [580, 613] width 663 height 45
paste input "[URL][DOMAIN_NAME]"
type input "[URL][DOMAIN_NAME]"
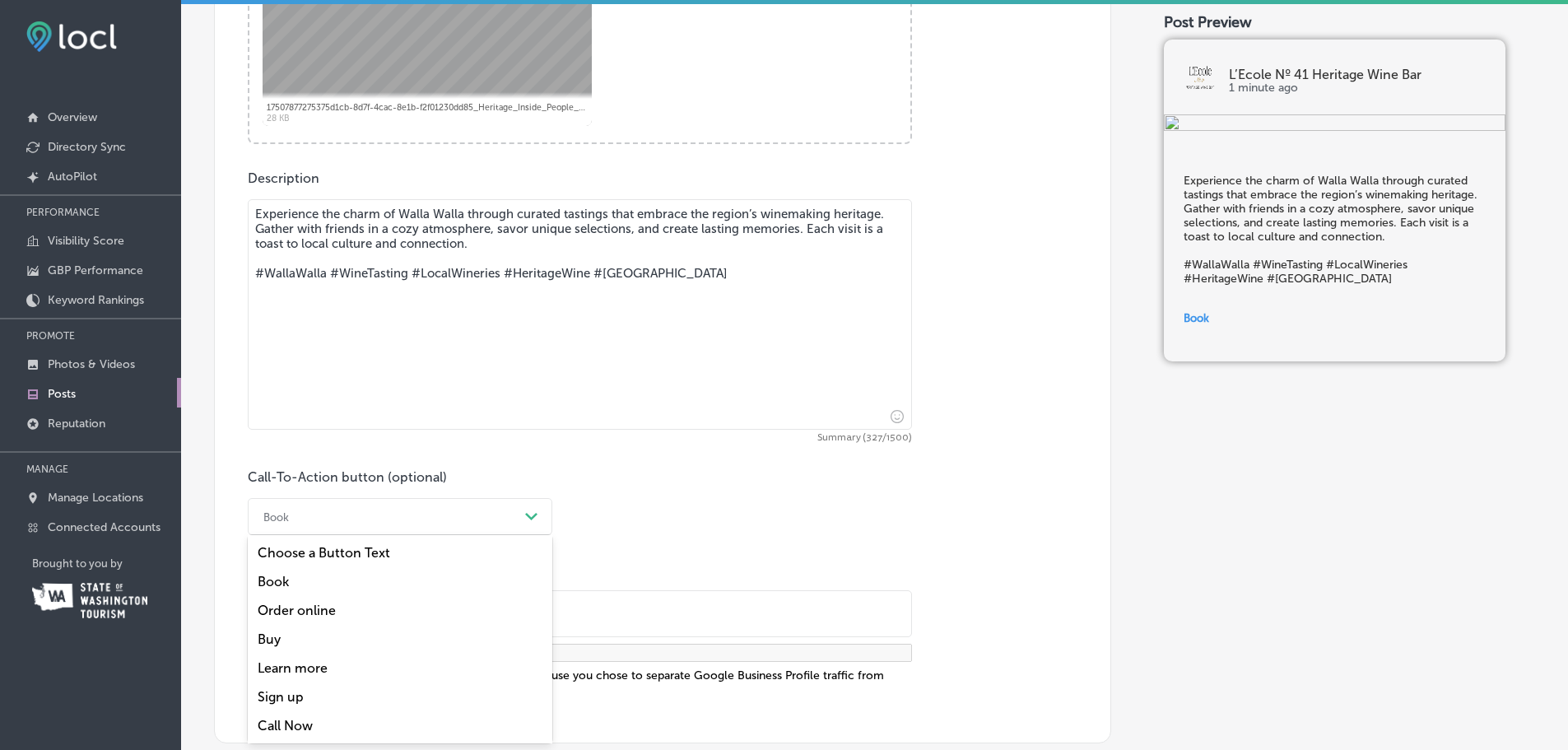
click at [290, 521] on div "Book" at bounding box center [387, 517] width 263 height 25
click at [299, 662] on div "Learn more" at bounding box center [400, 668] width 305 height 29
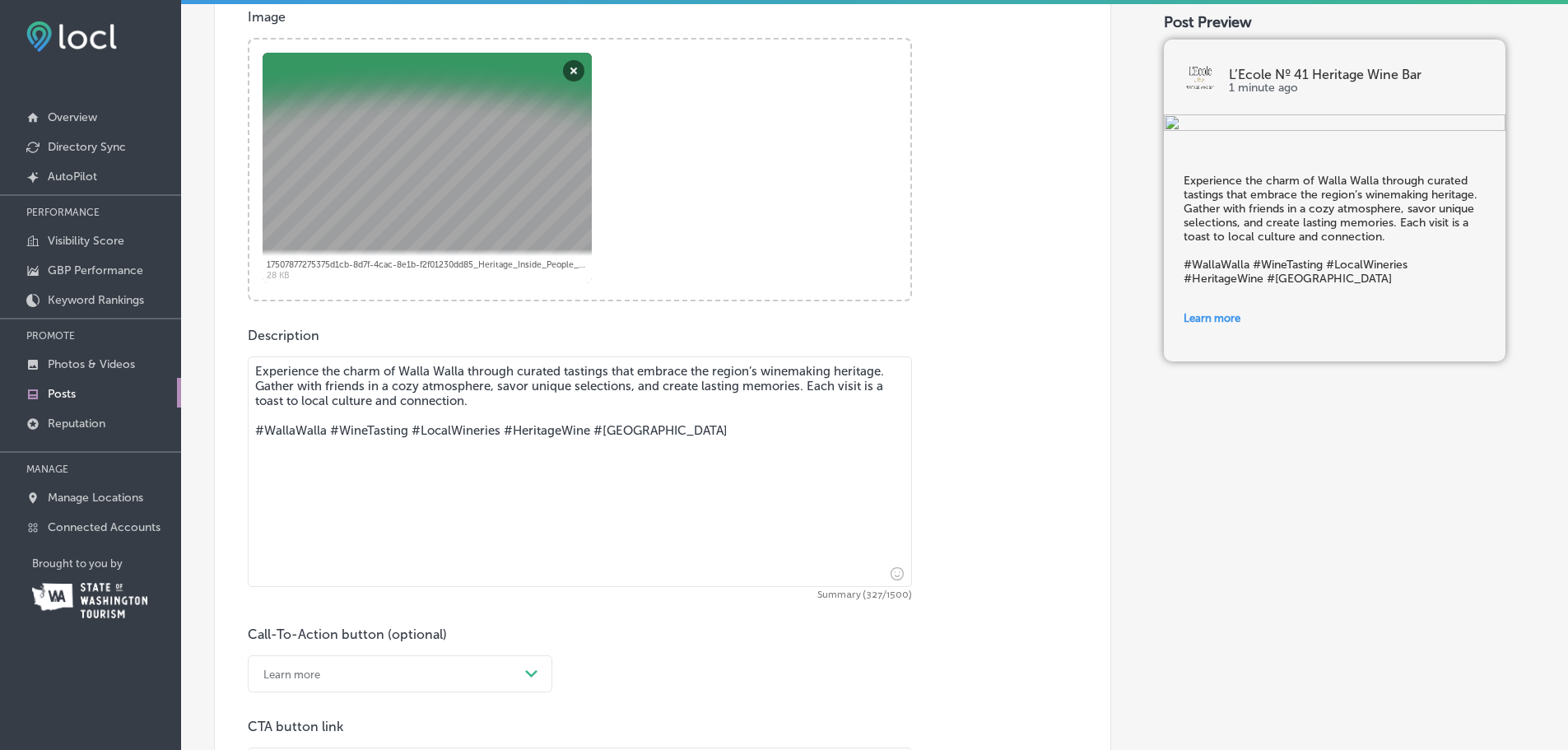
scroll to position [618, 0]
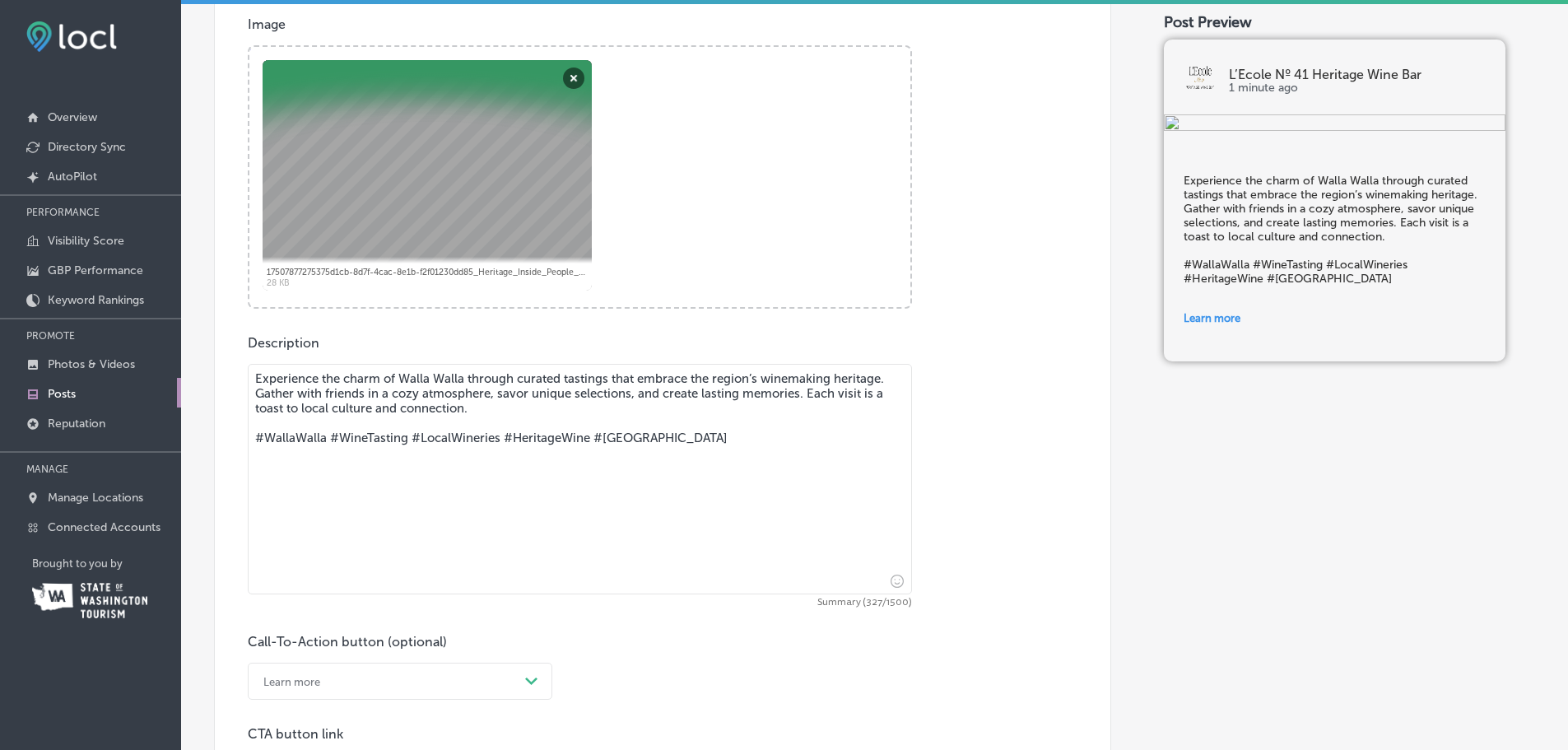
drag, startPoint x: 662, startPoint y: 428, endPoint x: 651, endPoint y: 435, distance: 13.0
click at [661, 428] on textarea "Experience the charm of Walla Walla through curated tastings that embrace the r…" at bounding box center [580, 479] width 664 height 231
click at [619, 442] on textarea "Experience the charm of Walla Walla through curated tastings that embrace the r…" at bounding box center [580, 479] width 664 height 231
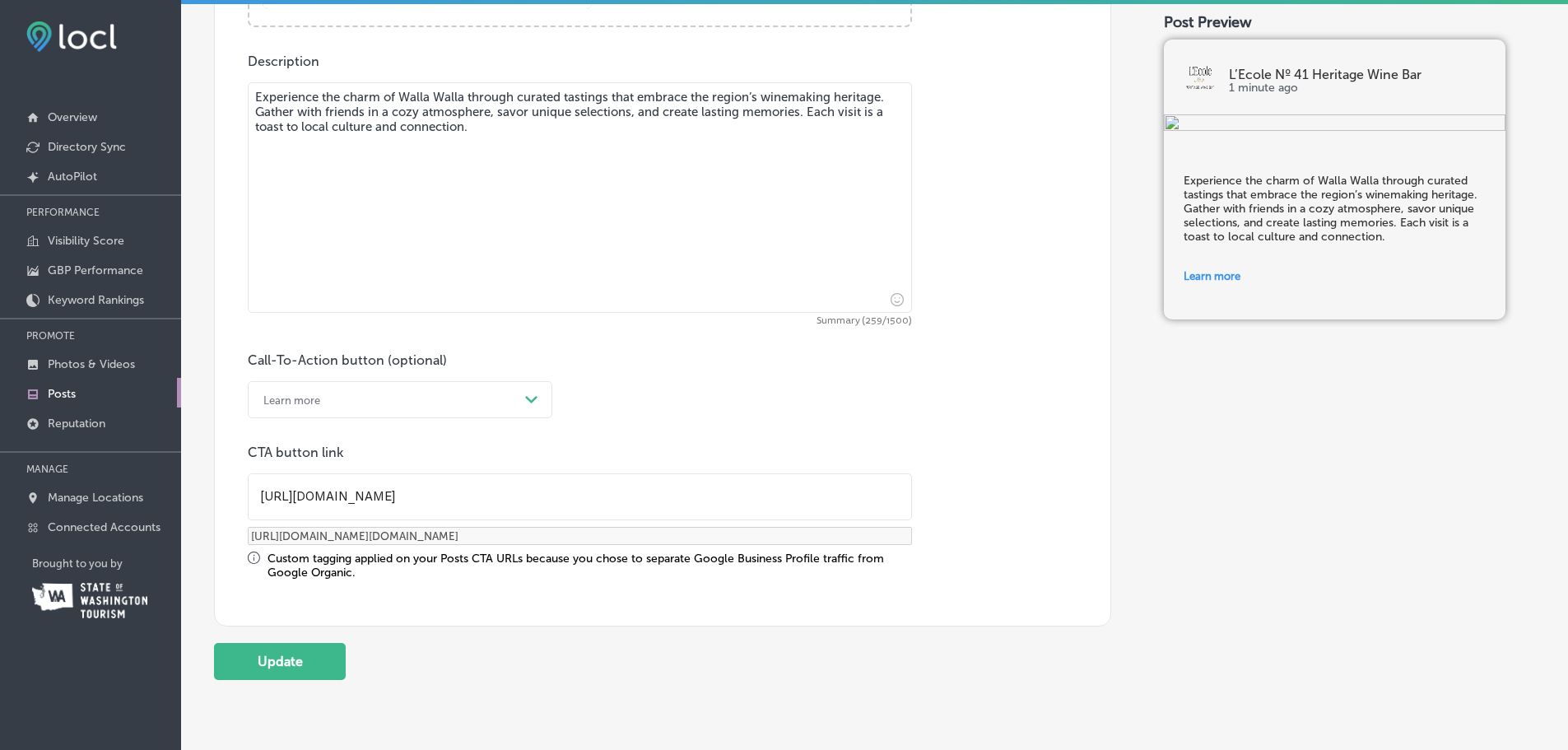
scroll to position [905, 0]
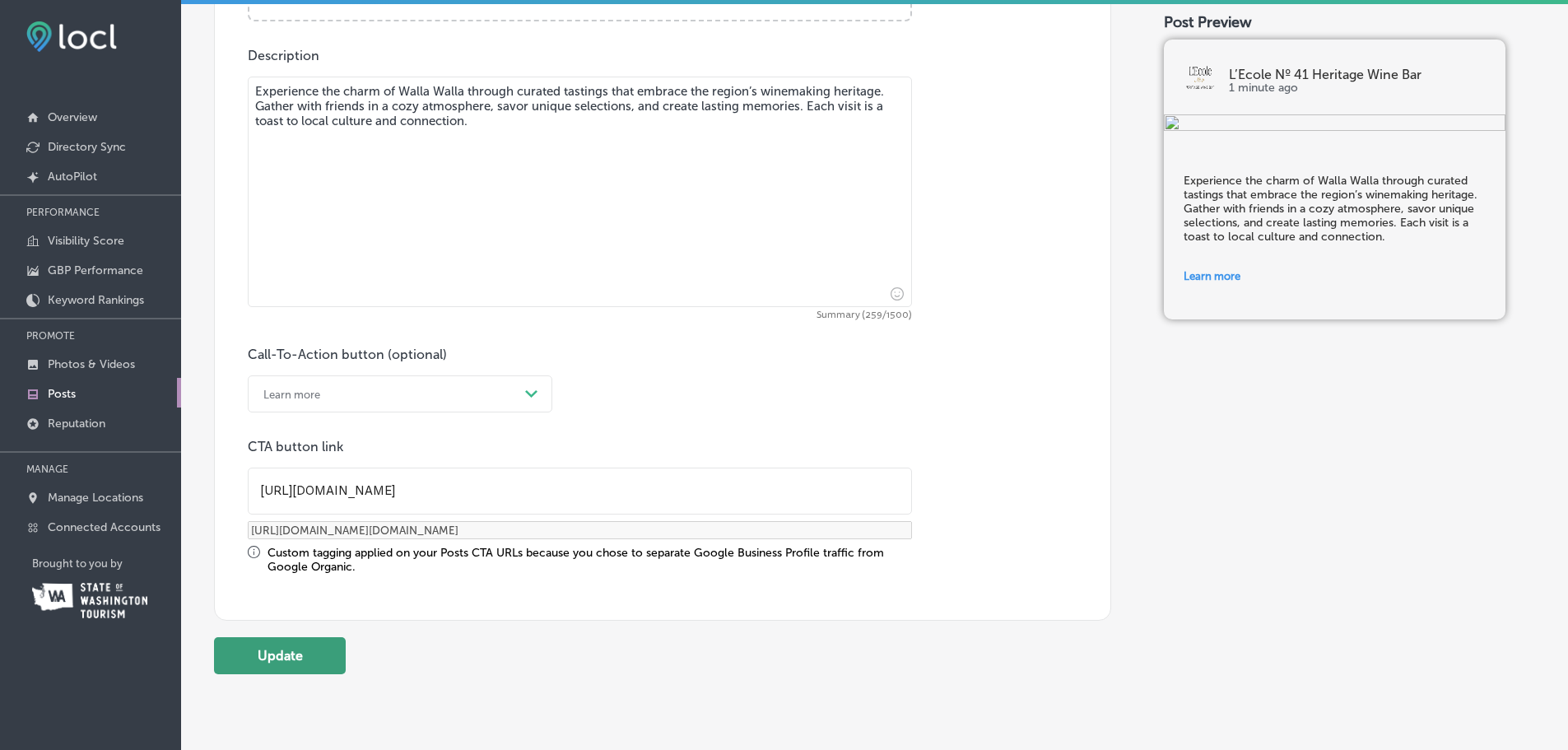
type textarea "Experience the charm of Walla Walla through curated tastings that embrace the r…"
click at [264, 672] on button "Update" at bounding box center [279, 656] width 132 height 37
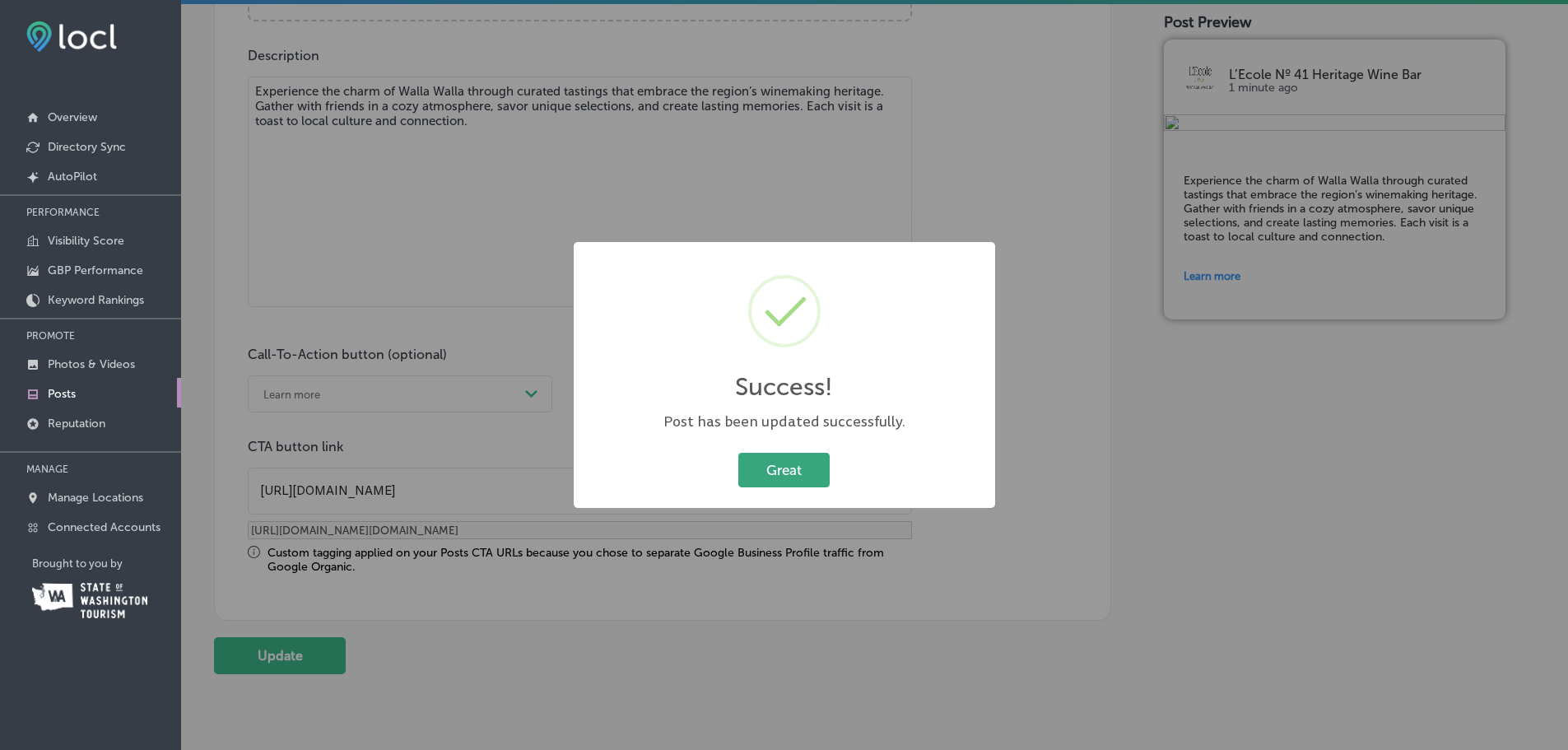
click at [788, 470] on button "Great" at bounding box center [784, 470] width 92 height 34
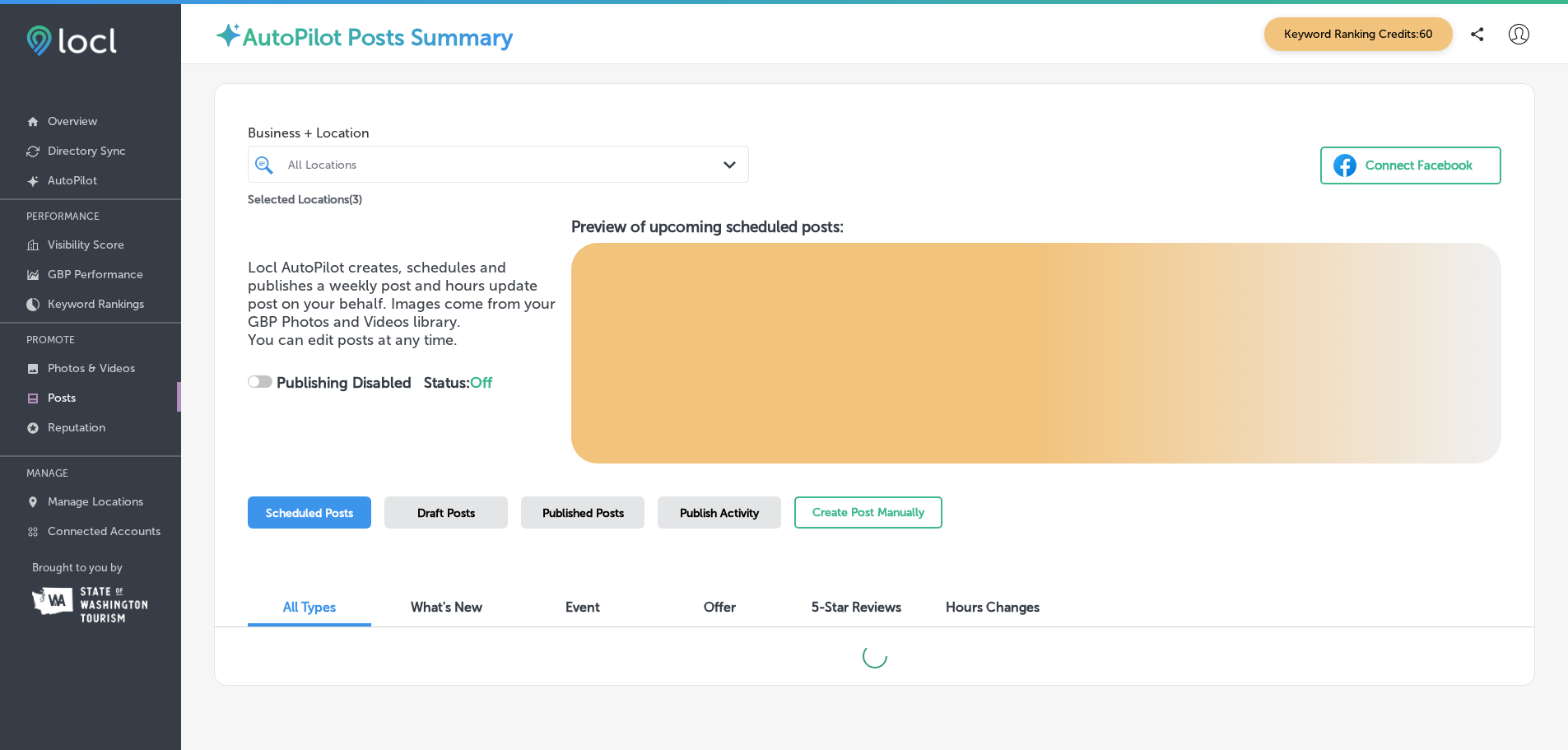
checkbox input "true"
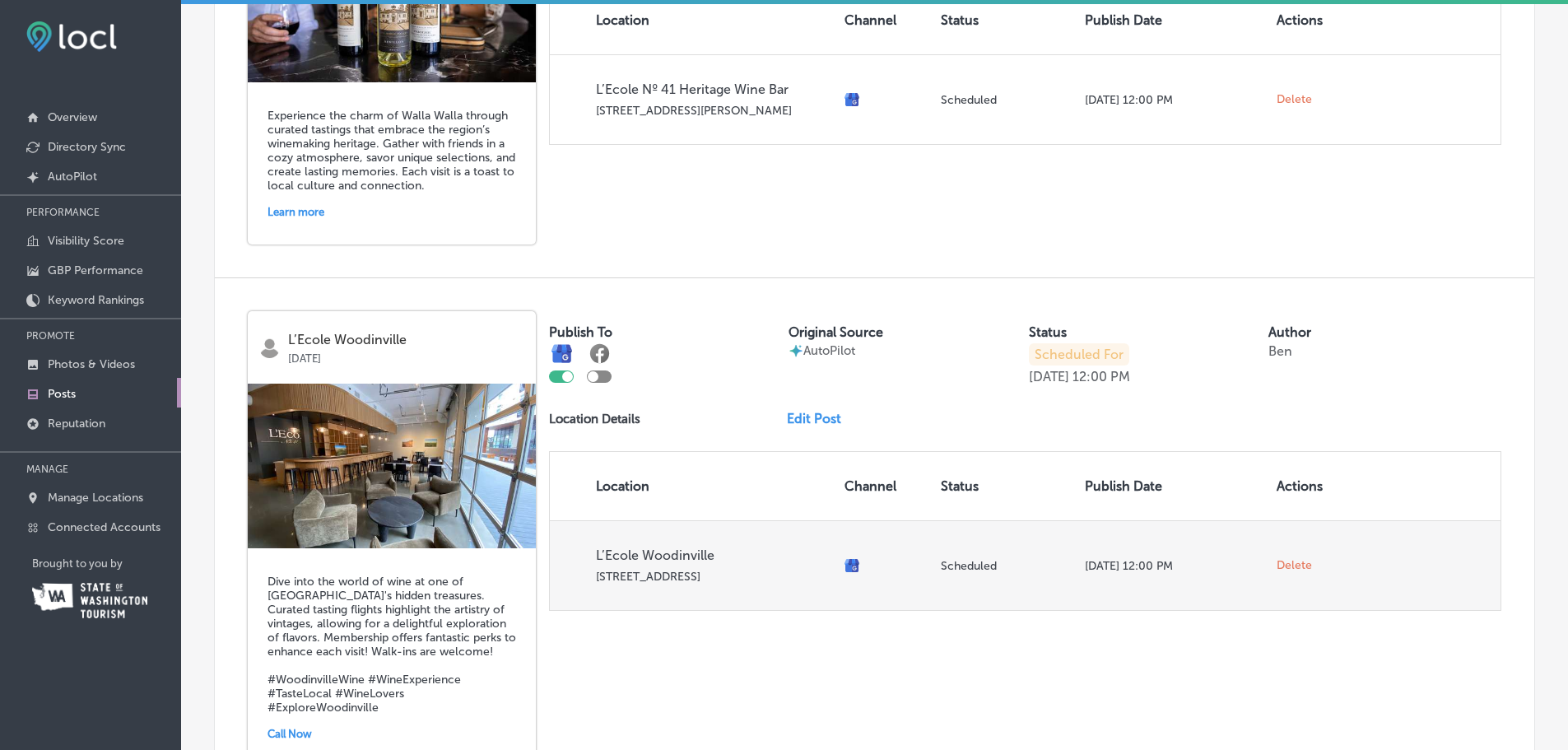
scroll to position [1608, 0]
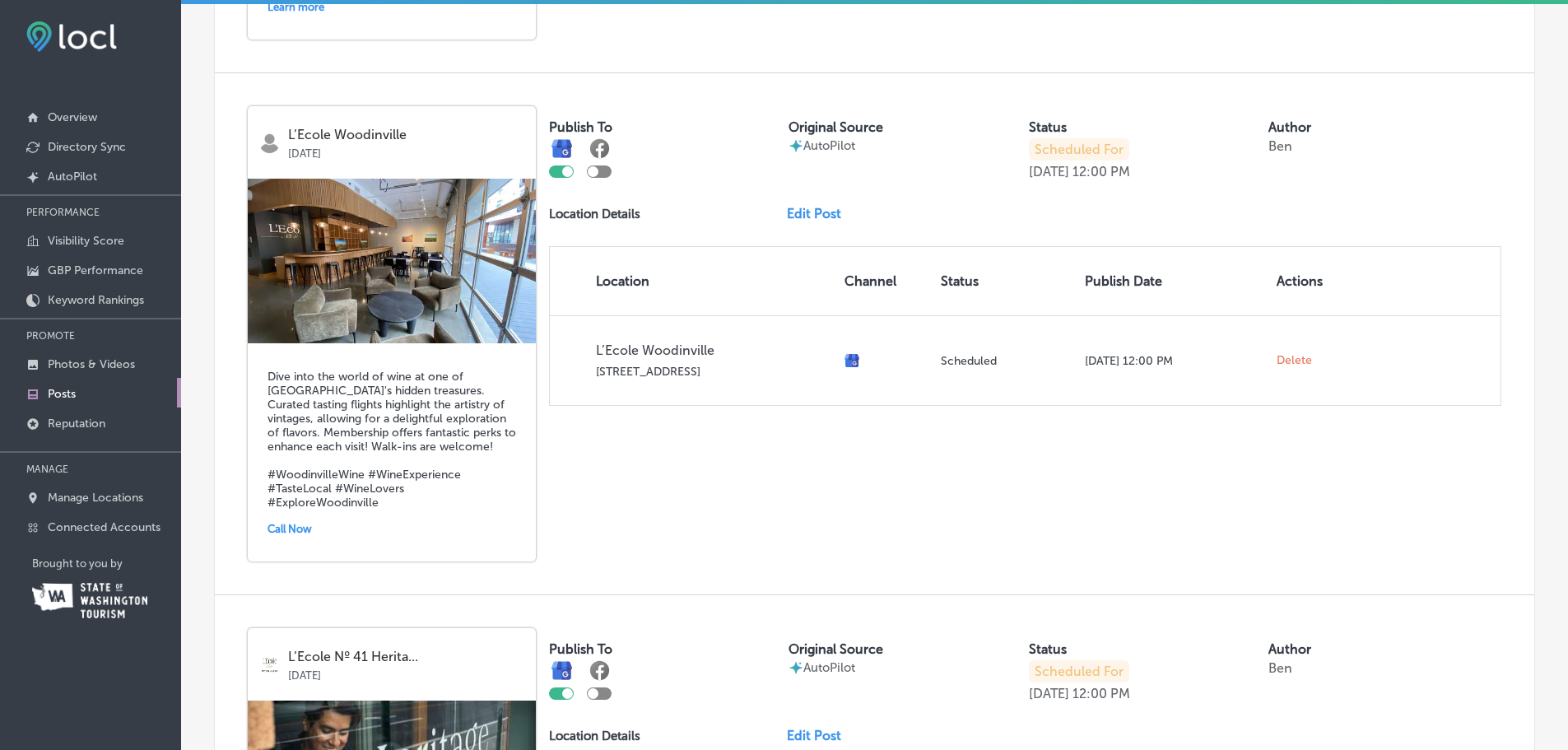
click at [810, 216] on link "Edit Post" at bounding box center [820, 214] width 68 height 15
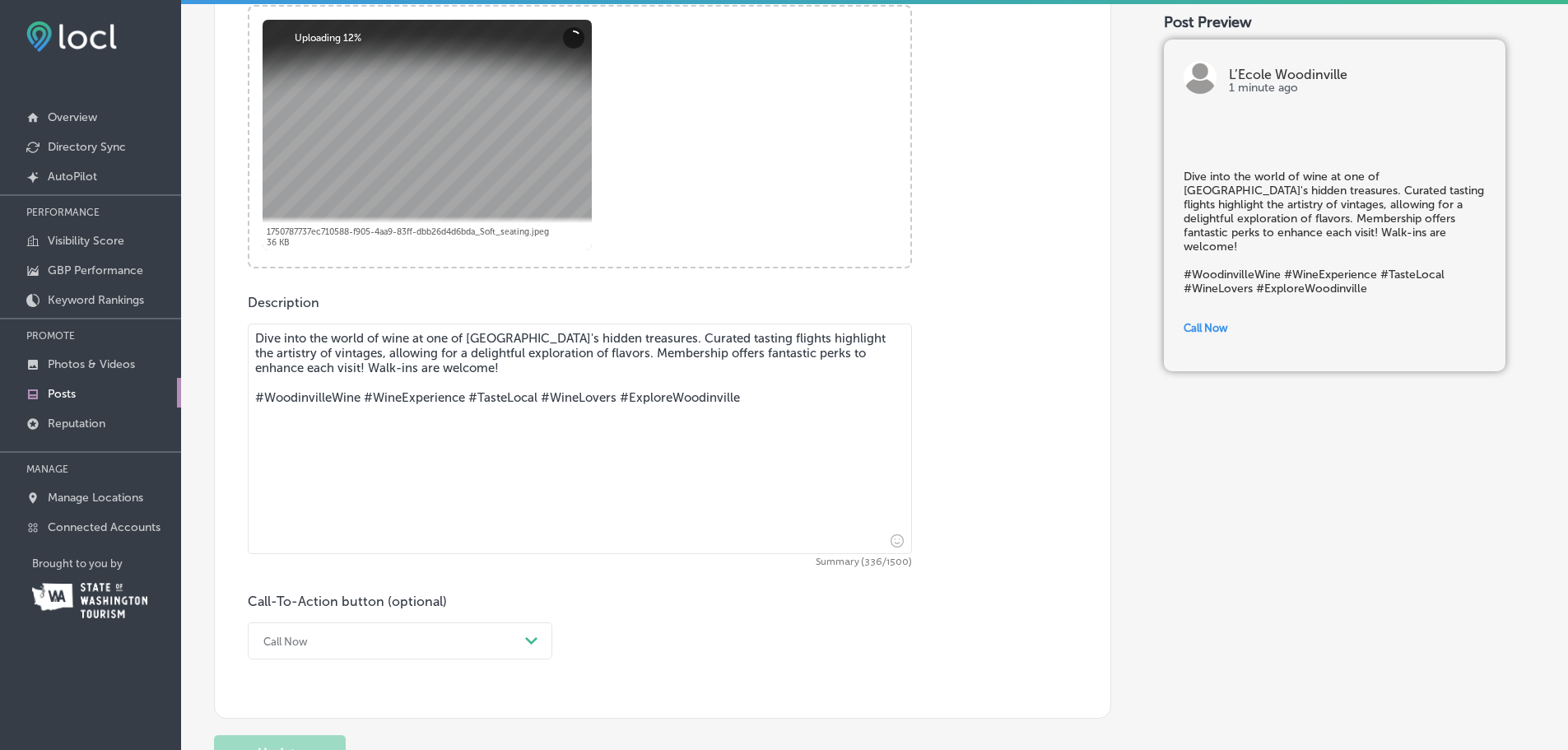
scroll to position [576, 0]
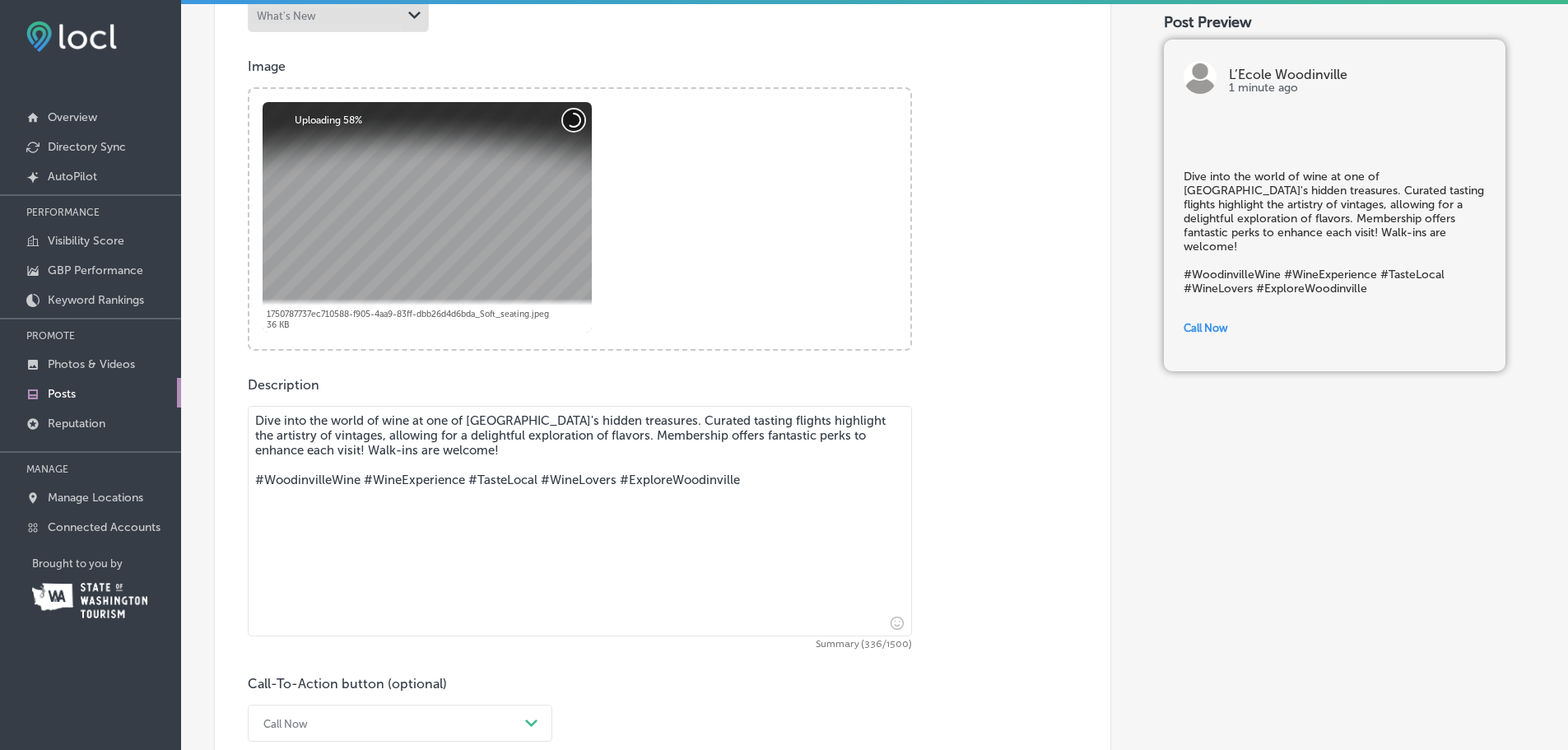
click at [568, 114] on button "Cancel" at bounding box center [574, 120] width 21 height 21
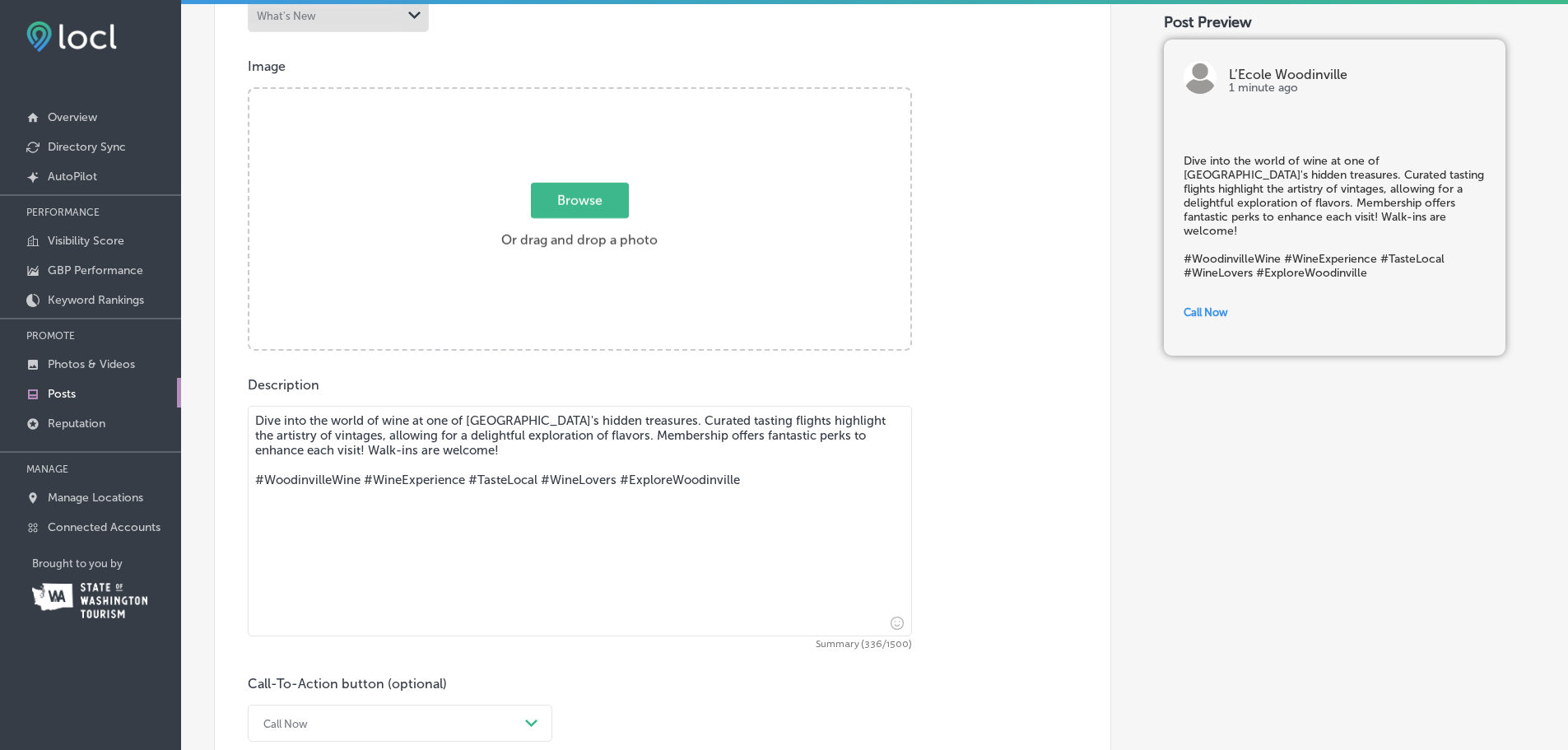
click at [571, 204] on span "Browse" at bounding box center [580, 200] width 98 height 36
click at [571, 94] on input "Browse Or drag and drop a photo" at bounding box center [580, 92] width 661 height 5
type input "C:\fakepath\_MG_0427.jpg"
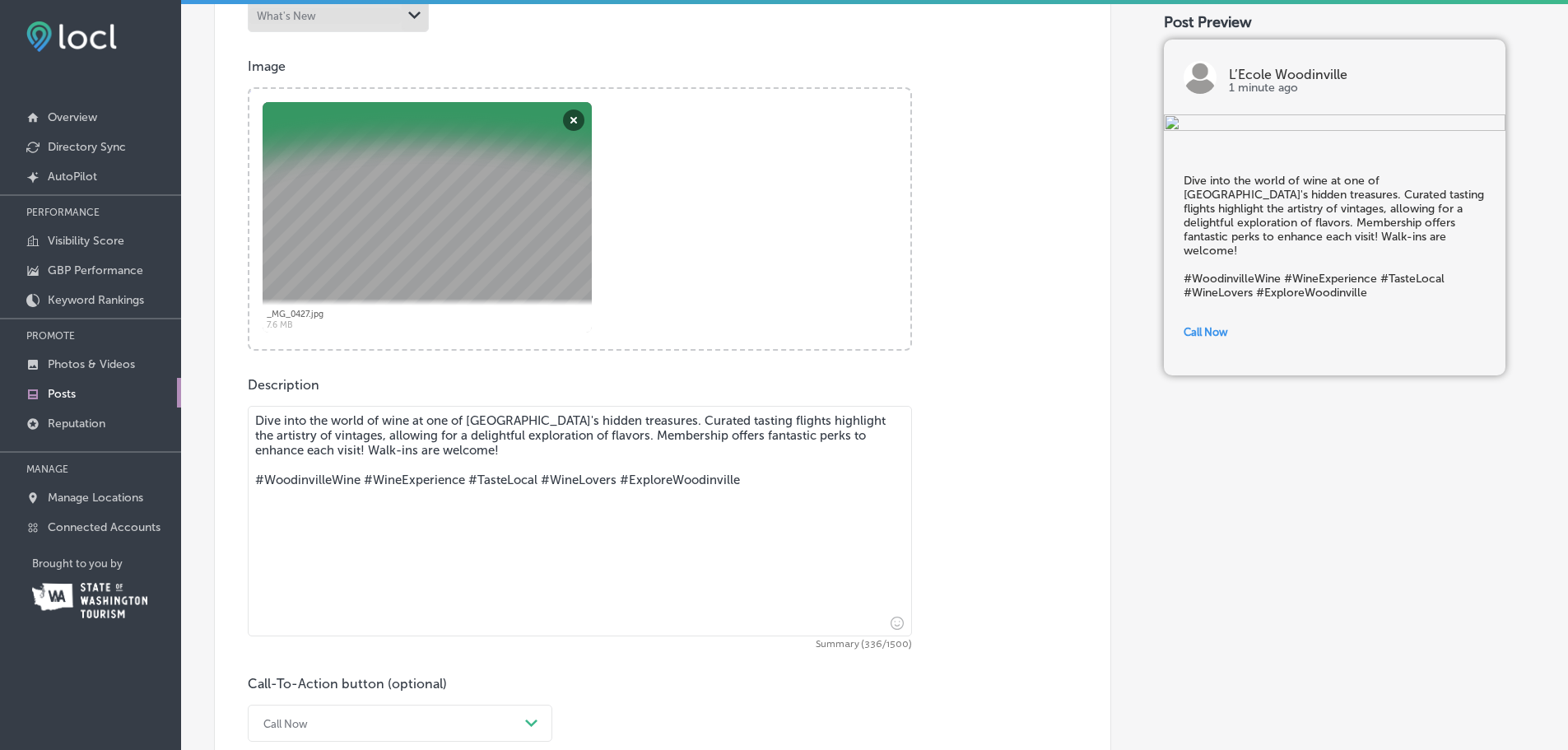
drag, startPoint x: 766, startPoint y: 491, endPoint x: -111, endPoint y: 434, distance: 878.9
click at [0, 434] on html "iconmonstr-menu-thin copy Created with Sketch. Overview Directory Sync Created …" at bounding box center [784, 372] width 1568 height 754
click at [467, 442] on textarea "Dive into the world of wine at one of [GEOGRAPHIC_DATA]'s hidden treasures. Cur…" at bounding box center [580, 521] width 664 height 231
click at [466, 441] on textarea "Dive into the world of wine at one of [GEOGRAPHIC_DATA]'s hidden treasures. Cur…" at bounding box center [580, 521] width 664 height 231
click at [465, 441] on textarea "Dive into the world of wine at one of [GEOGRAPHIC_DATA]'s hidden treasures. Cur…" at bounding box center [580, 521] width 664 height 231
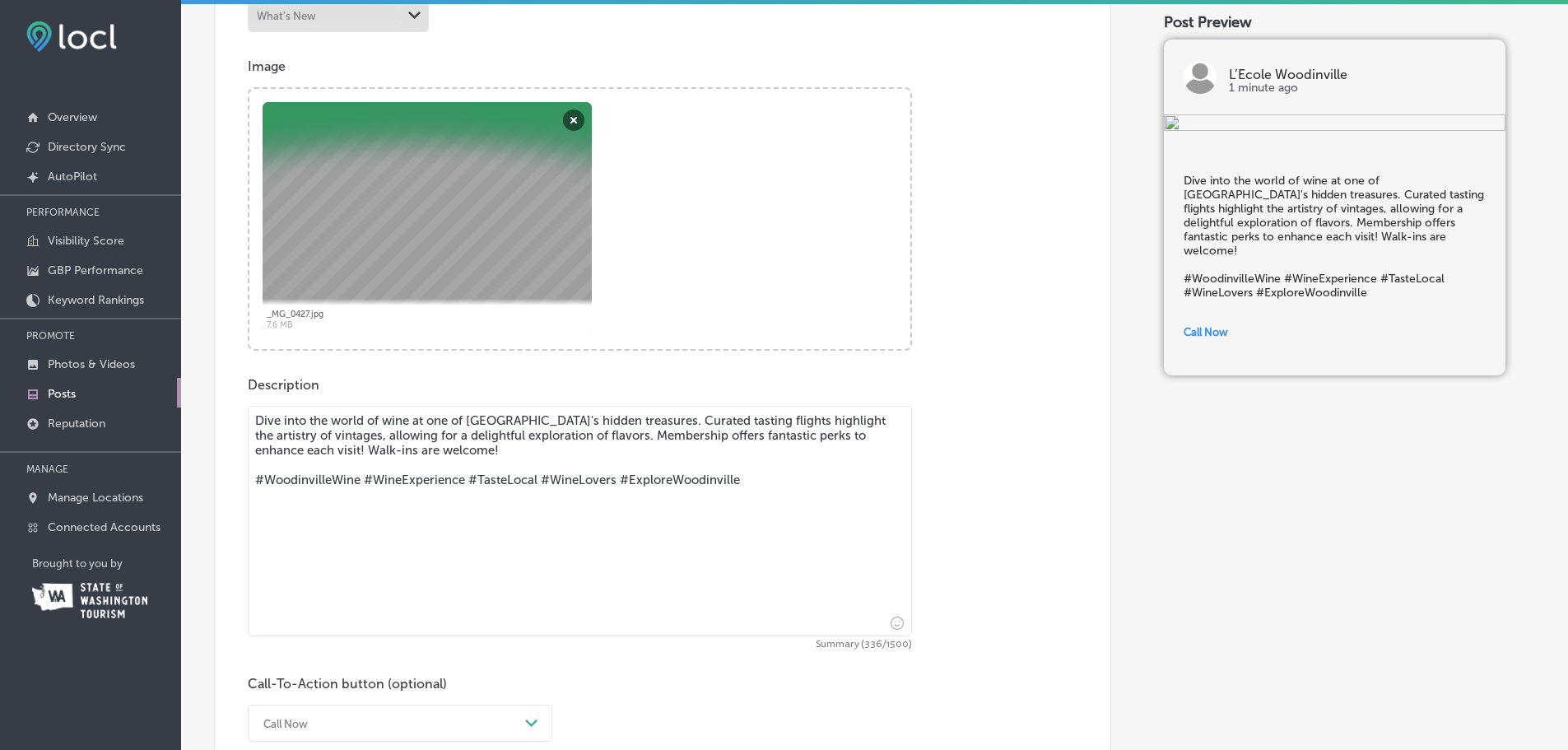
click at [466, 441] on textarea "Dive into the world of wine at one of [GEOGRAPHIC_DATA]'s hidden treasures. Cur…" at bounding box center [580, 521] width 664 height 231
paste textarea "scover the spirit of Walla Walla right here in [GEOGRAPHIC_DATA]! Step into [GE…"
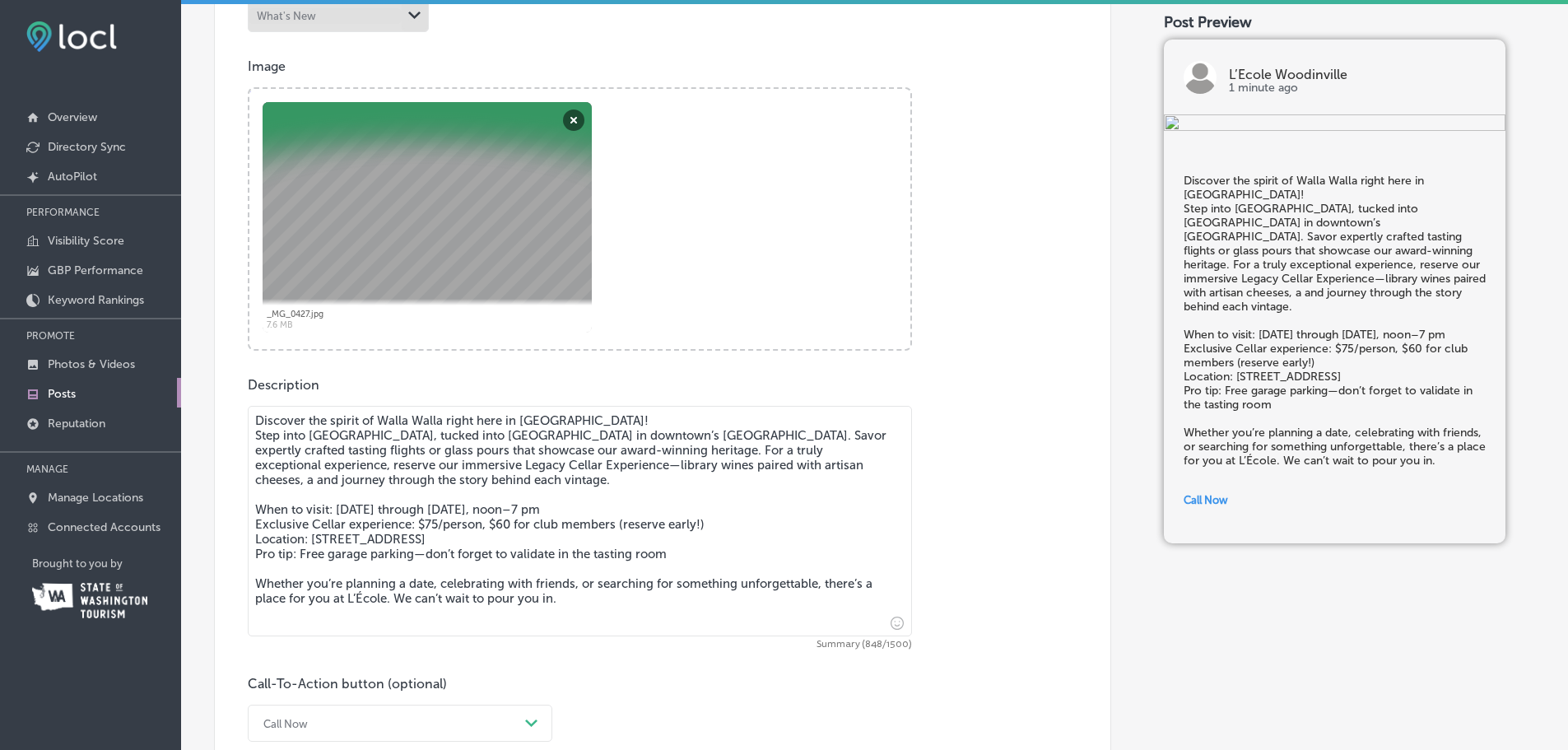
click at [627, 398] on div "Description Discover the spirit of Walla Walla right here in [GEOGRAPHIC_DATA]!…" at bounding box center [663, 559] width 830 height 365
click at [617, 412] on textarea "Discover the spirit of Walla Walla right here in [GEOGRAPHIC_DATA]! Step into […" at bounding box center [580, 521] width 664 height 231
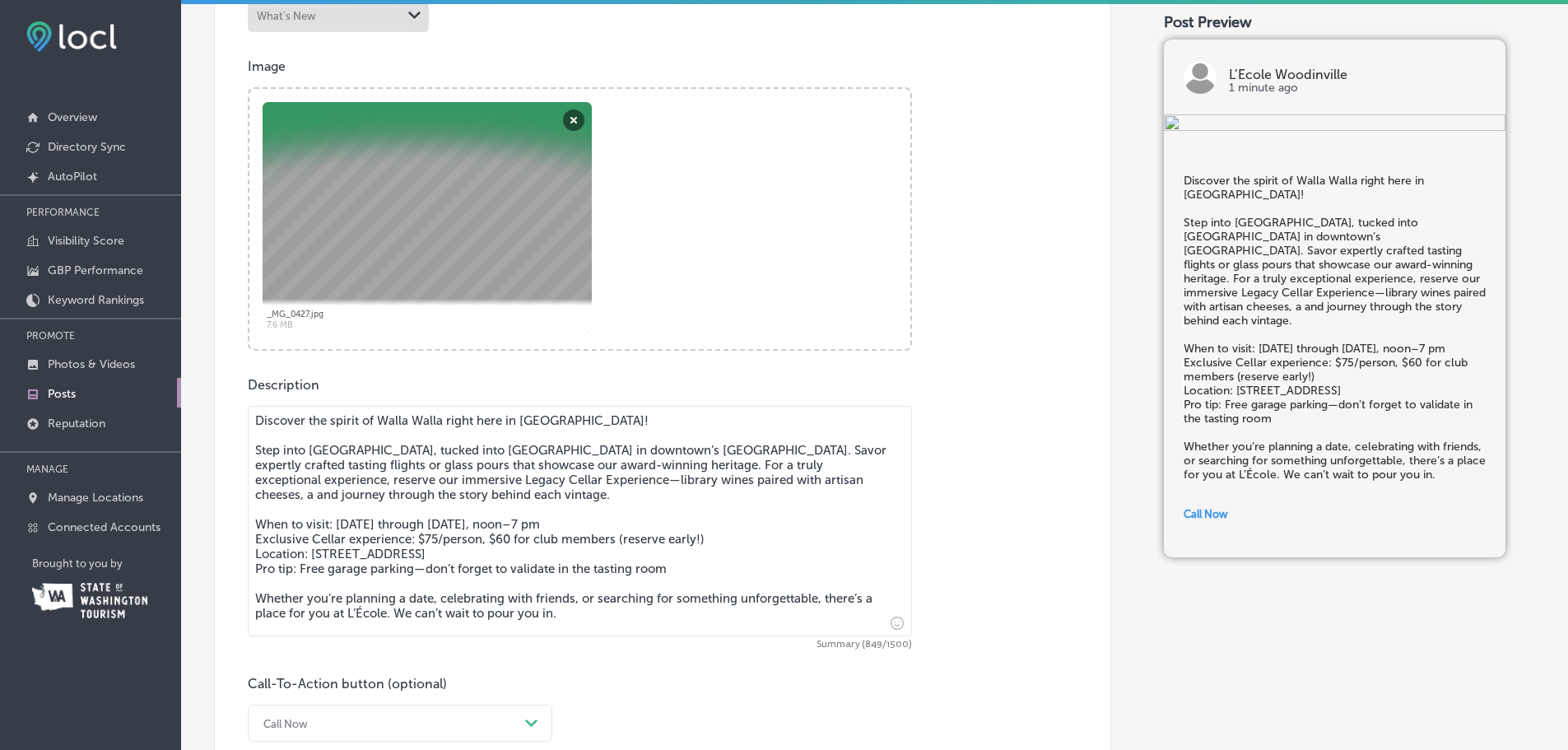
click at [318, 446] on textarea "Discover the spirit of Walla Walla right here in [GEOGRAPHIC_DATA]! Step into […" at bounding box center [580, 521] width 664 height 231
click at [355, 540] on textarea "Discover the spirit of Walla Walla right here in [GEOGRAPHIC_DATA]! Step into […" at bounding box center [580, 521] width 664 height 231
click at [353, 539] on textarea "Discover the spirit of Walla Walla right here in [GEOGRAPHIC_DATA]! Step into […" at bounding box center [580, 521] width 664 height 231
click at [353, 540] on textarea "Discover the spirit of Walla Walla right here in [GEOGRAPHIC_DATA]! Step into […" at bounding box center [580, 521] width 664 height 231
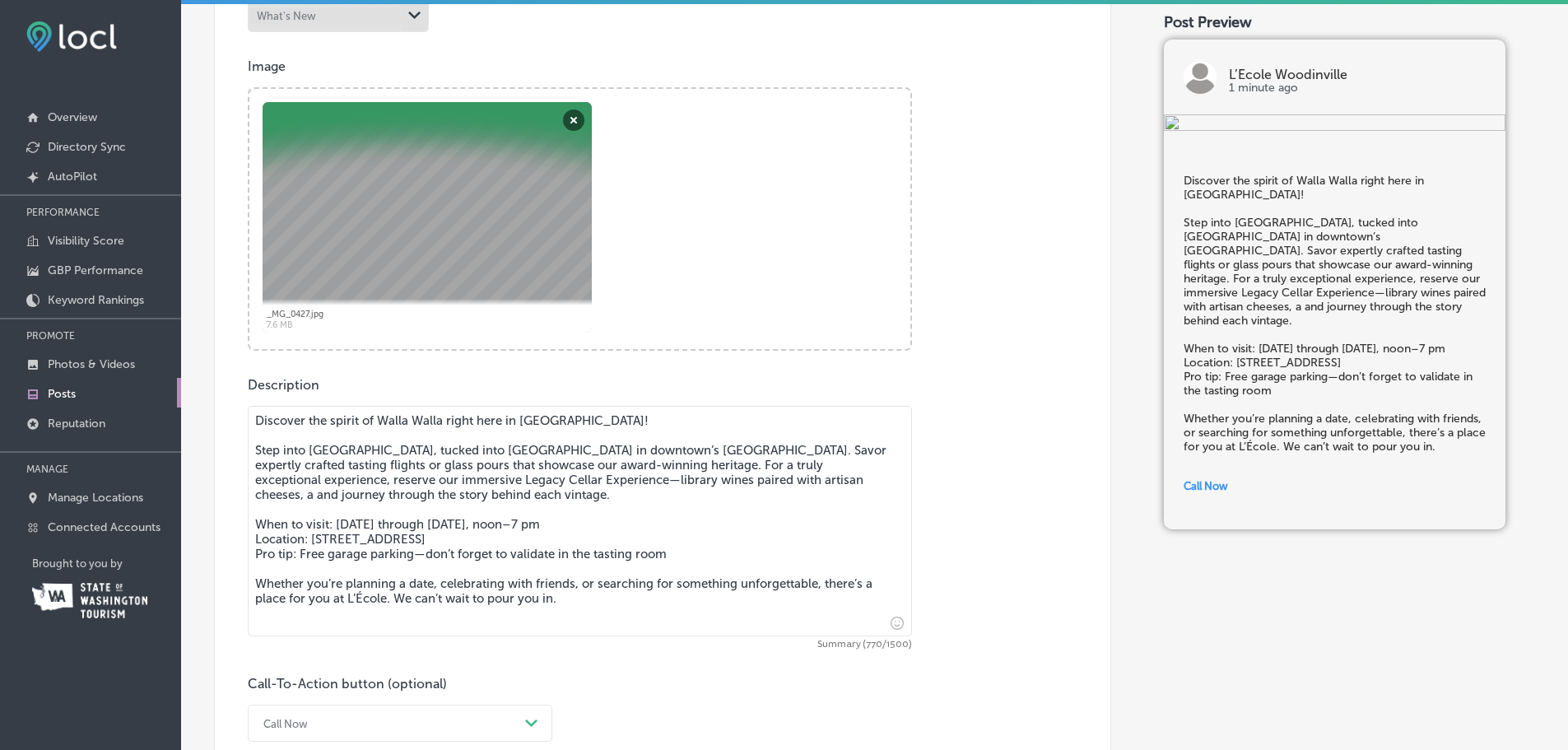
click at [356, 600] on textarea "Discover the spirit of Walla Walla right here in [GEOGRAPHIC_DATA]! Step into […" at bounding box center [580, 521] width 664 height 231
click at [361, 596] on textarea "Discover the spirit of Walla Walla right here in [GEOGRAPHIC_DATA]! Step into […" at bounding box center [580, 521] width 664 height 231
click at [324, 499] on textarea "Discover the spirit of Walla Walla right here in [GEOGRAPHIC_DATA]! Step into […" at bounding box center [580, 521] width 664 height 231
click at [363, 596] on textarea "Discover the spirit of Walla Walla right here in [GEOGRAPHIC_DATA]! Step into […" at bounding box center [580, 521] width 664 height 231
type textarea "Discover the spirit of Walla Walla right here in [GEOGRAPHIC_DATA]! Step into […"
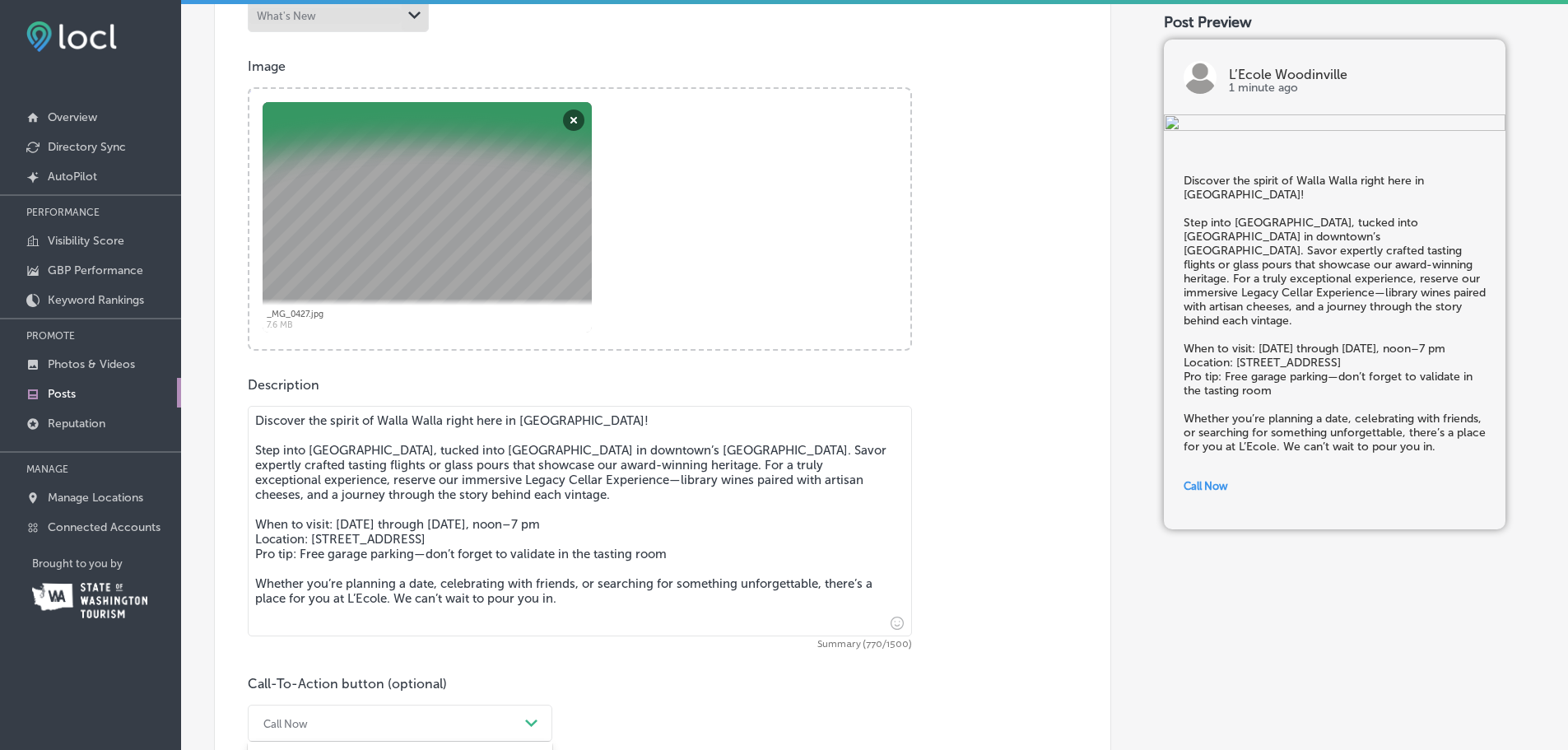
scroll to position [783, 0]
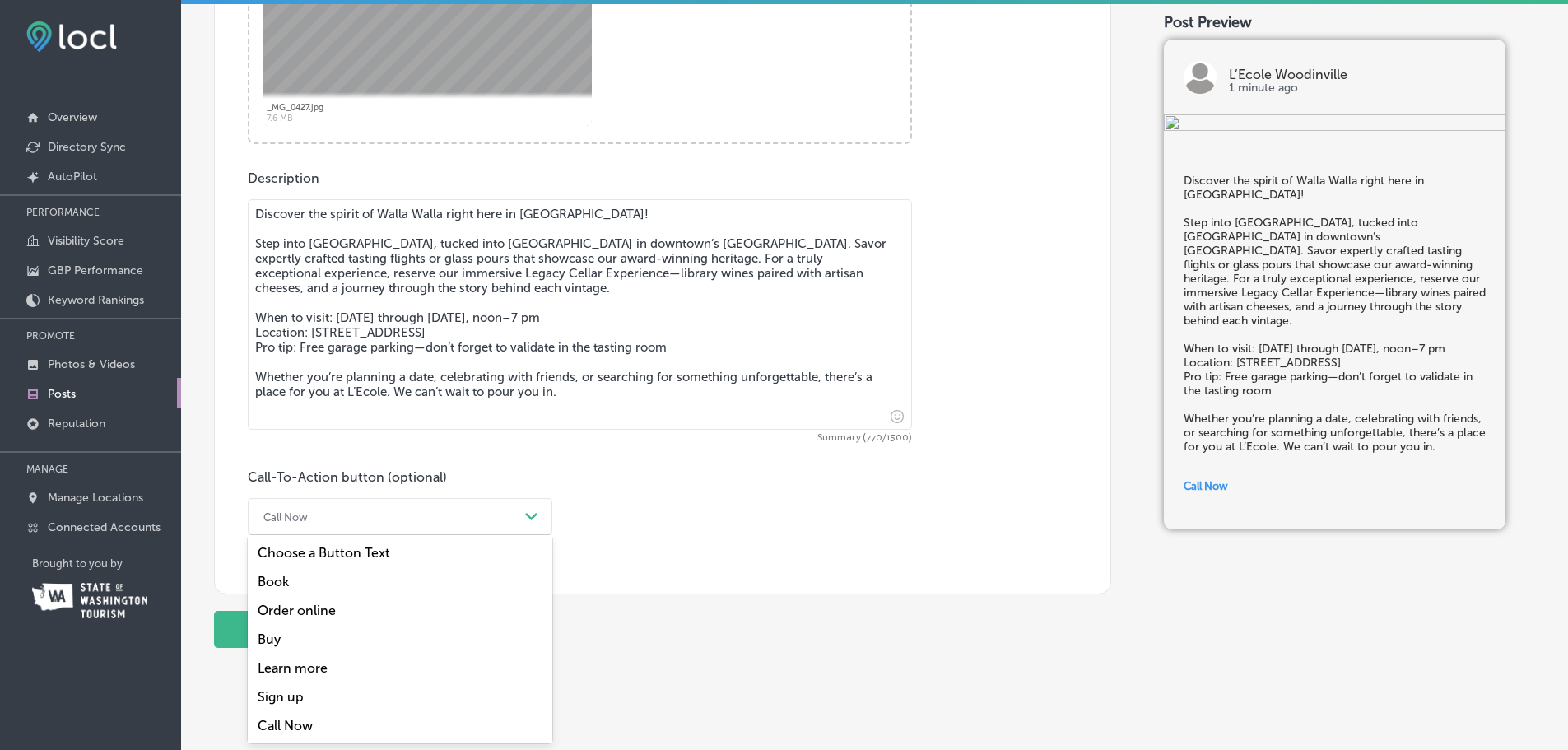
click at [385, 535] on div "option Call Now focused, 7 of 7. 7 results available. Use Up and Down to choose…" at bounding box center [400, 517] width 305 height 37
click at [283, 674] on div "Learn more" at bounding box center [400, 668] width 305 height 29
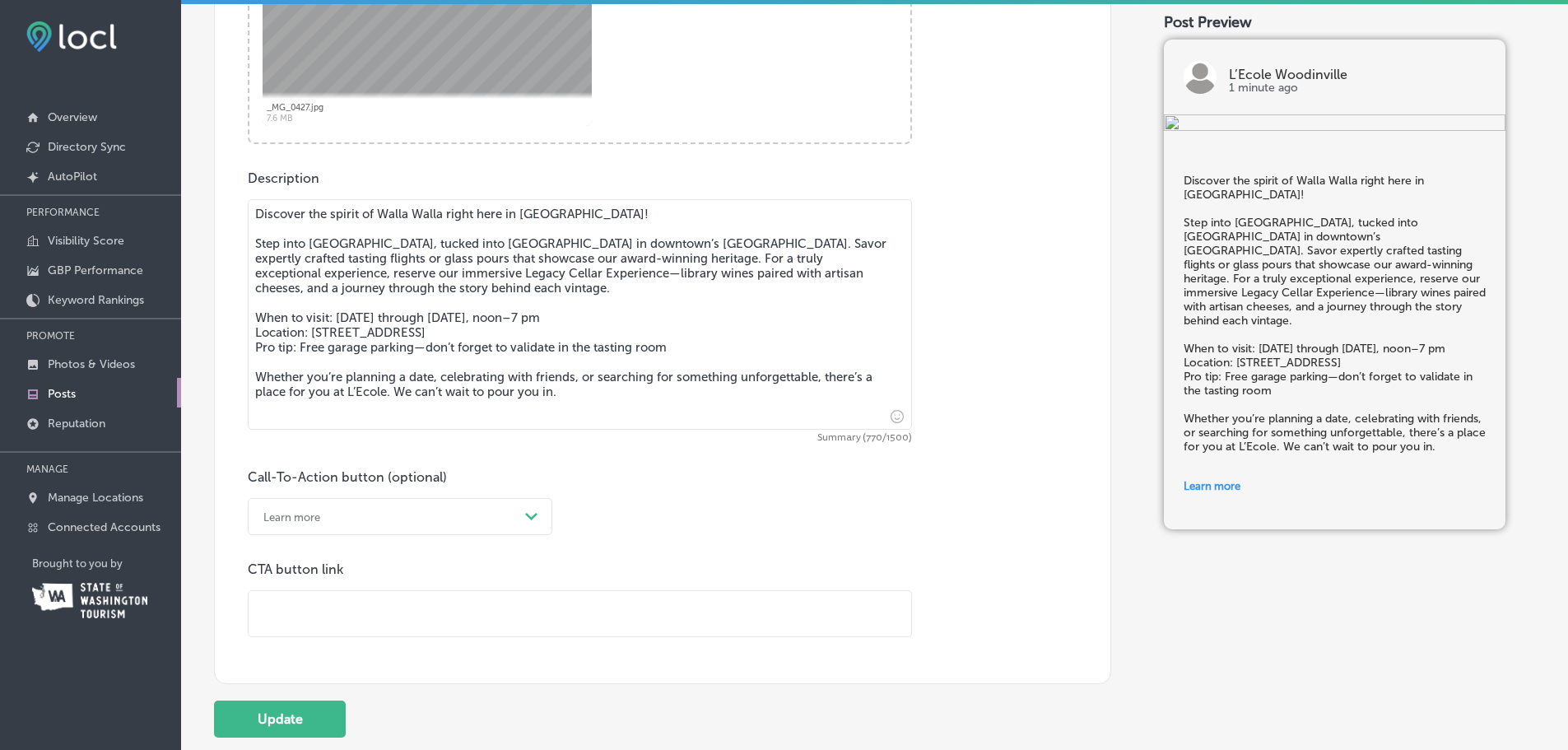
click at [299, 572] on p "CTA button link" at bounding box center [580, 569] width 664 height 15
click at [264, 613] on input "text" at bounding box center [580, 613] width 663 height 45
paste input "[URL][DOMAIN_NAME]"
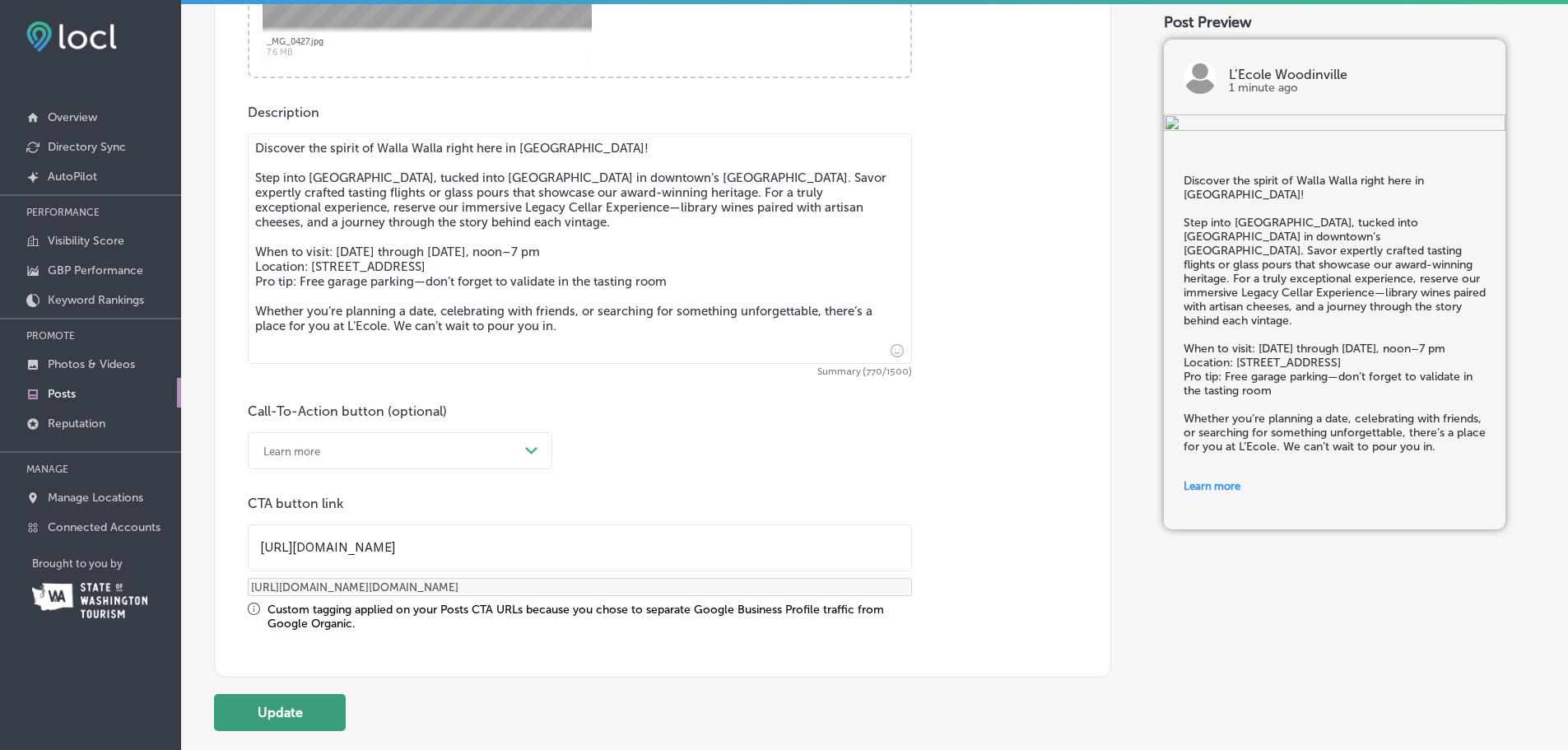
scroll to position [948, 0]
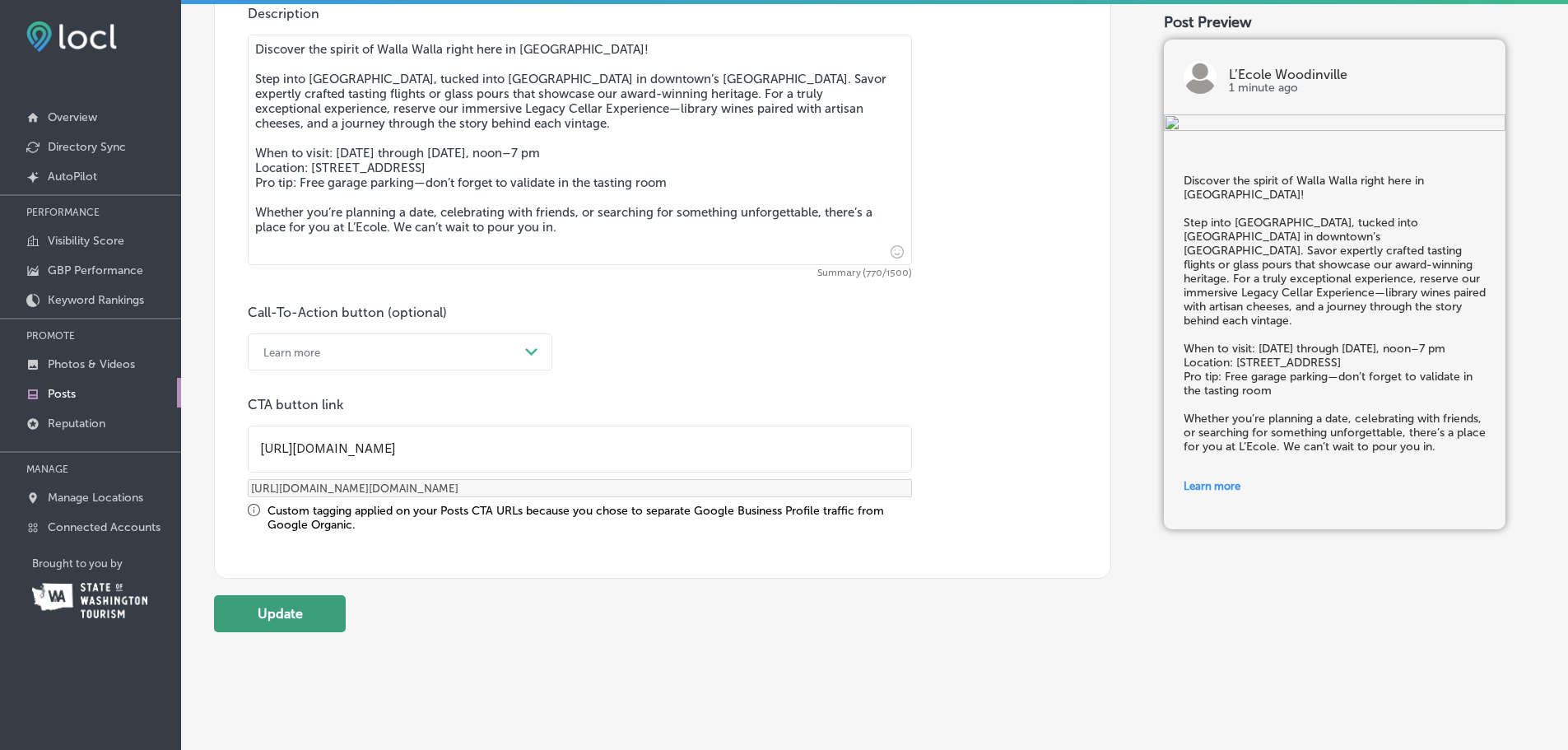
type input "[URL][DOMAIN_NAME]"
click at [316, 617] on button "Update" at bounding box center [279, 613] width 132 height 37
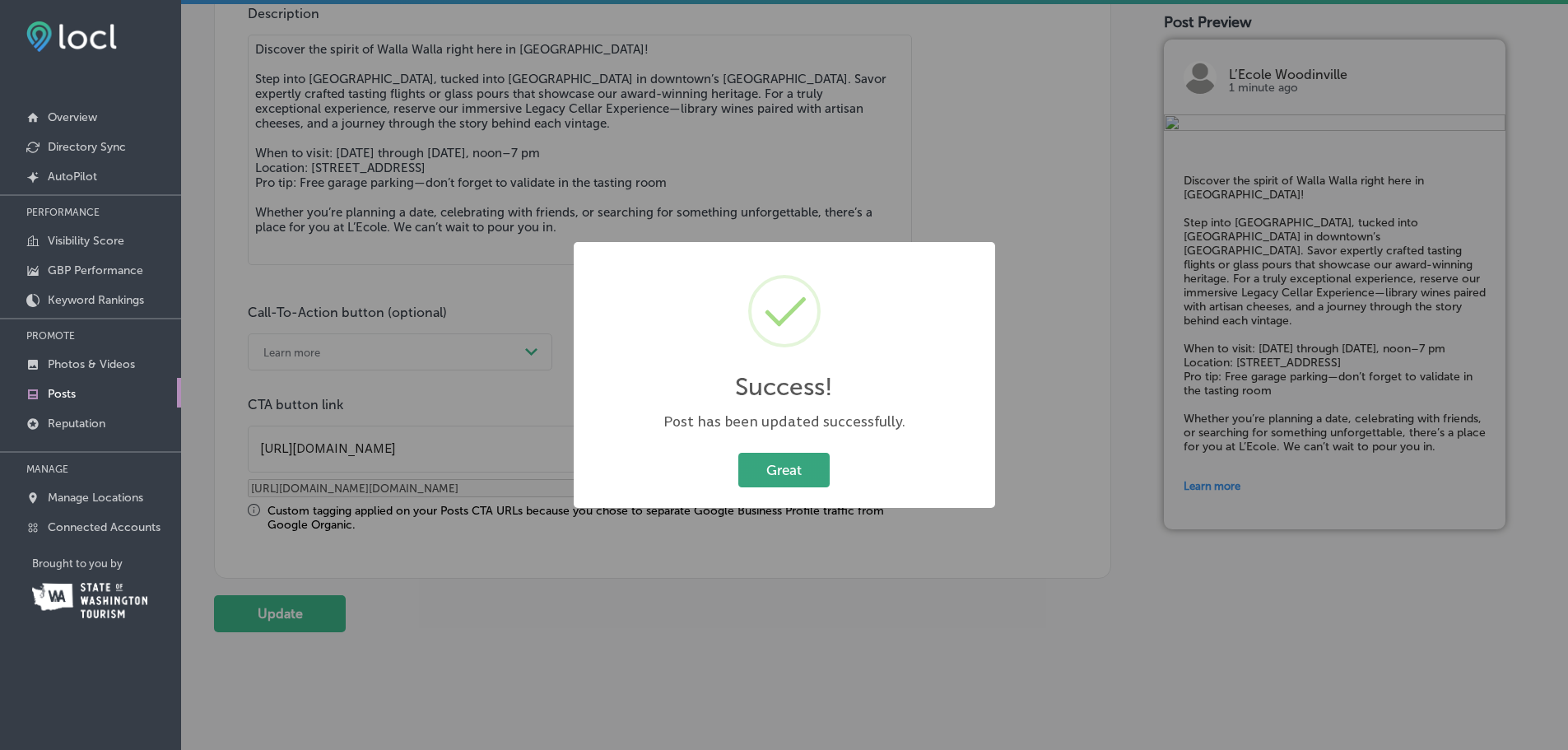
click at [800, 465] on button "Great" at bounding box center [784, 470] width 92 height 34
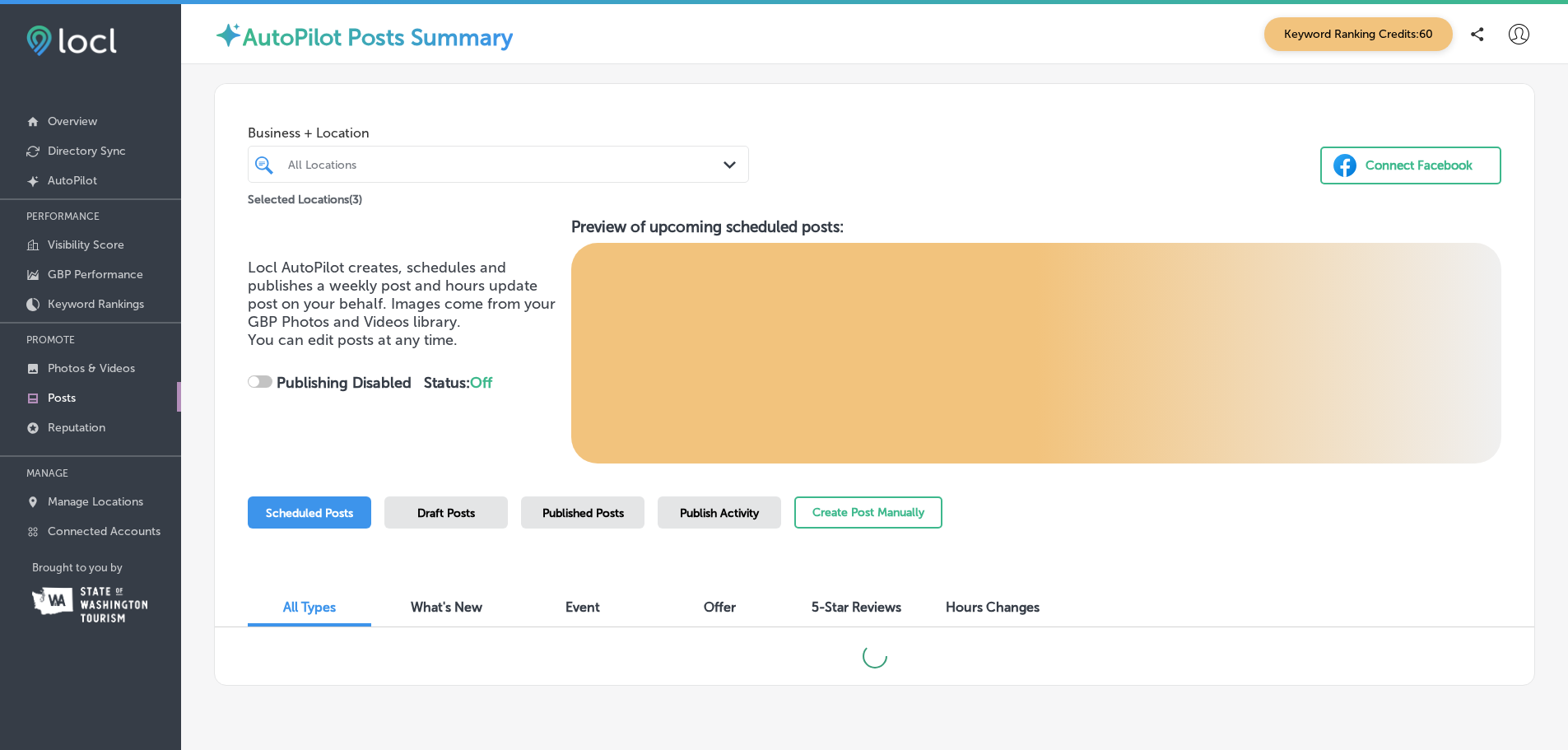
checkbox input "true"
